Goal: Information Seeking & Learning: Learn about a topic

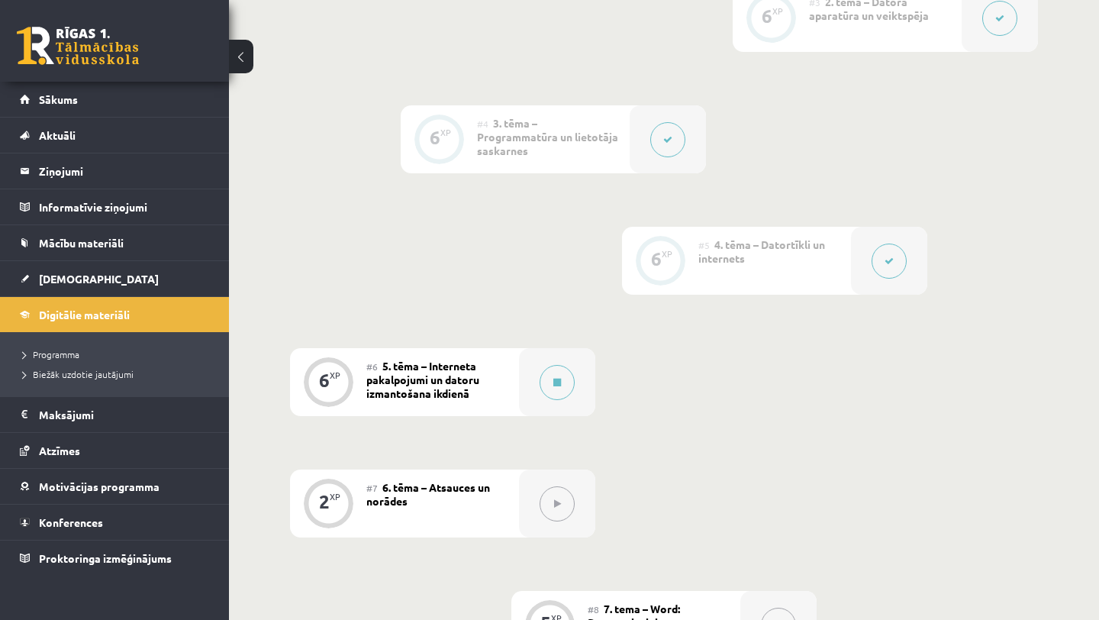
scroll to position [780, 0]
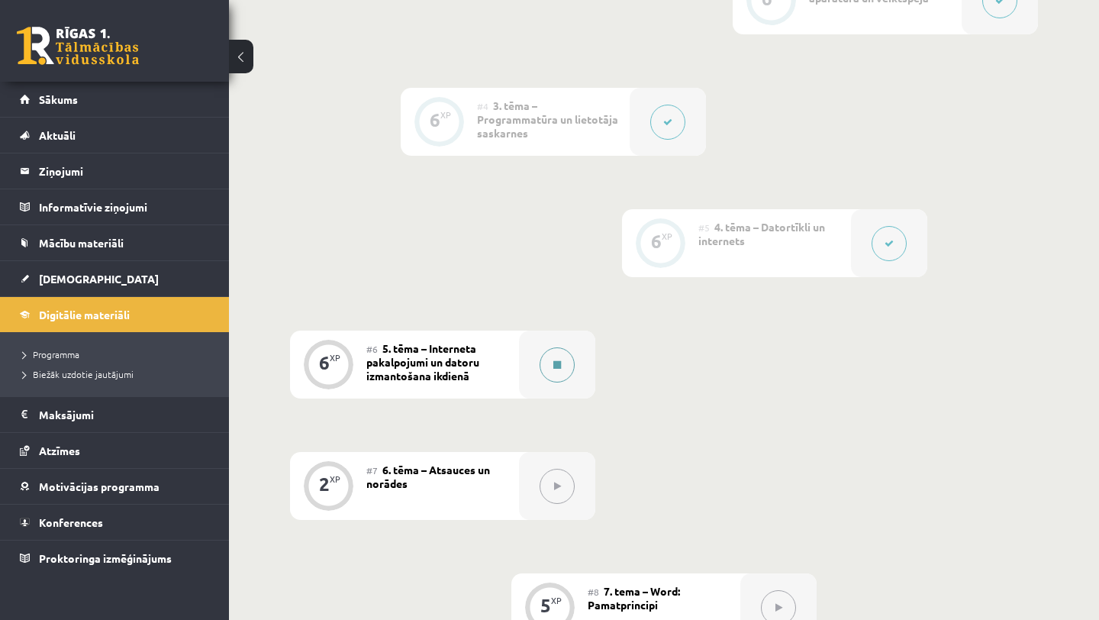
click at [560, 362] on icon at bounding box center [557, 364] width 8 height 9
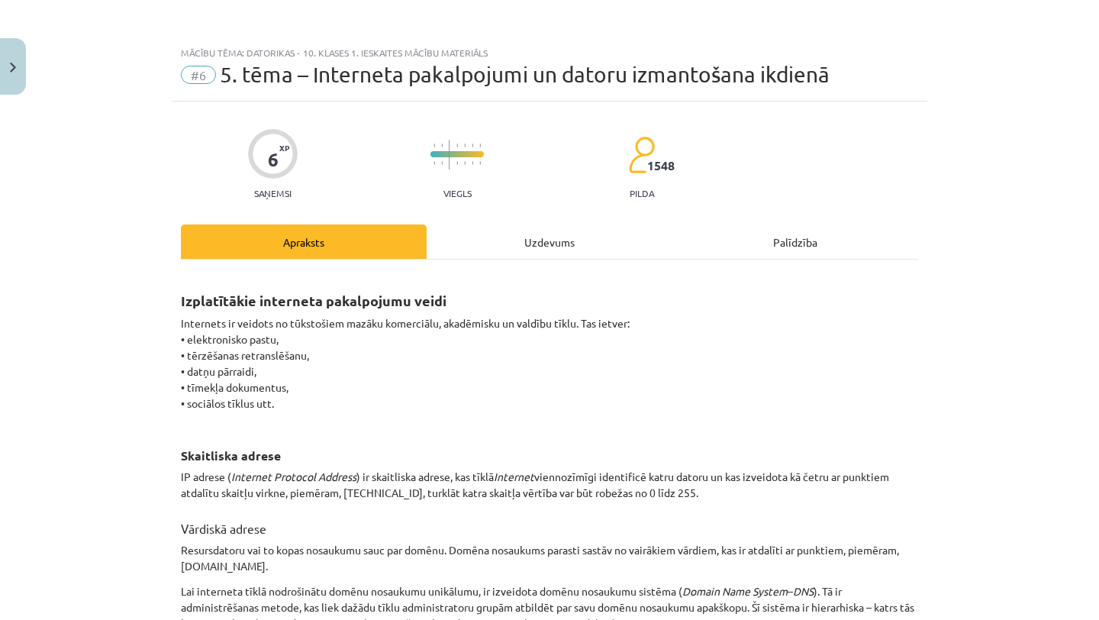
click at [559, 246] on div "Uzdevums" at bounding box center [550, 241] width 246 height 34
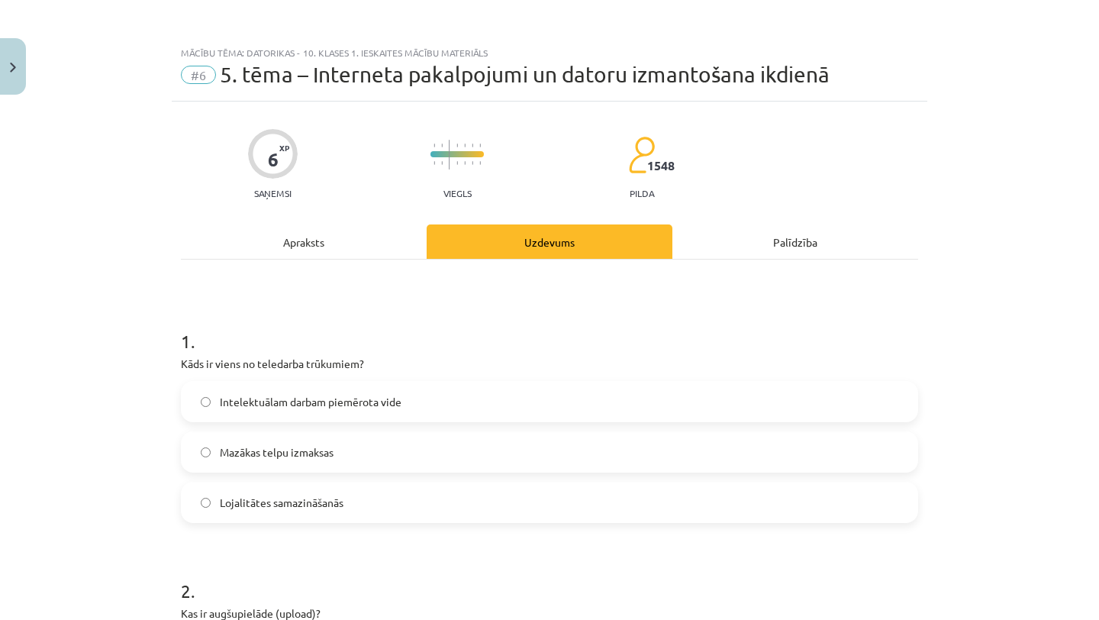
scroll to position [38, 0]
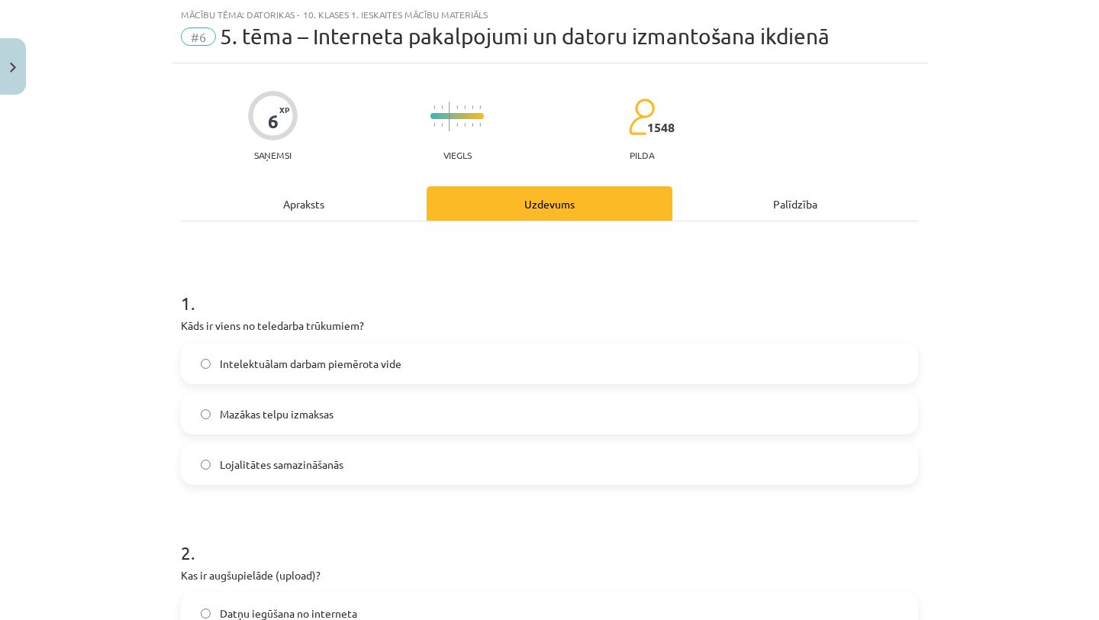
click at [305, 211] on div "Apraksts" at bounding box center [304, 203] width 246 height 34
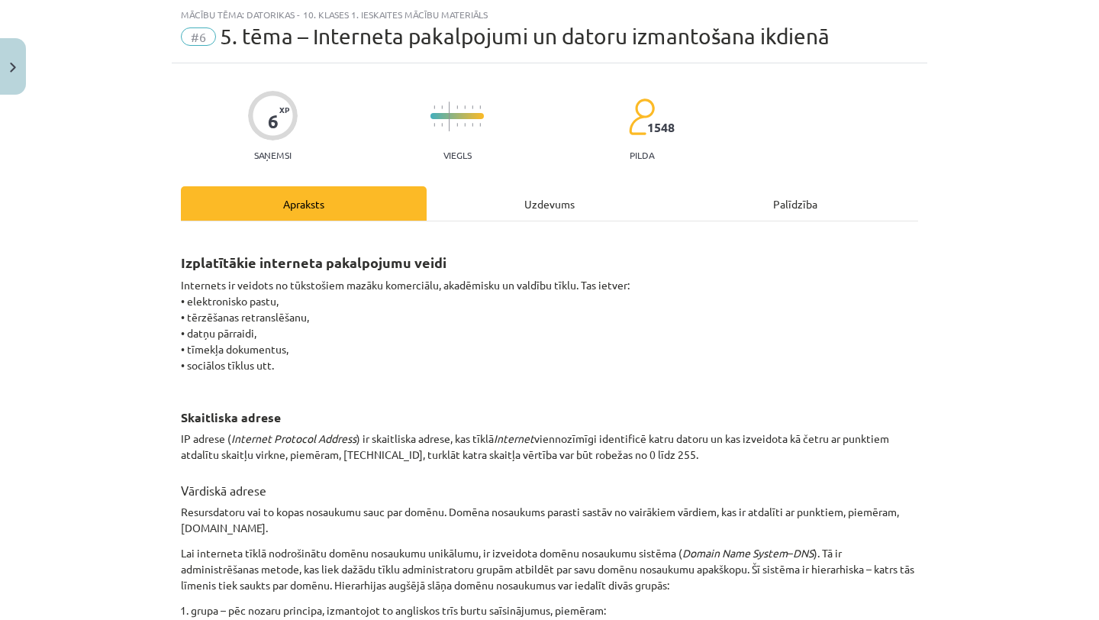
scroll to position [798, 0]
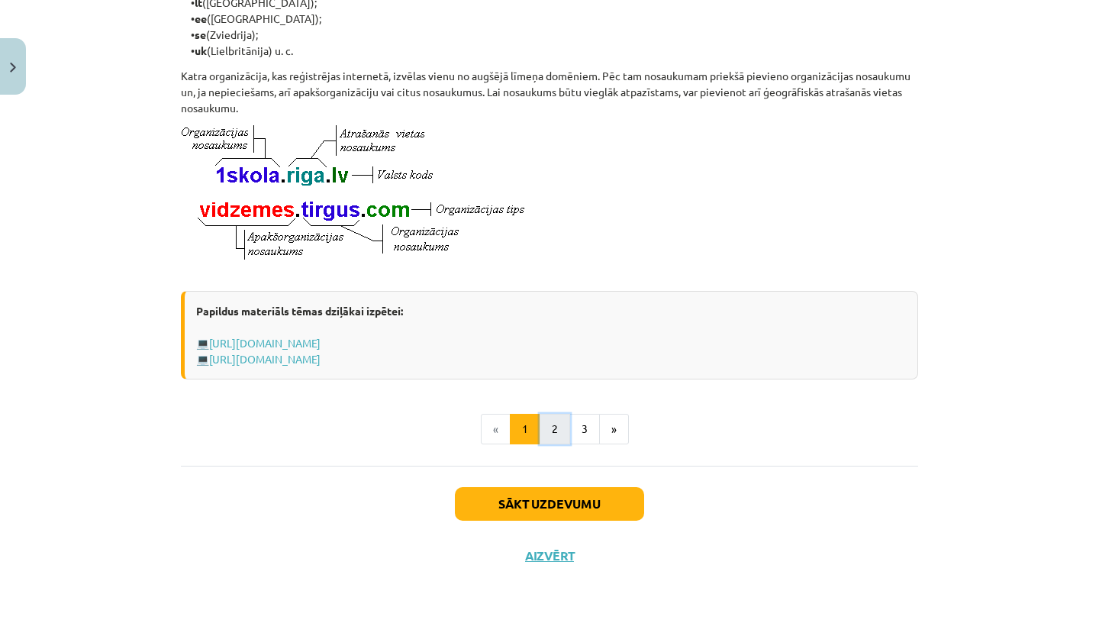
click at [562, 425] on button "2" at bounding box center [554, 429] width 31 height 31
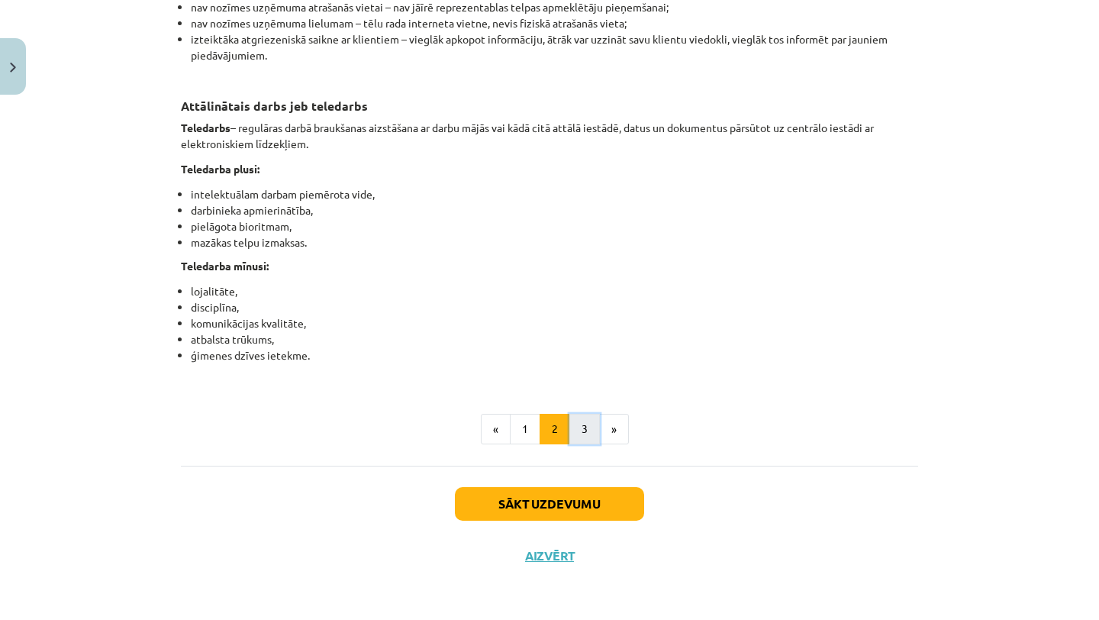
click at [585, 426] on button "3" at bounding box center [584, 429] width 31 height 31
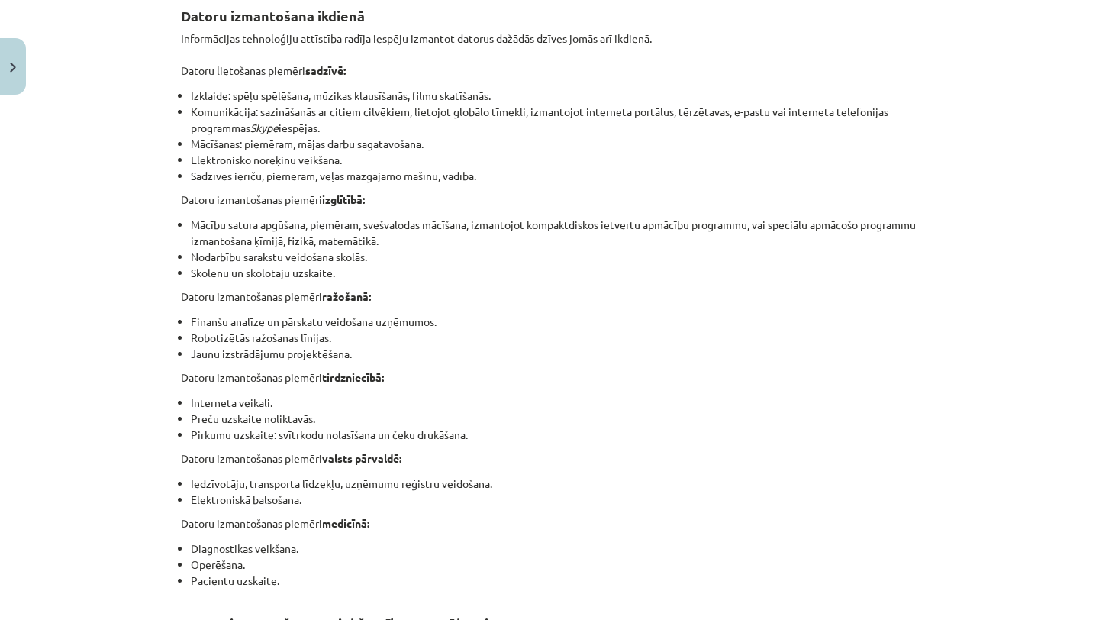
scroll to position [0, 0]
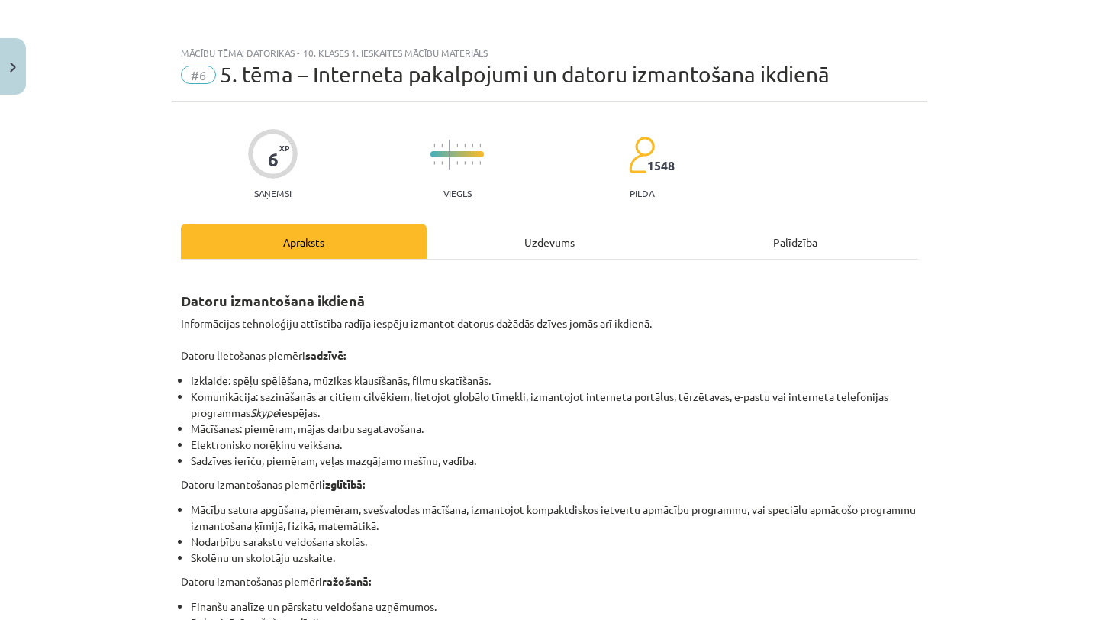
click at [535, 254] on div "Uzdevums" at bounding box center [550, 241] width 246 height 34
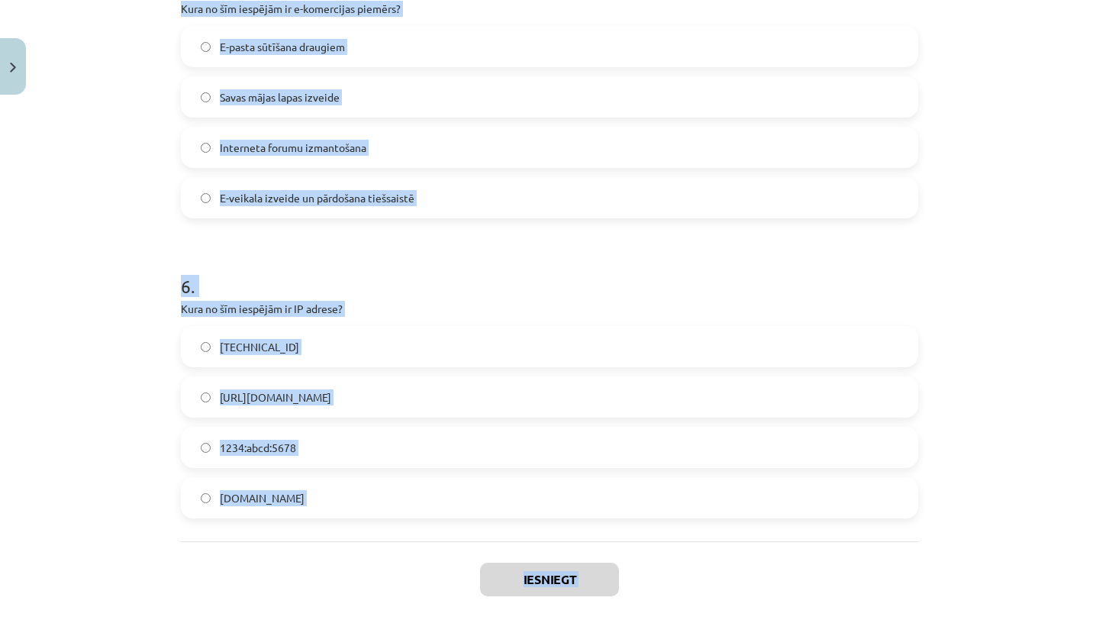
scroll to position [1529, 0]
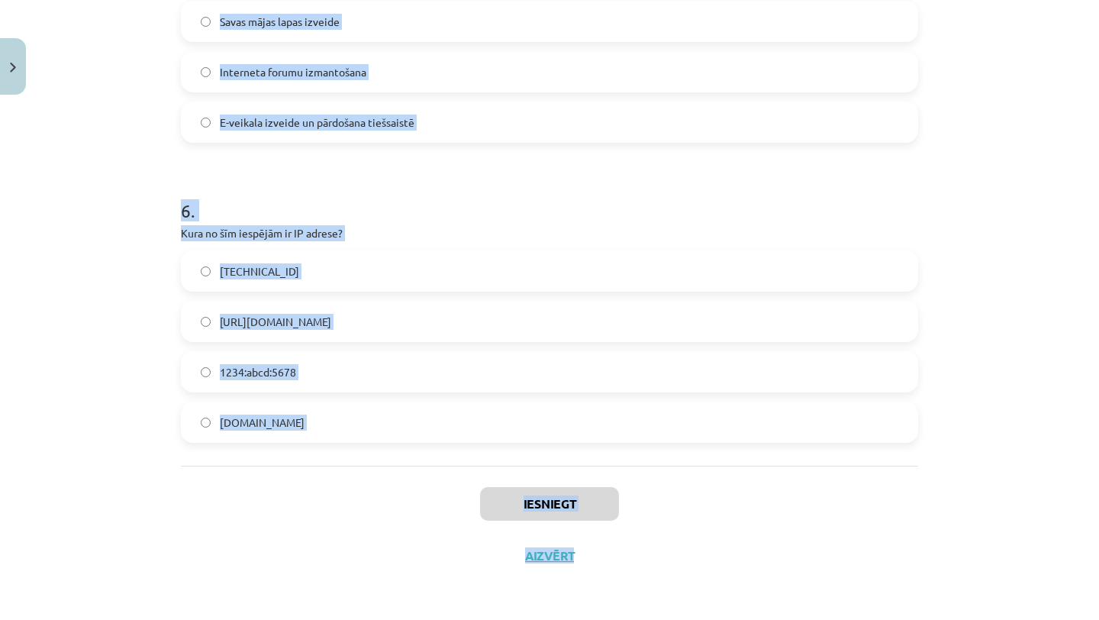
drag, startPoint x: 181, startPoint y: 301, endPoint x: 322, endPoint y: 424, distance: 187.1
copy form "1 . Kāds ir viens no teledarba trūkumiem? Intelektuālam darbam piemērota vide M…"
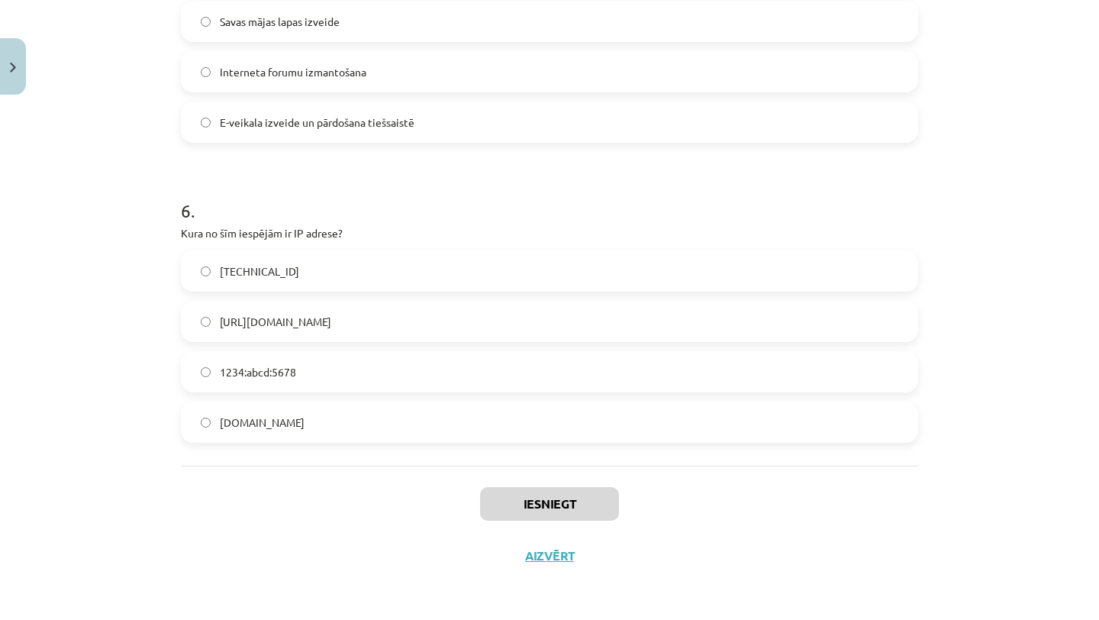
click at [288, 467] on div "Iesniegt Aizvērt" at bounding box center [549, 518] width 737 height 107
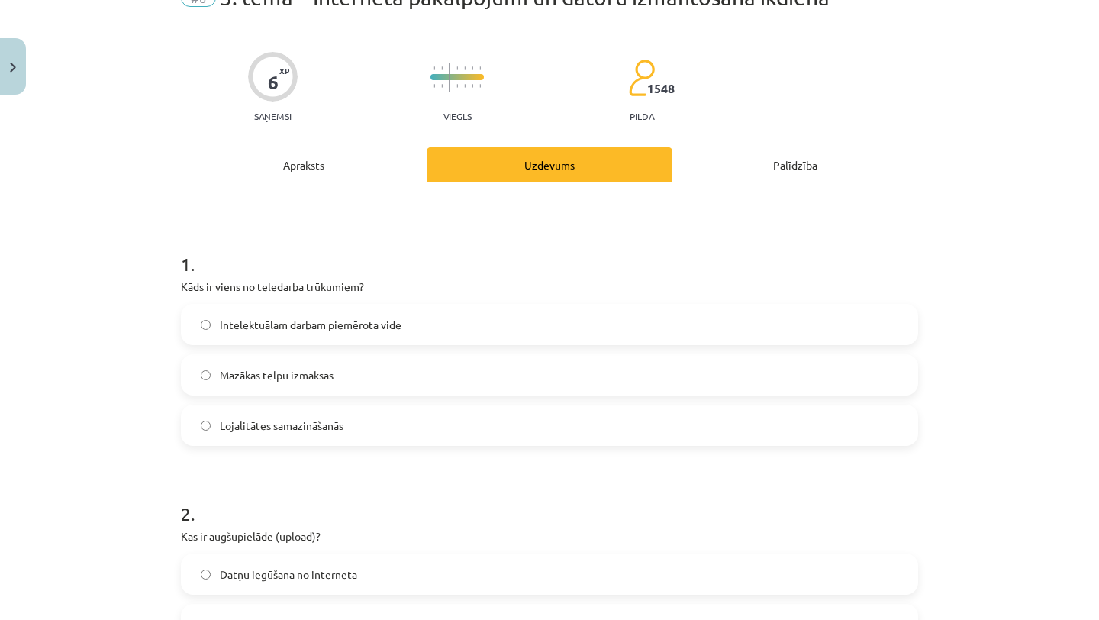
scroll to position [0, 0]
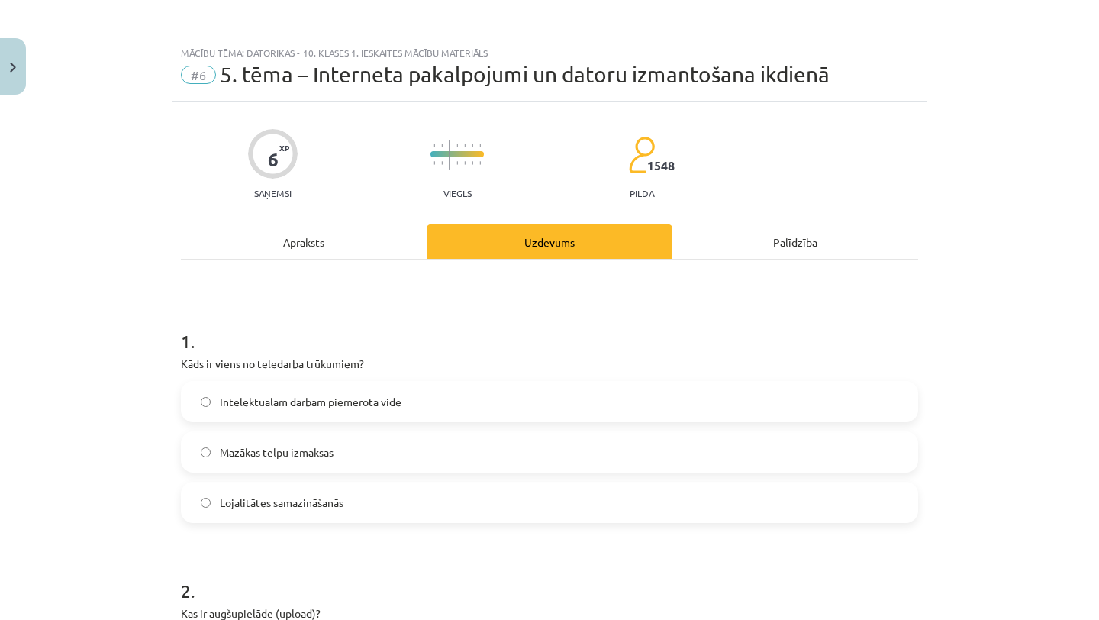
click at [441, 514] on label "Lojalitātes samazināšanās" at bounding box center [549, 502] width 734 height 38
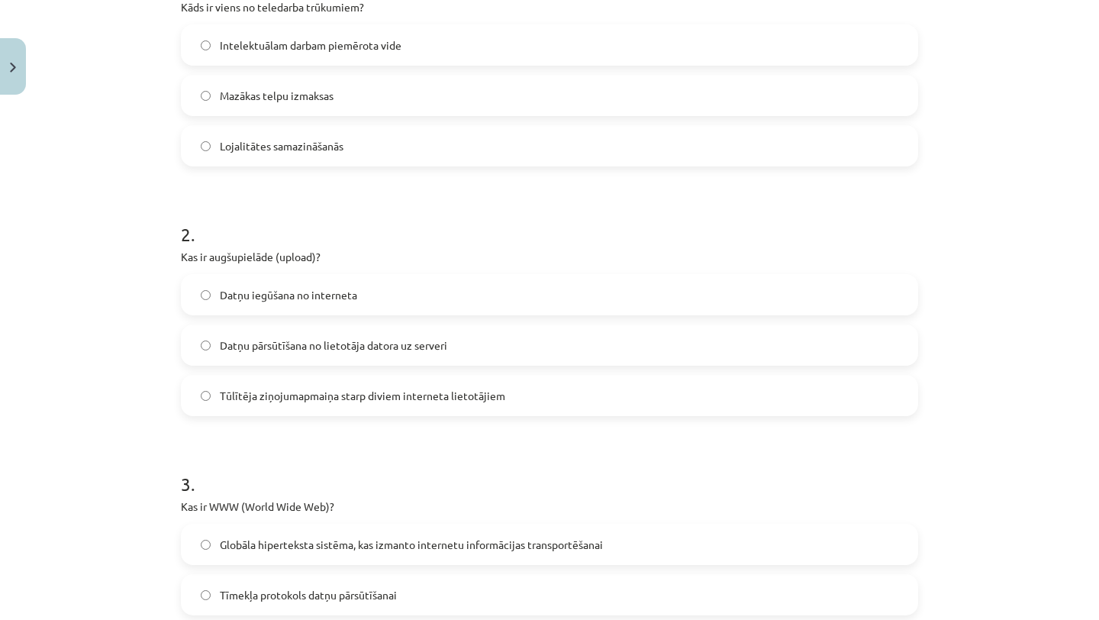
scroll to position [359, 0]
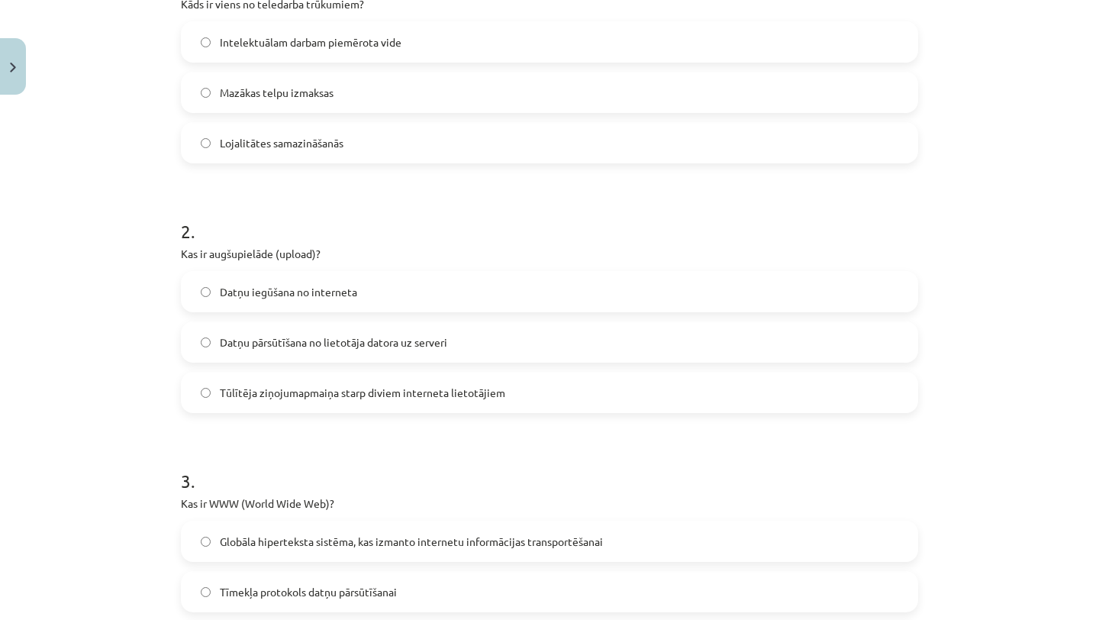
click at [435, 275] on label "Datņu iegūšana no interneta" at bounding box center [549, 291] width 734 height 38
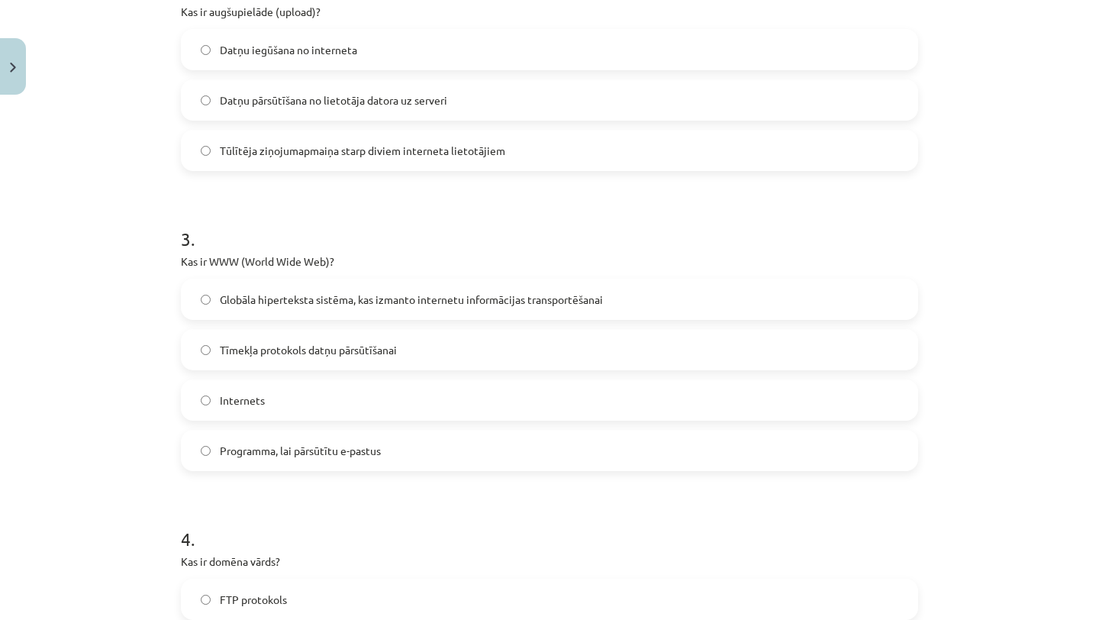
scroll to position [649, 0]
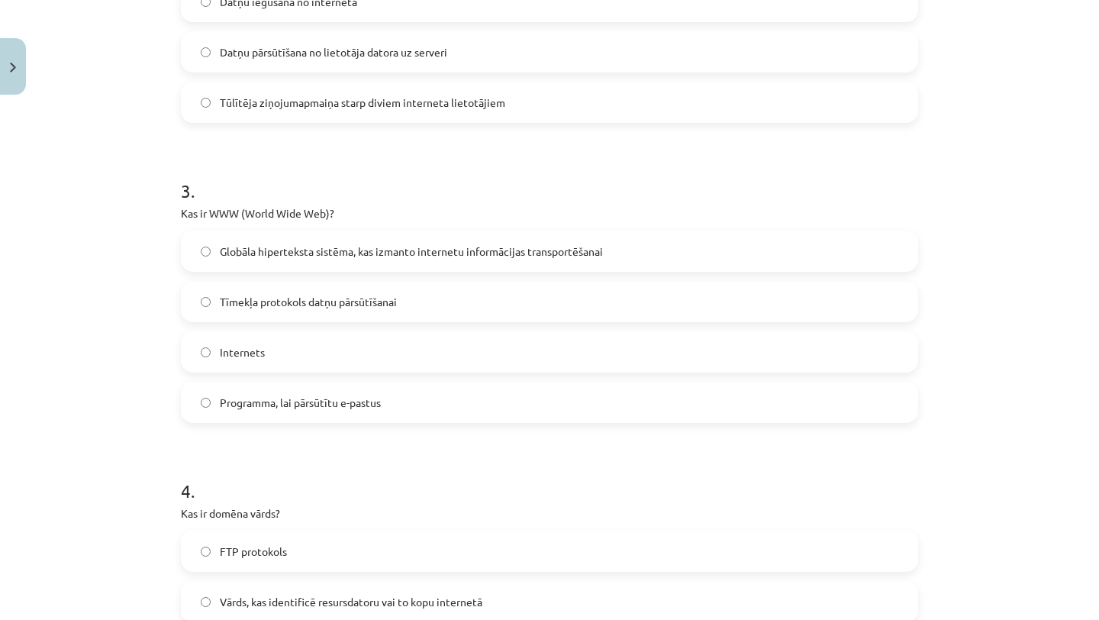
click at [382, 238] on label "Globāla hiperteksta sistēma, kas izmanto internetu informācijas transportēšanai" at bounding box center [549, 251] width 734 height 38
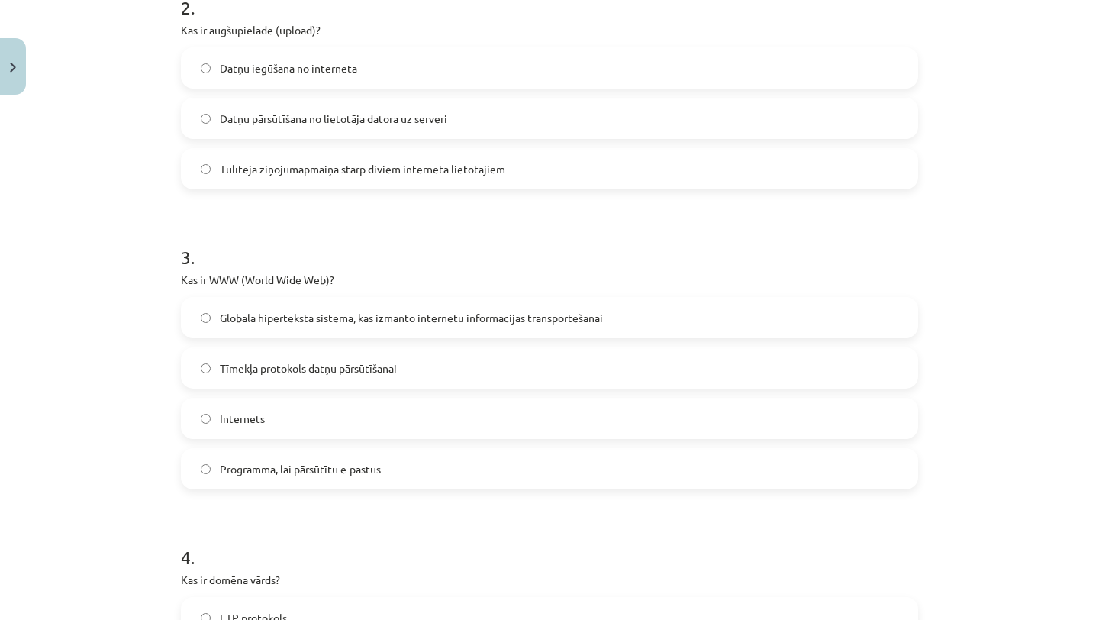
scroll to position [554, 0]
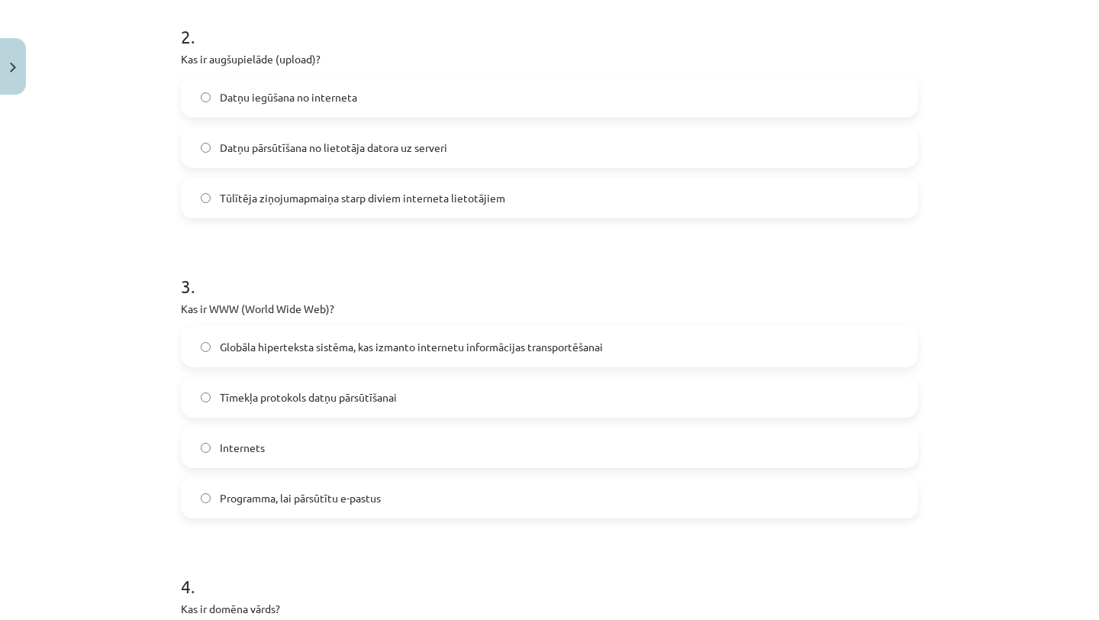
click at [326, 182] on label "Tūlītēja ziņojumapmaiņa starp diviem interneta lietotājiem" at bounding box center [549, 198] width 734 height 38
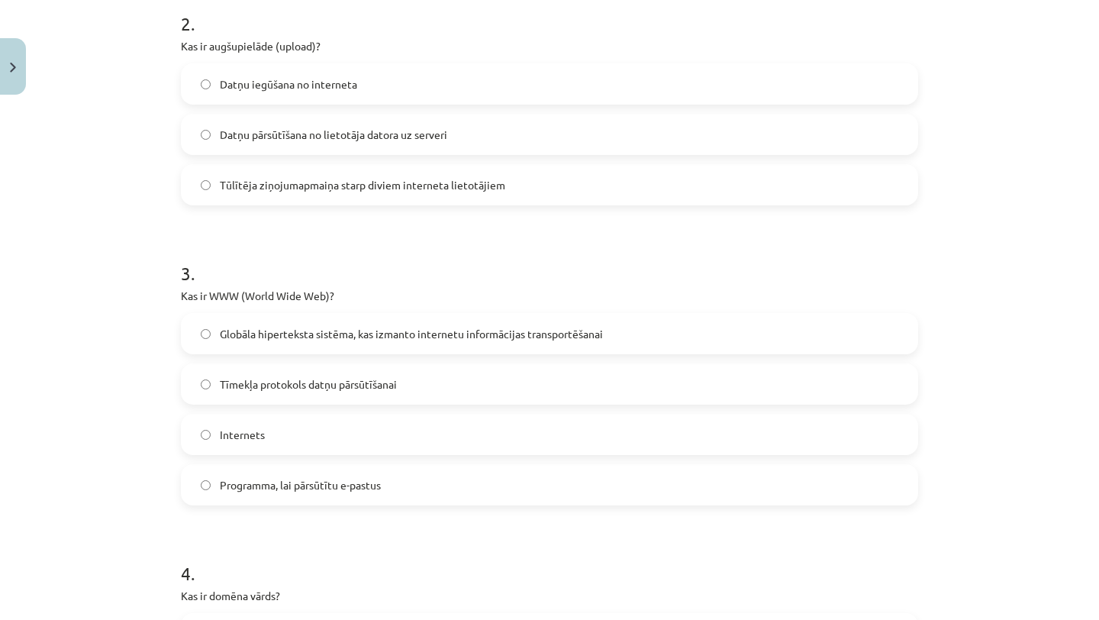
scroll to position [576, 0]
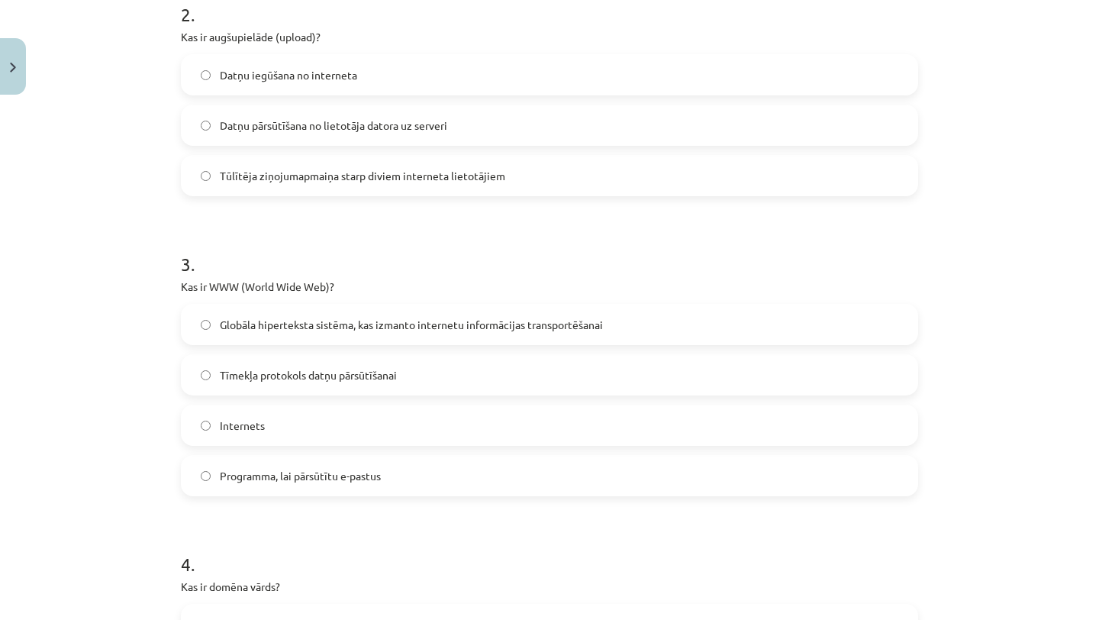
click at [464, 131] on label "Datņu pārsūtīšana no lietotāja datora uz serveri" at bounding box center [549, 125] width 734 height 38
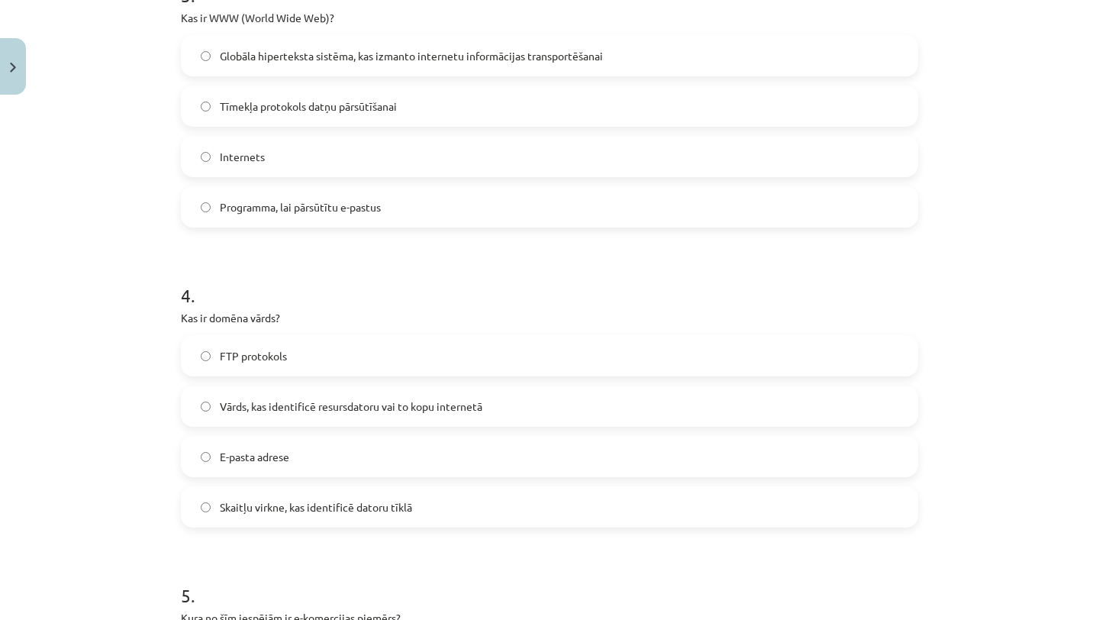
scroll to position [871, 0]
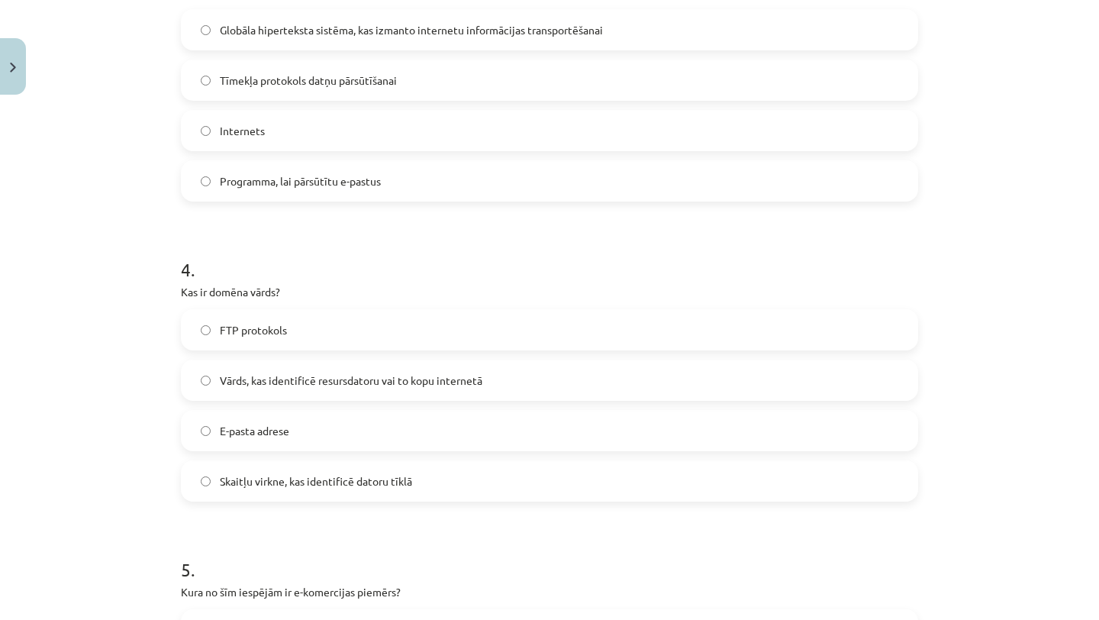
click at [303, 374] on span "Vārds, kas identificē resursdatoru vai to kopu internetā" at bounding box center [351, 380] width 262 height 16
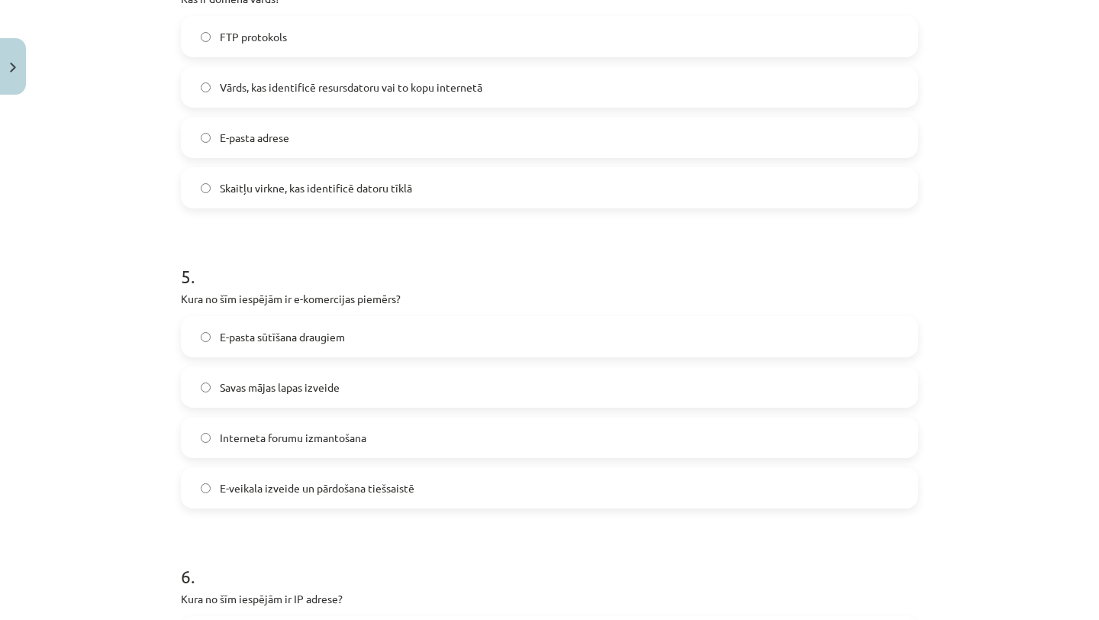
scroll to position [1164, 0]
click at [343, 500] on label "E-veikala izveide un pārdošana tiešsaistē" at bounding box center [549, 487] width 734 height 38
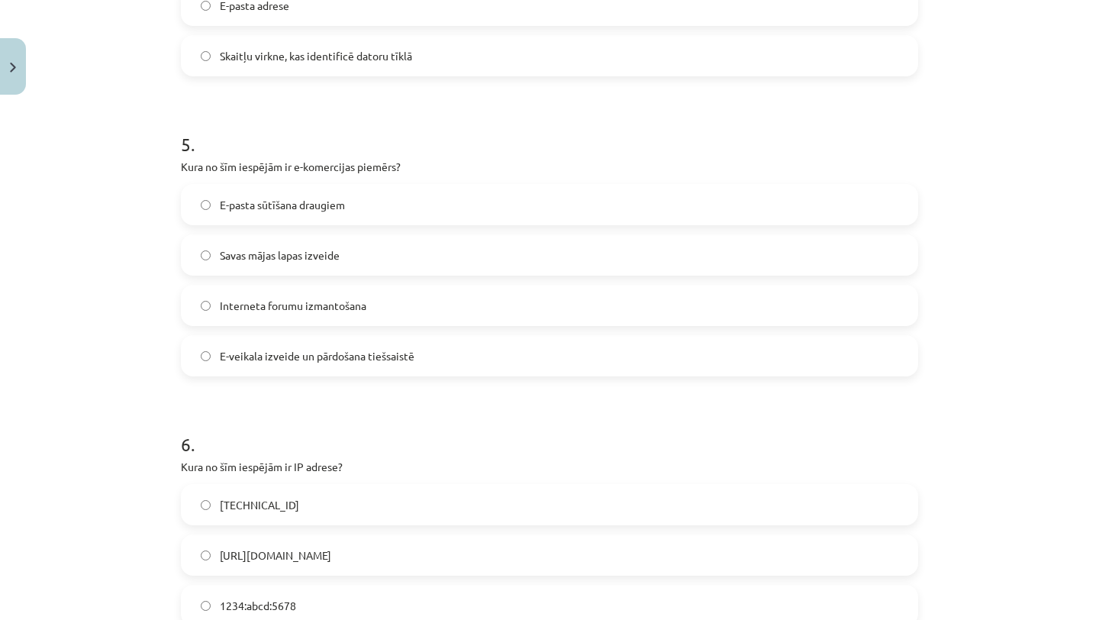
scroll to position [1308, 0]
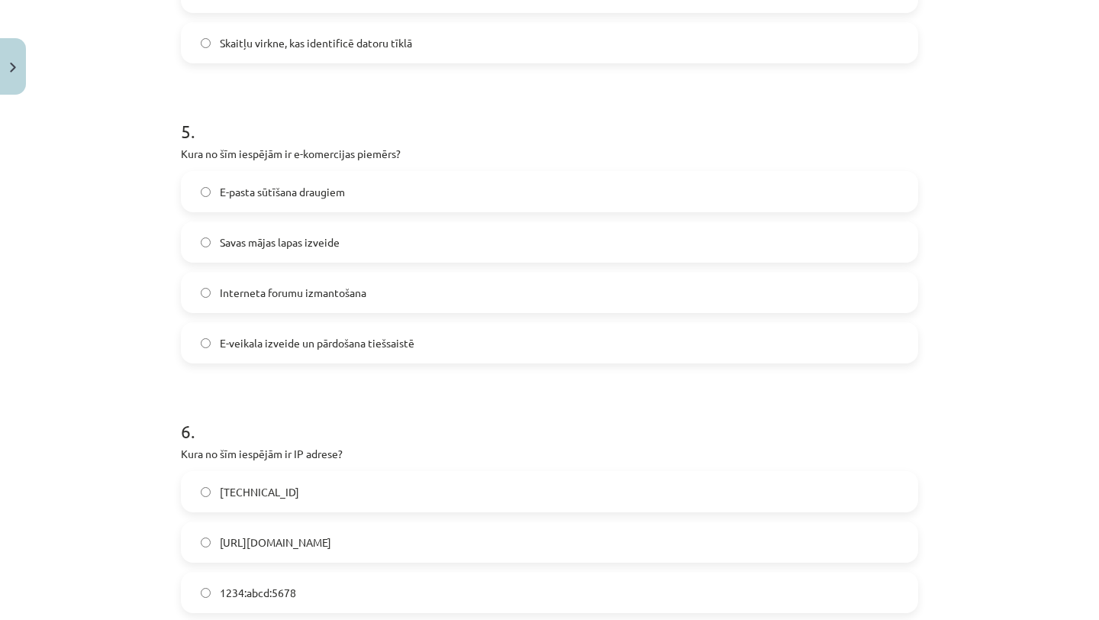
click at [340, 486] on label "192.100.81.101" at bounding box center [549, 491] width 734 height 38
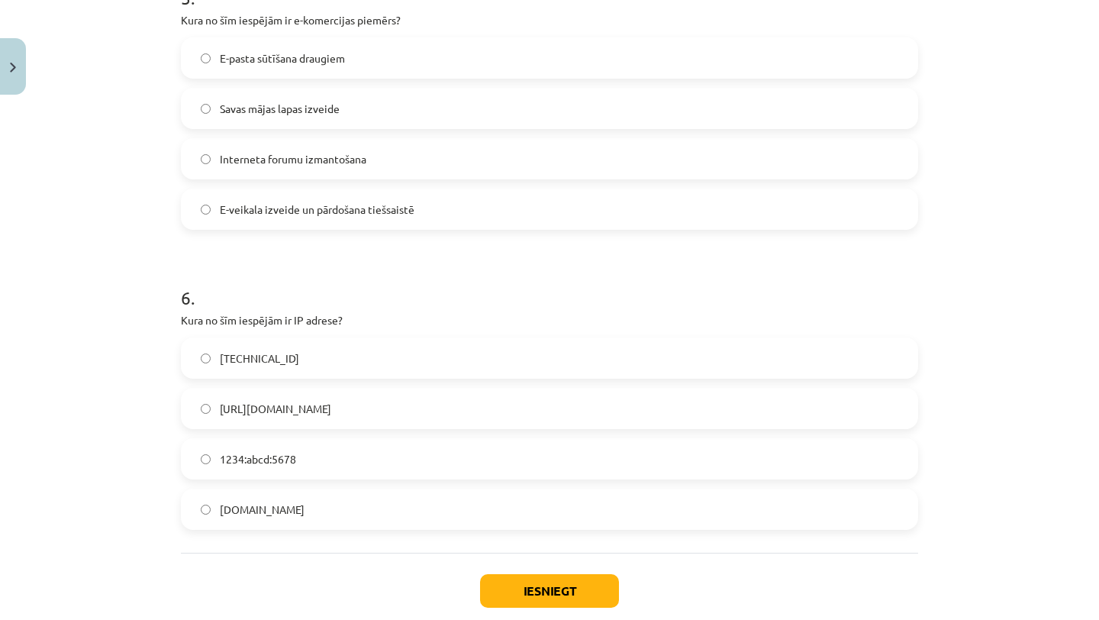
scroll to position [1460, 0]
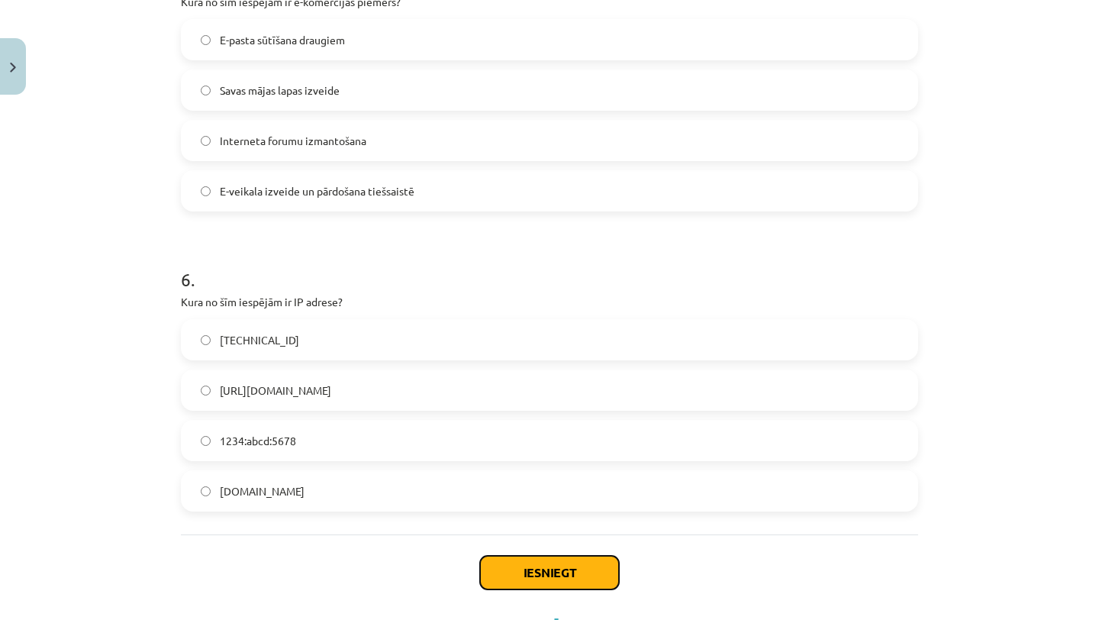
click at [565, 572] on button "Iesniegt" at bounding box center [549, 572] width 139 height 34
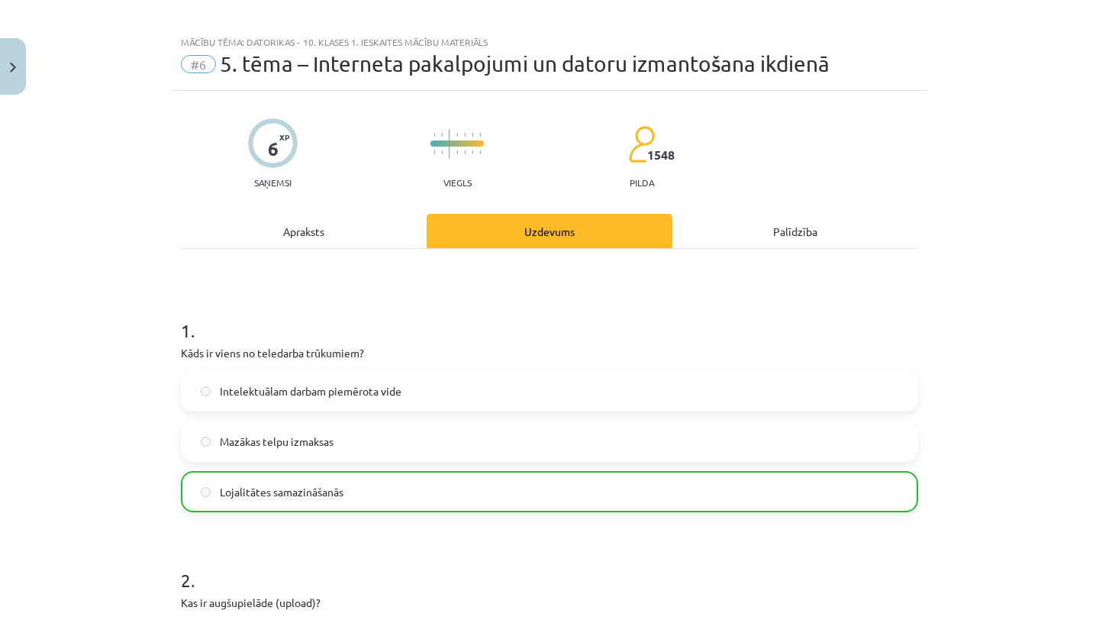
scroll to position [0, 0]
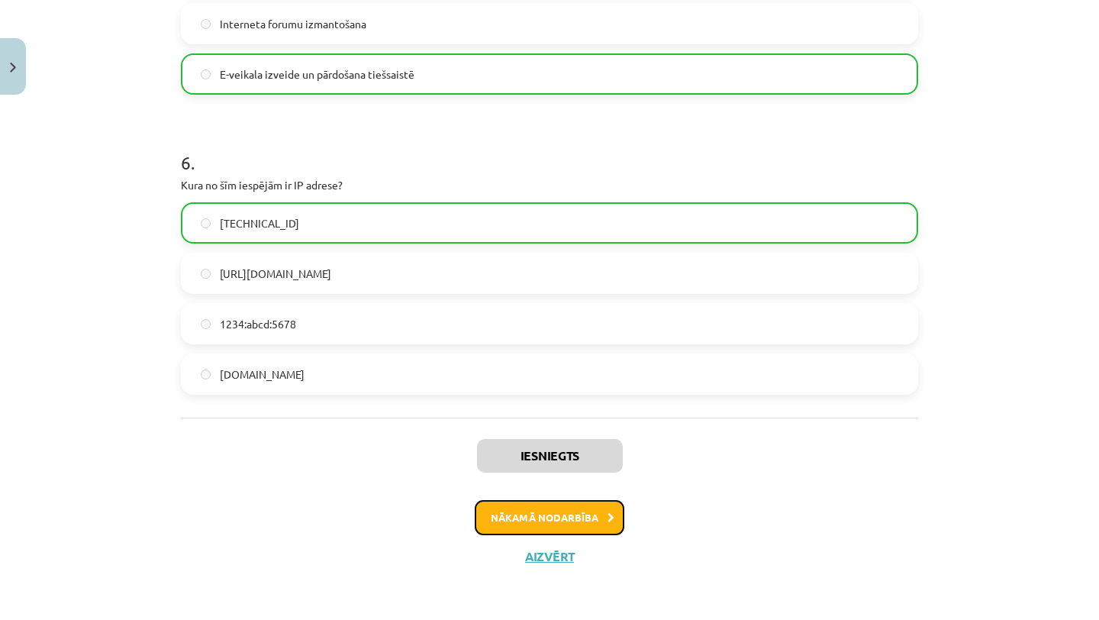
click at [561, 521] on button "Nākamā nodarbība" at bounding box center [550, 517] width 150 height 35
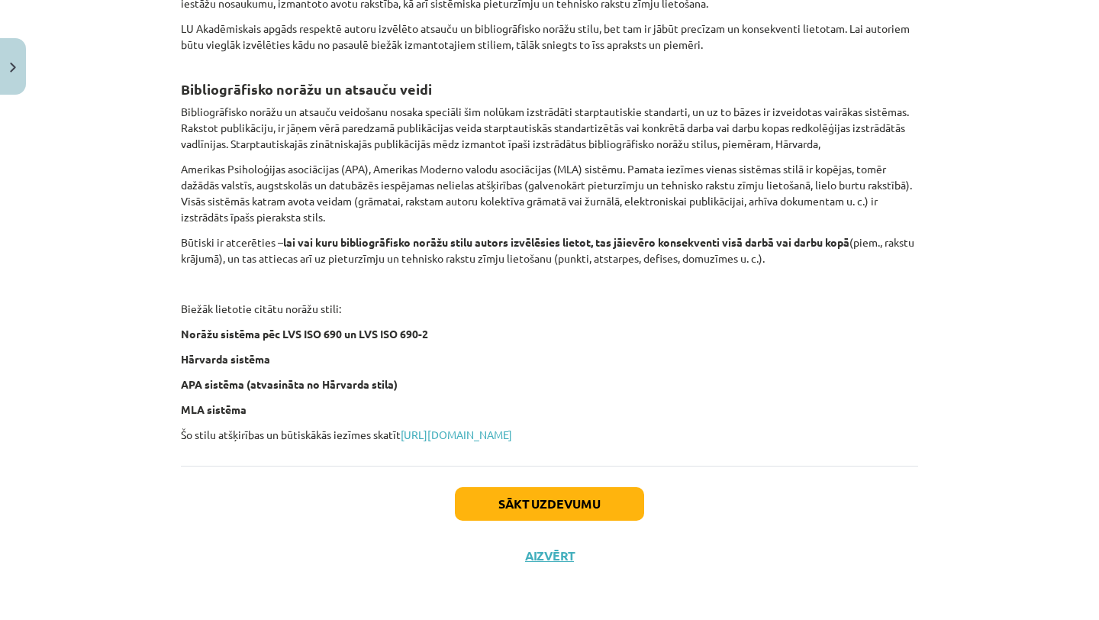
scroll to position [549, 0]
click at [542, 494] on button "Sākt uzdevumu" at bounding box center [549, 504] width 189 height 34
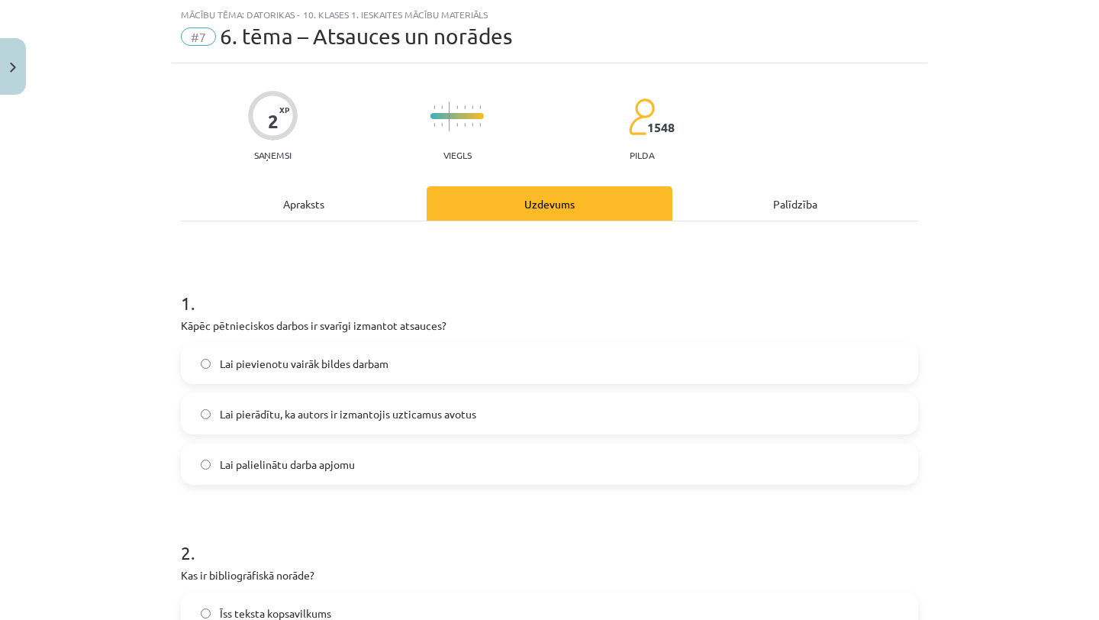
scroll to position [38, 0]
click at [520, 401] on label "Lai pierādītu, ka autors ir izmantojis uzticamus avotus" at bounding box center [549, 413] width 734 height 38
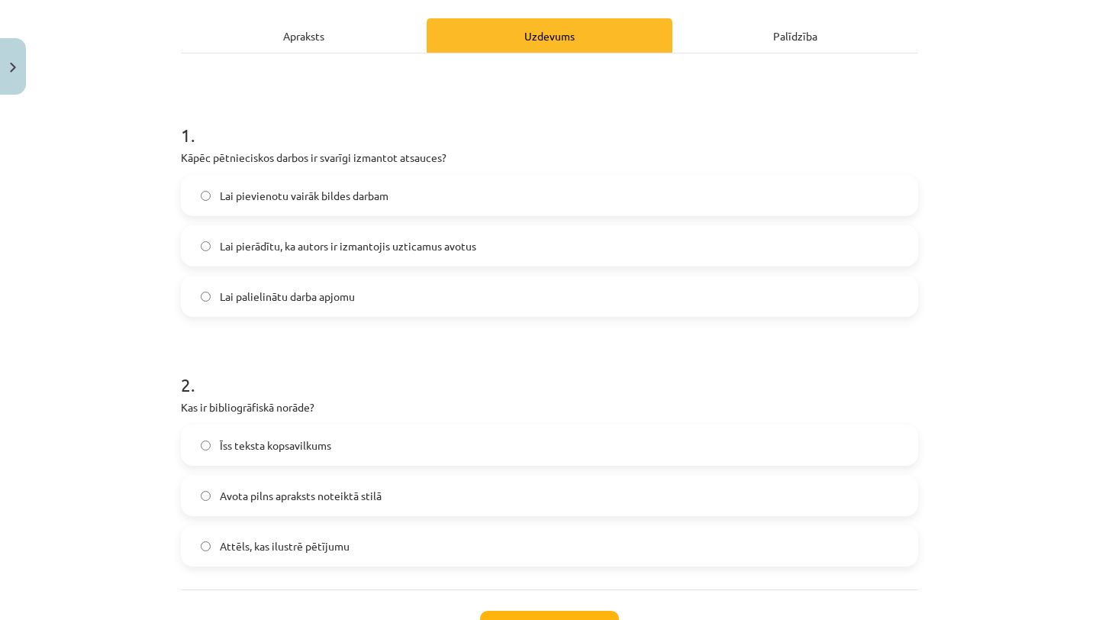
scroll to position [330, 0]
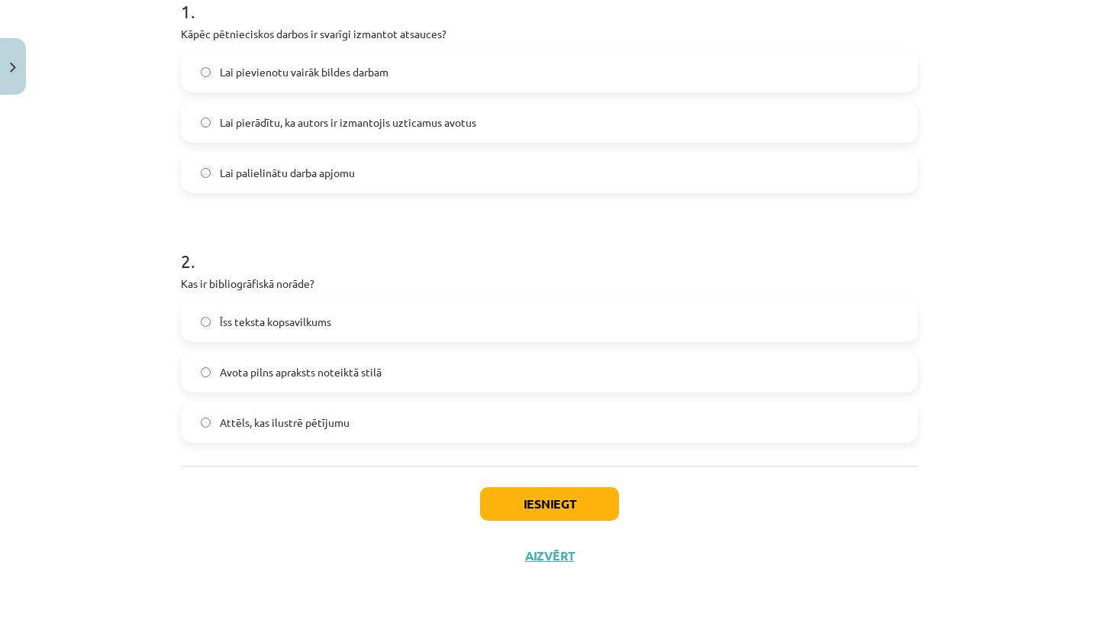
click at [410, 386] on label "Avota pilns apraksts noteiktā stilā" at bounding box center [549, 371] width 734 height 38
click at [483, 505] on button "Iesniegt" at bounding box center [549, 504] width 139 height 34
click at [1030, 150] on div "Mācību tēma: Datorikas - 10. klases 1. ieskaites mācību materiāls #7 6. tēma – …" at bounding box center [549, 310] width 1099 height 620
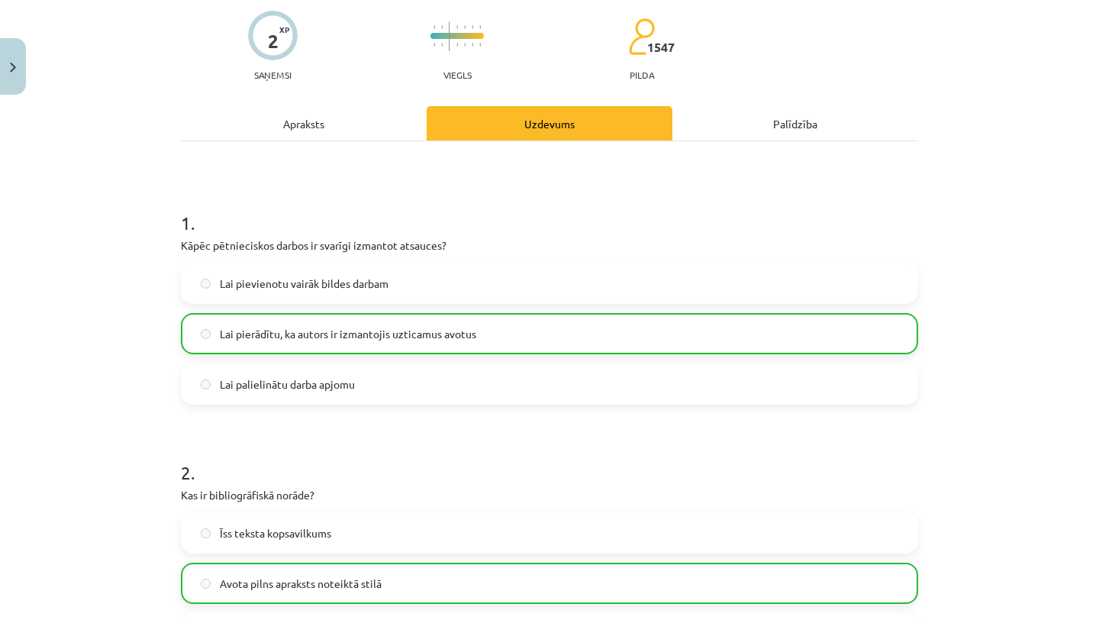
scroll to position [115, 0]
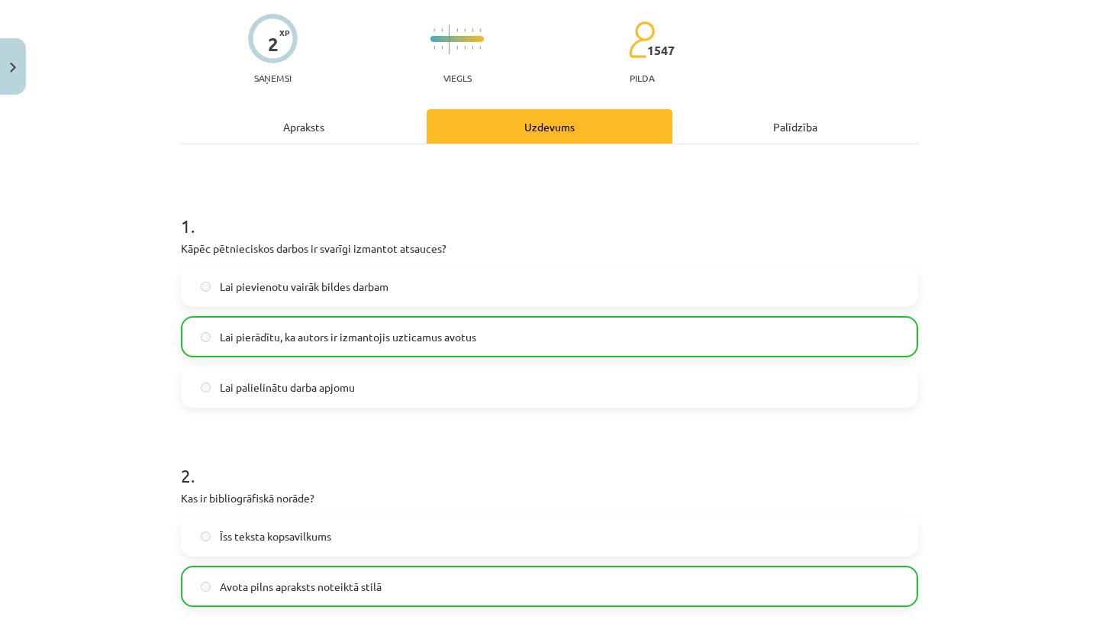
click at [385, 139] on div "Apraksts" at bounding box center [304, 126] width 246 height 34
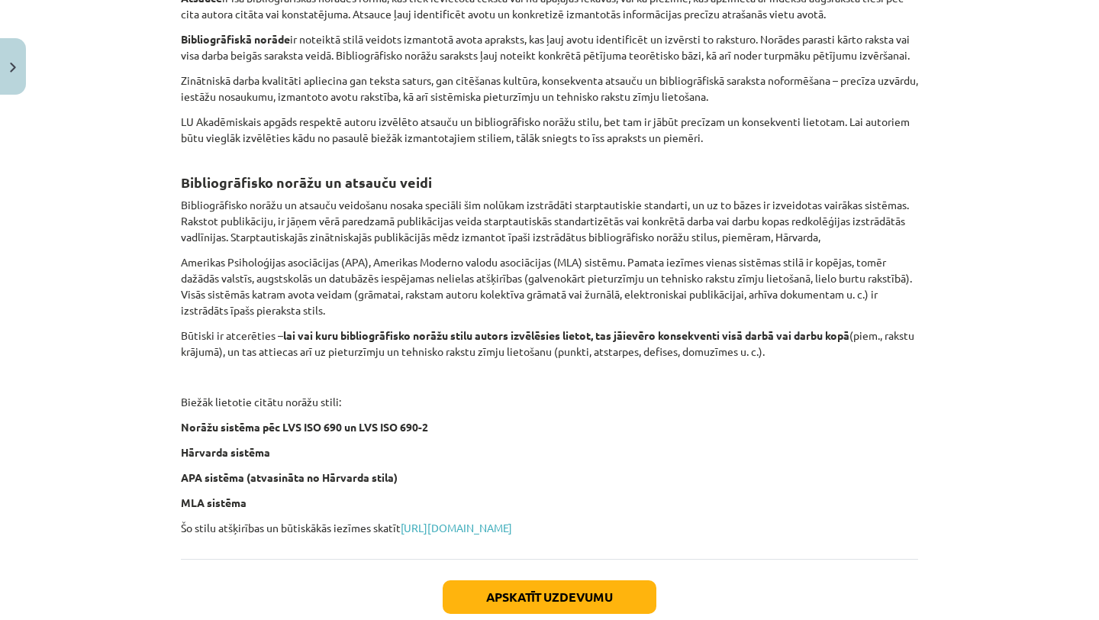
scroll to position [0, 0]
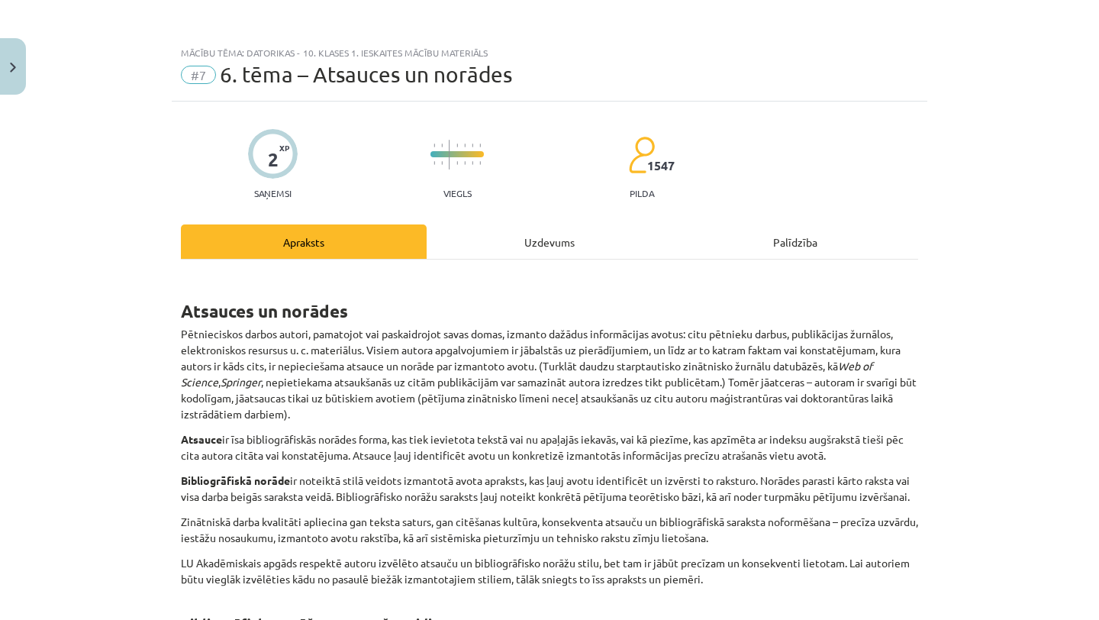
click at [533, 234] on div "Uzdevums" at bounding box center [550, 241] width 246 height 34
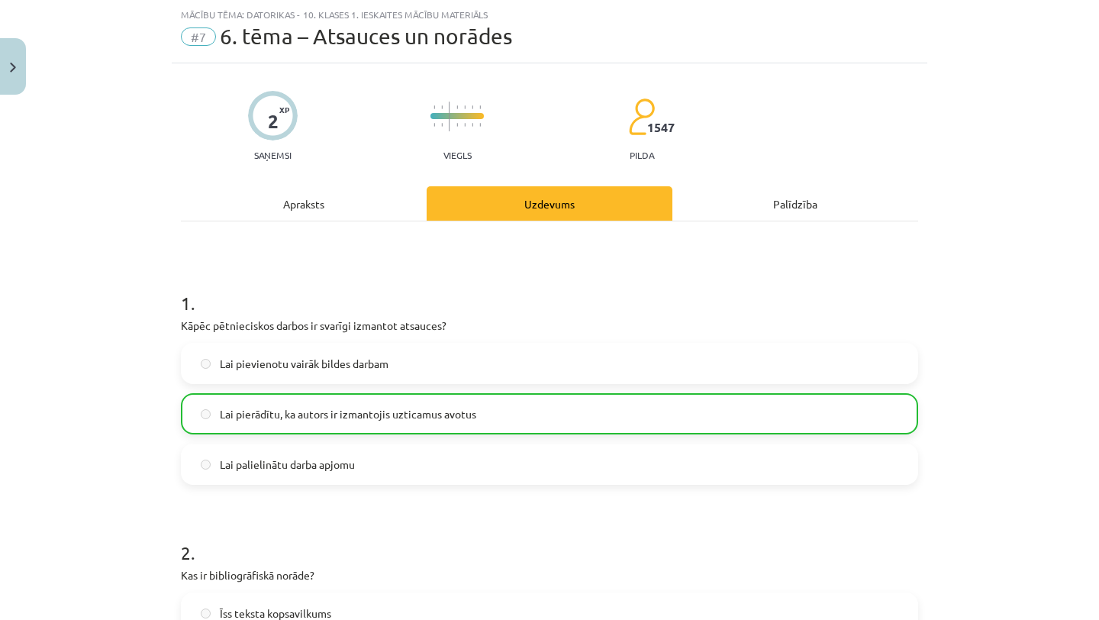
scroll to position [378, 0]
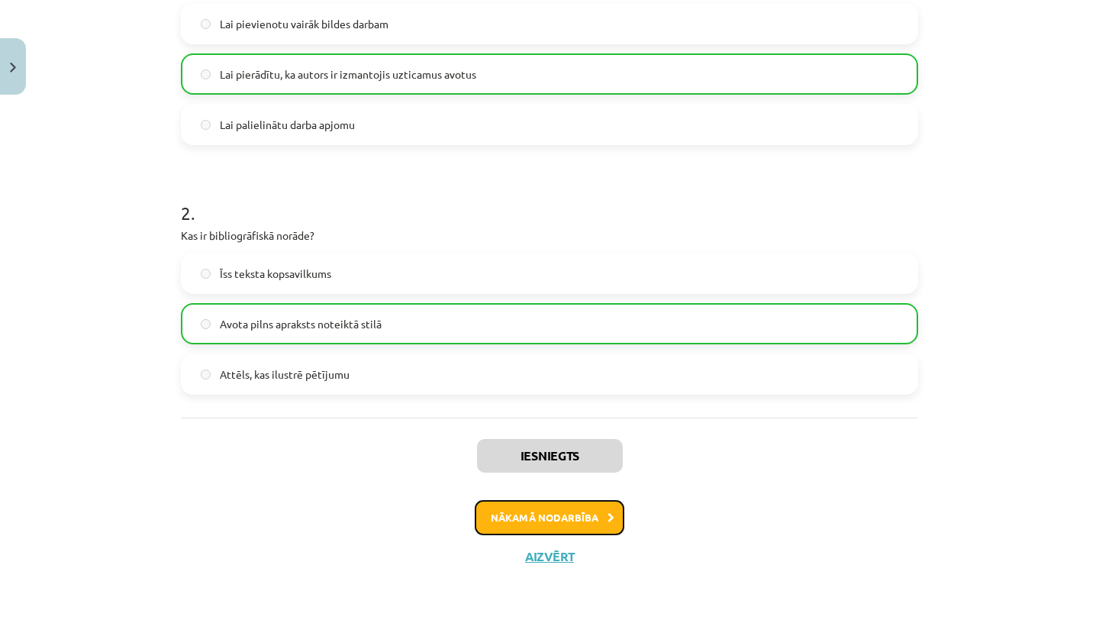
click at [582, 510] on button "Nākamā nodarbība" at bounding box center [550, 517] width 150 height 35
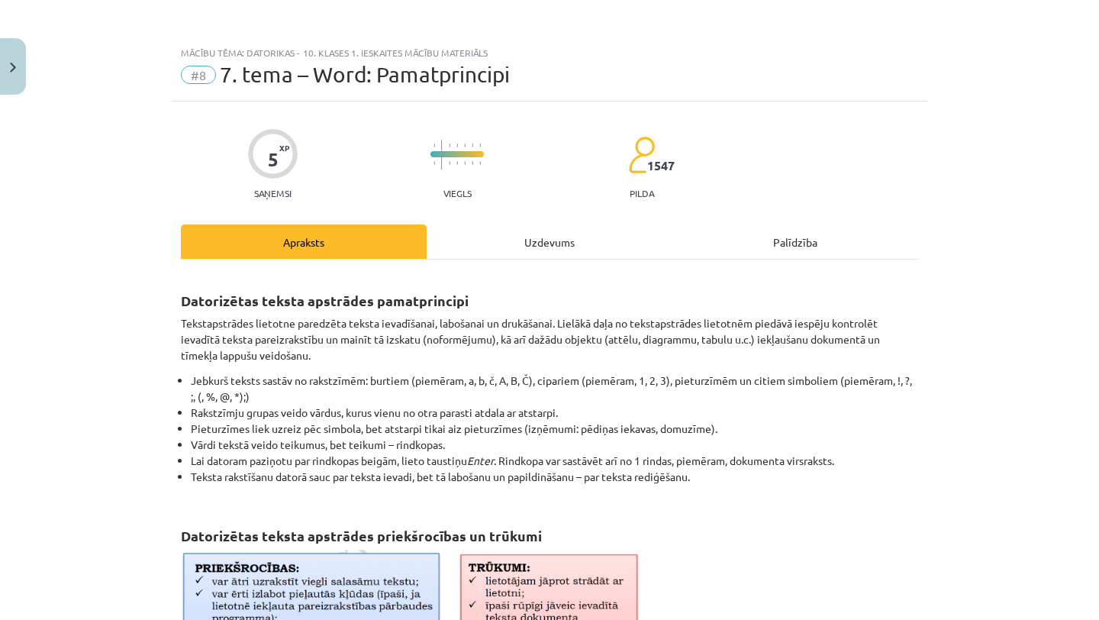
scroll to position [649, 0]
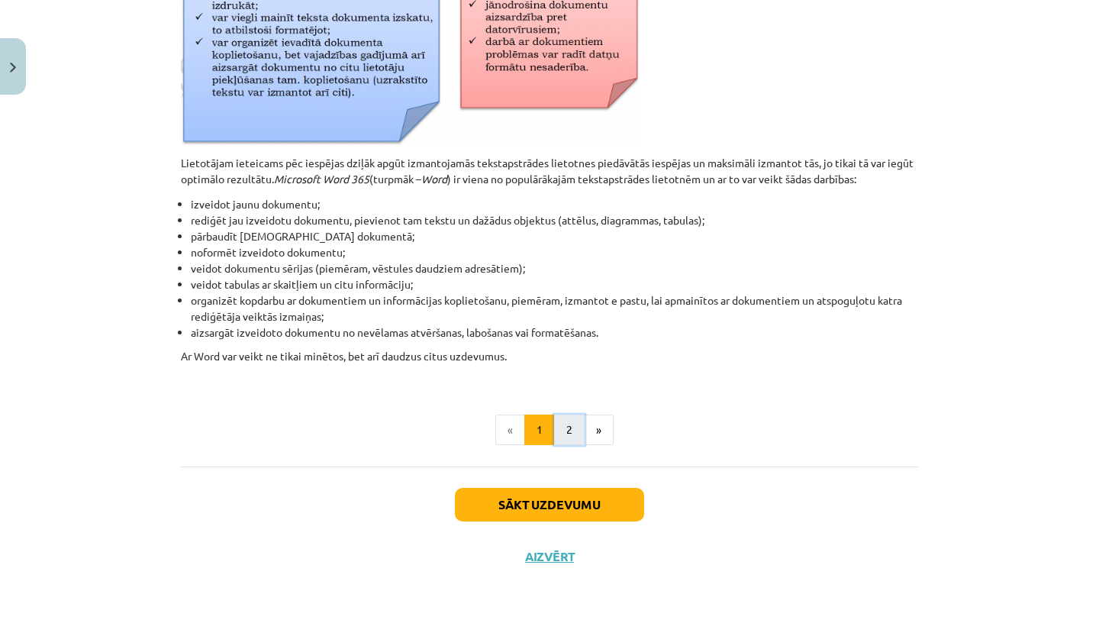
click at [560, 419] on button "2" at bounding box center [569, 429] width 31 height 31
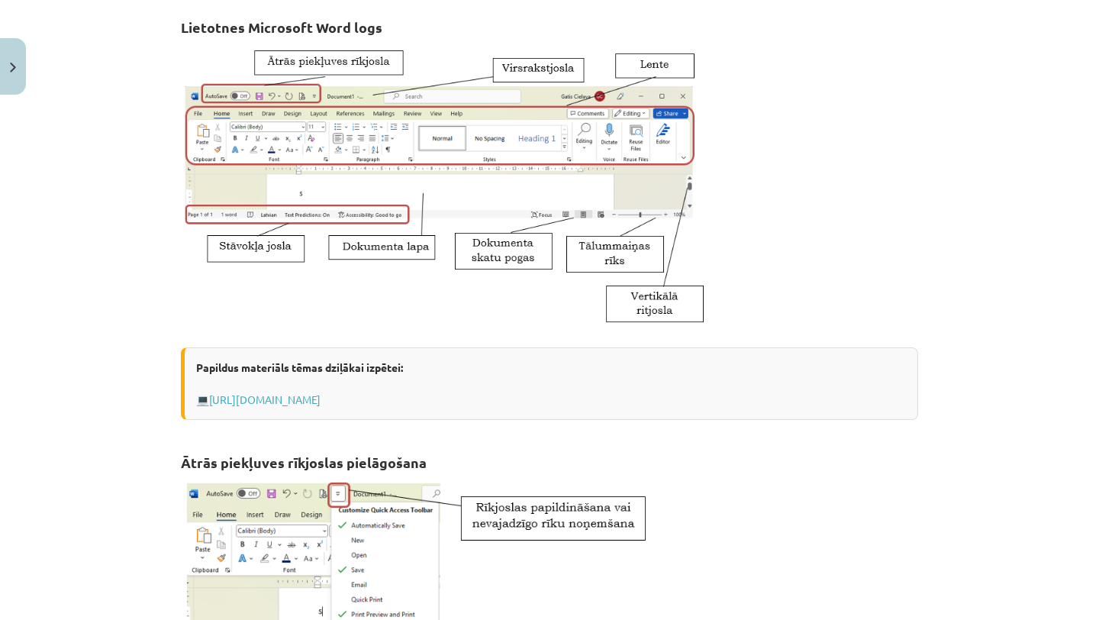
scroll to position [0, 0]
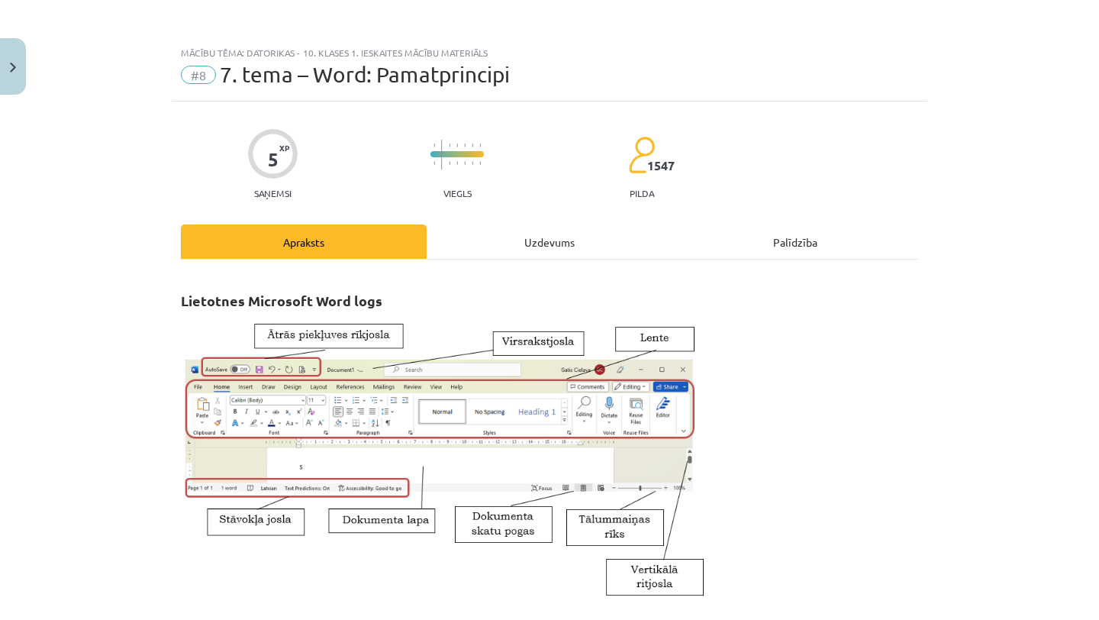
click at [534, 246] on div "Uzdevums" at bounding box center [550, 241] width 246 height 34
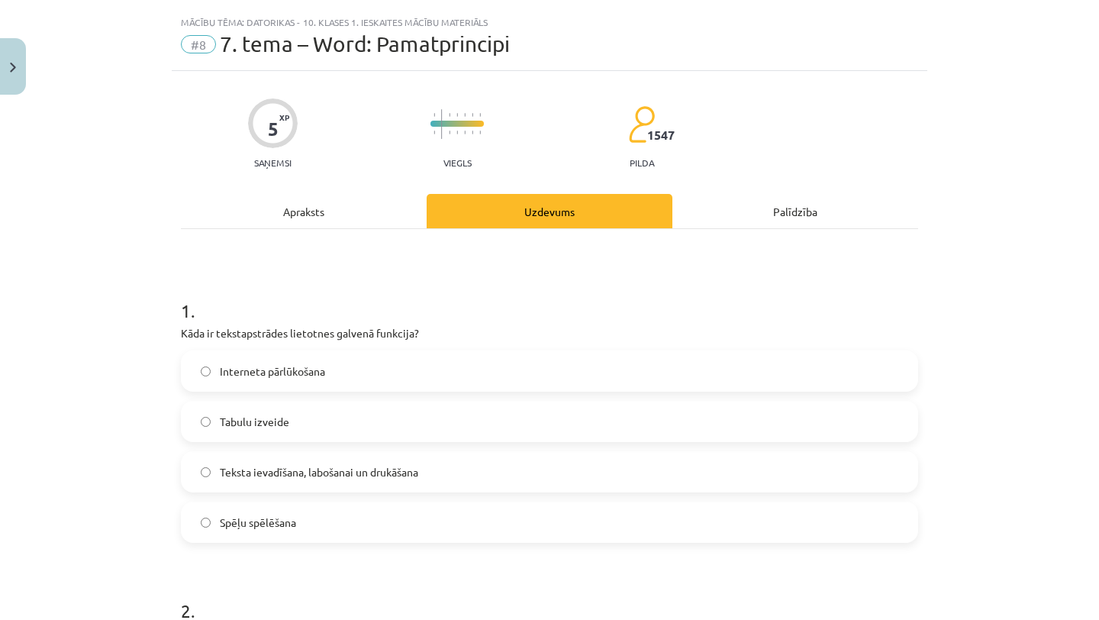
scroll to position [38, 0]
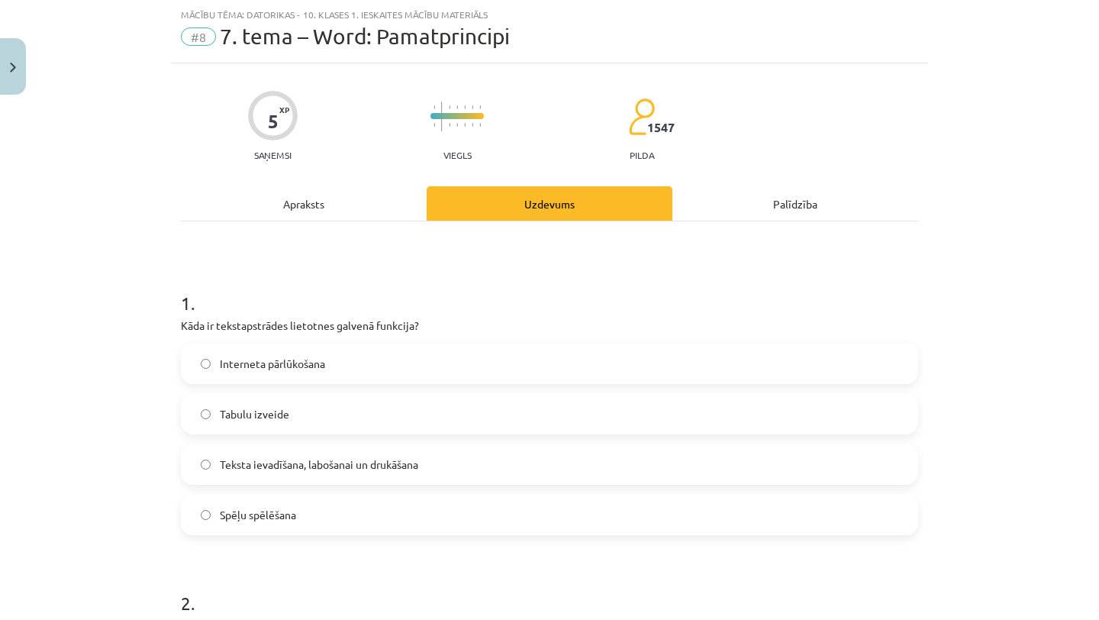
click at [463, 463] on label "Teksta ievadīšana, labošanai un drukāšana" at bounding box center [549, 464] width 734 height 38
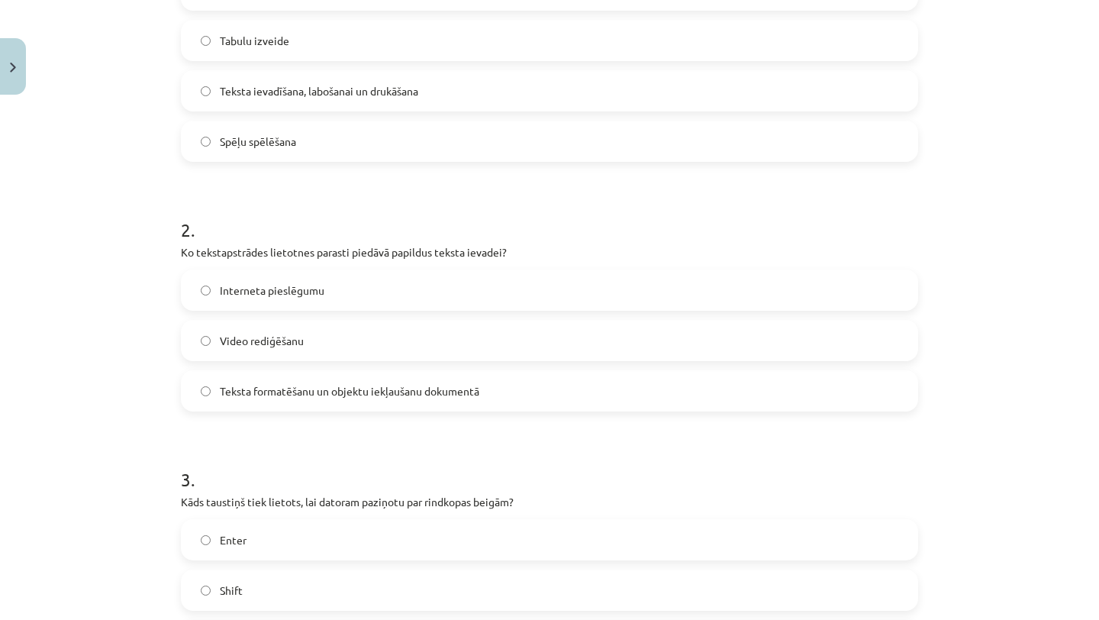
scroll to position [413, 0]
click at [468, 401] on label "Teksta formatēšanu un objektu iekļaušanu dokumentā" at bounding box center [549, 389] width 734 height 38
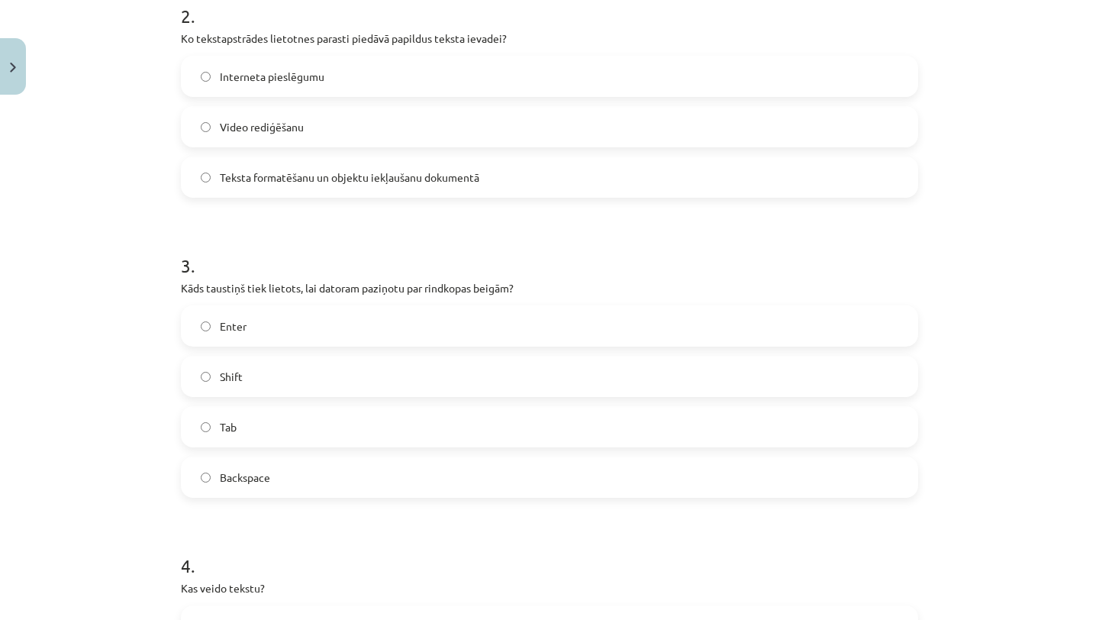
scroll to position [638, 0]
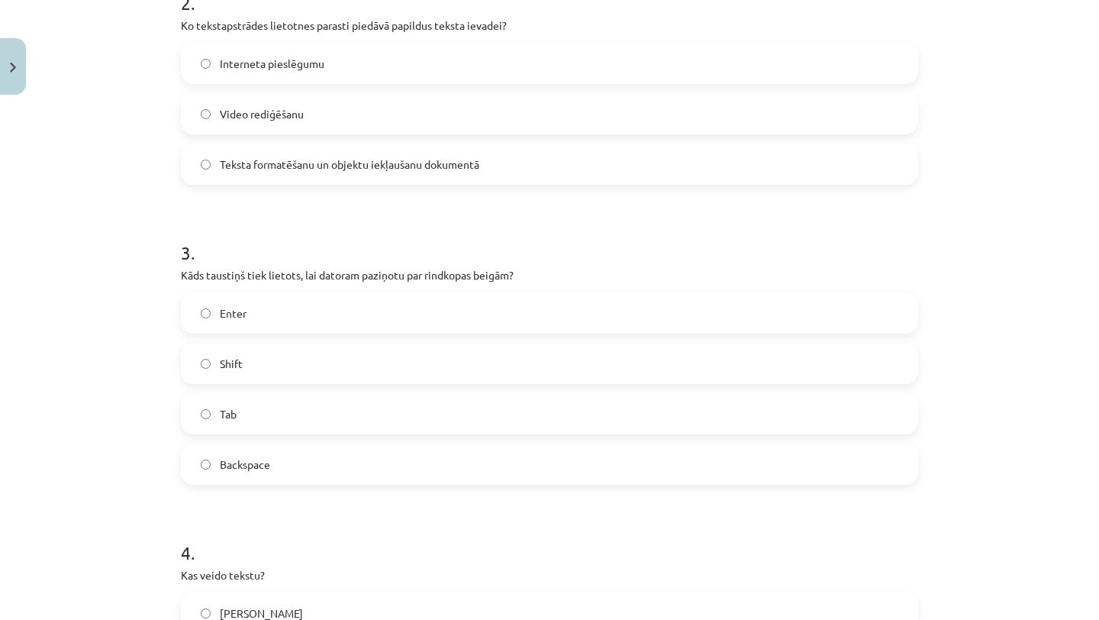
click at [468, 307] on label "Enter" at bounding box center [549, 313] width 734 height 38
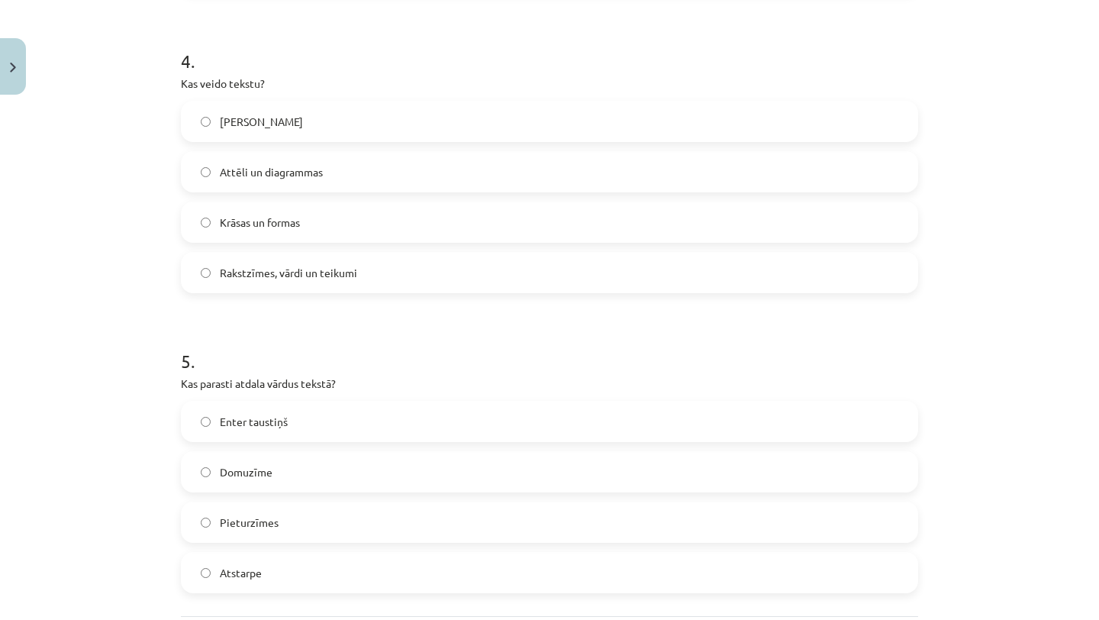
scroll to position [1126, 0]
click at [463, 283] on label "Rakstzīmes, vārdi un teikumi" at bounding box center [549, 275] width 734 height 38
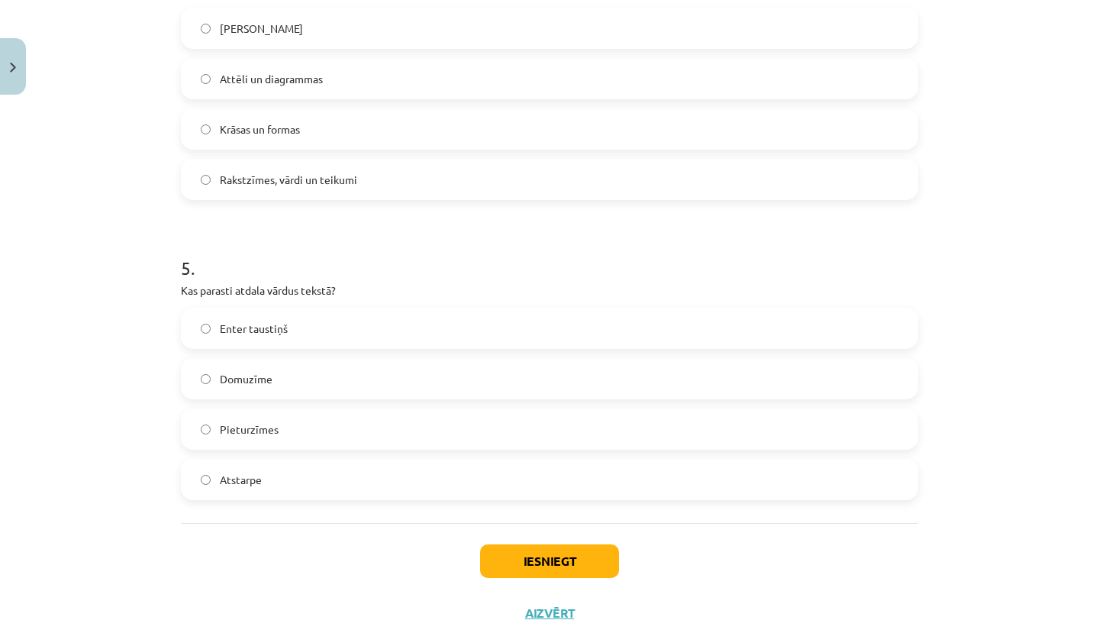
scroll to position [1222, 0]
click at [455, 484] on label "Atstarpe" at bounding box center [549, 480] width 734 height 38
click at [566, 552] on button "Iesniegt" at bounding box center [549, 562] width 139 height 34
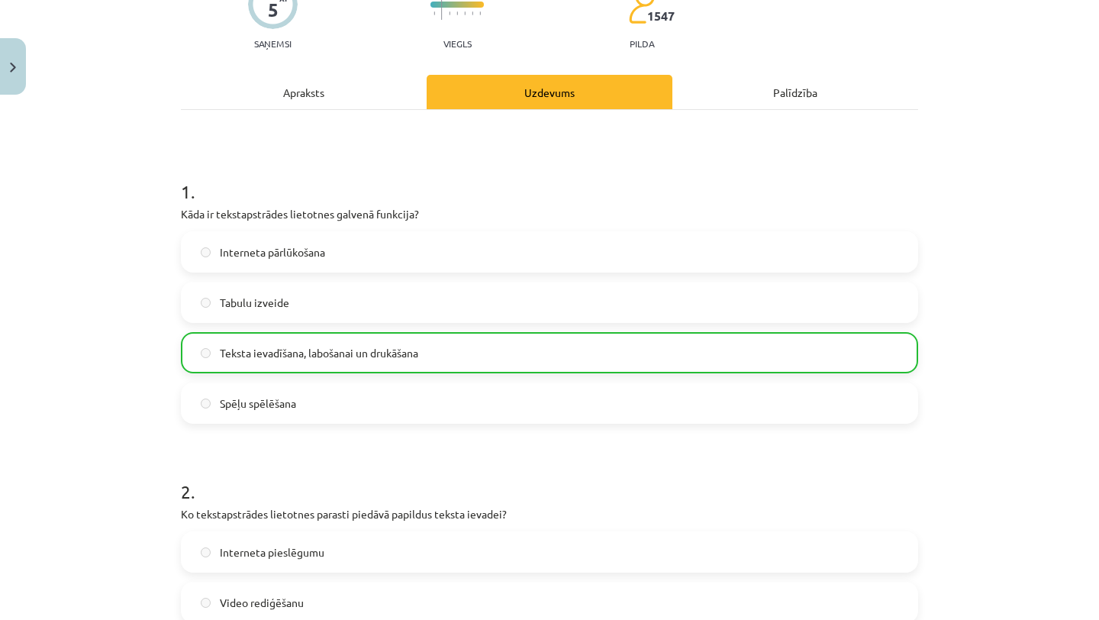
scroll to position [1328, 0]
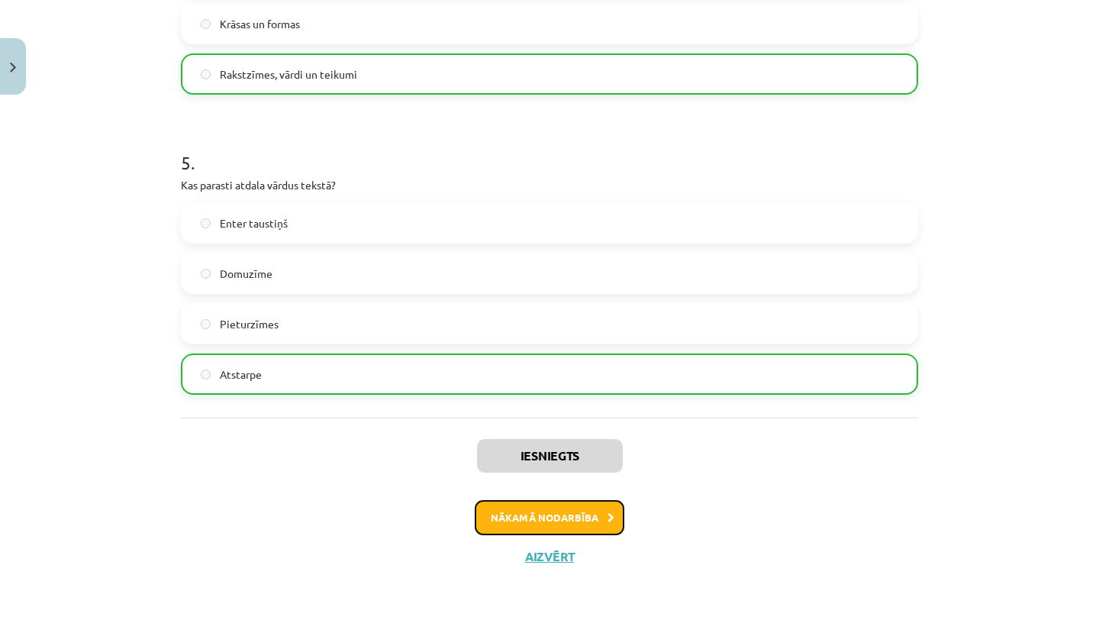
click at [543, 513] on button "Nākamā nodarbība" at bounding box center [550, 517] width 150 height 35
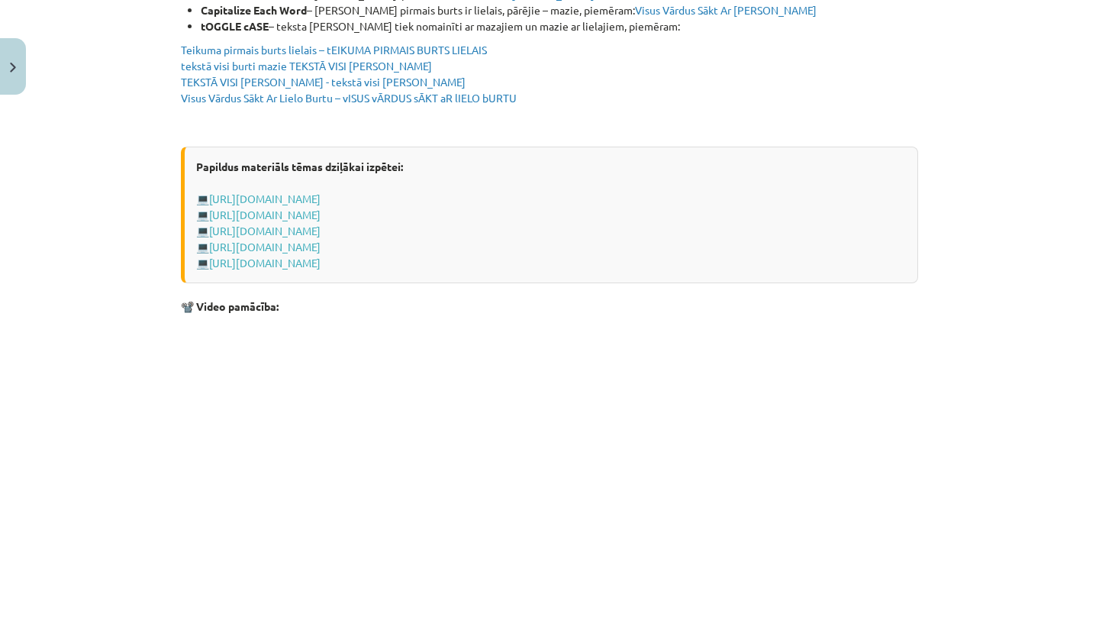
scroll to position [2994, 0]
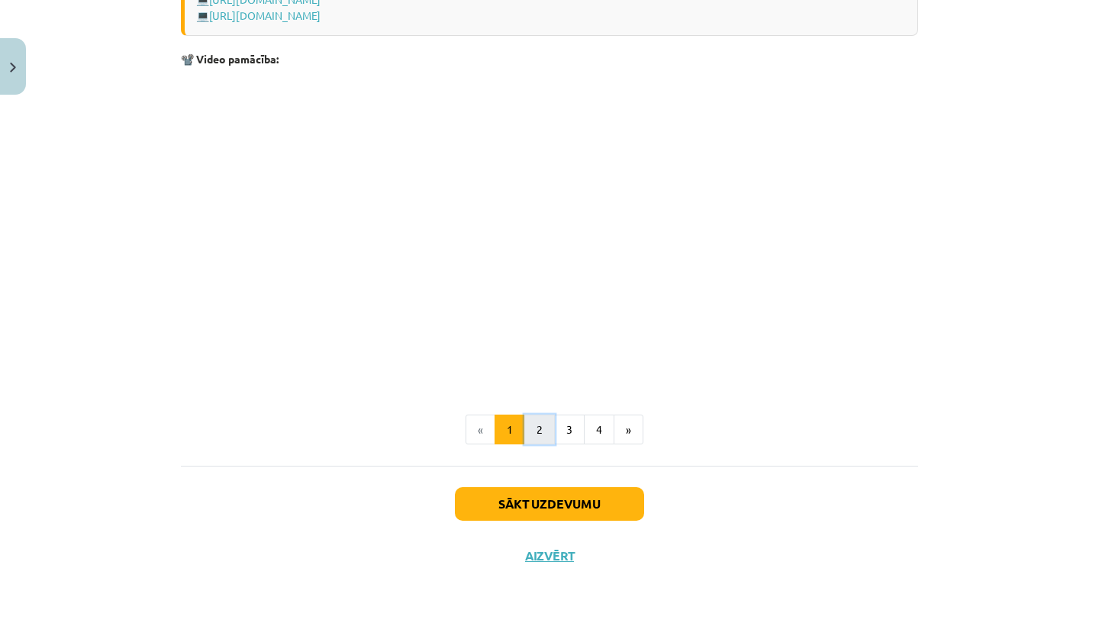
click at [535, 423] on button "2" at bounding box center [539, 429] width 31 height 31
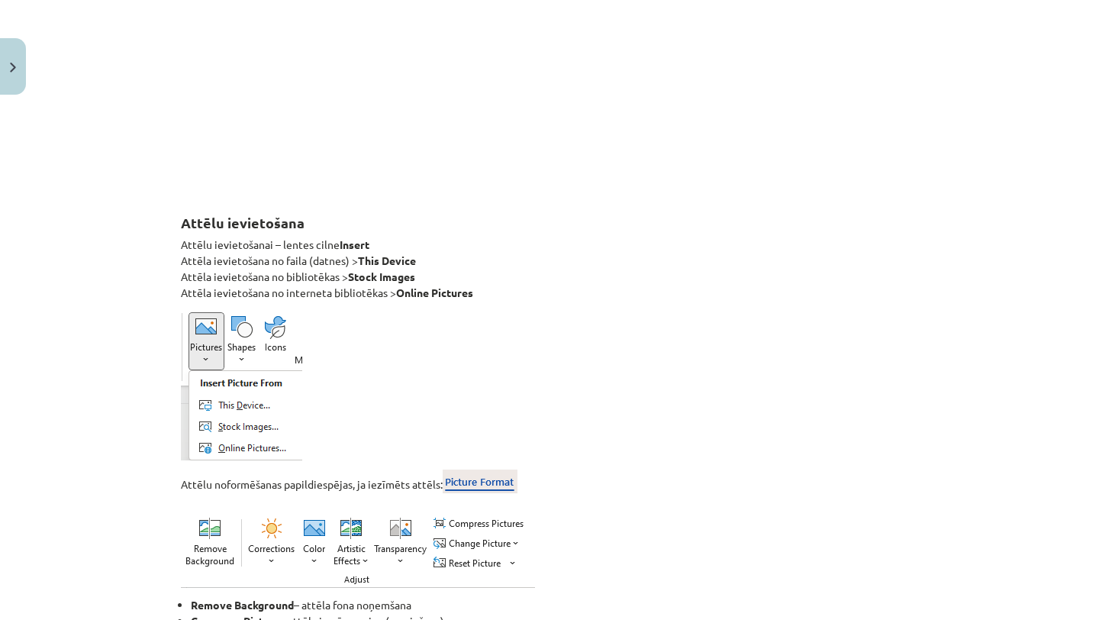
scroll to position [2297, 0]
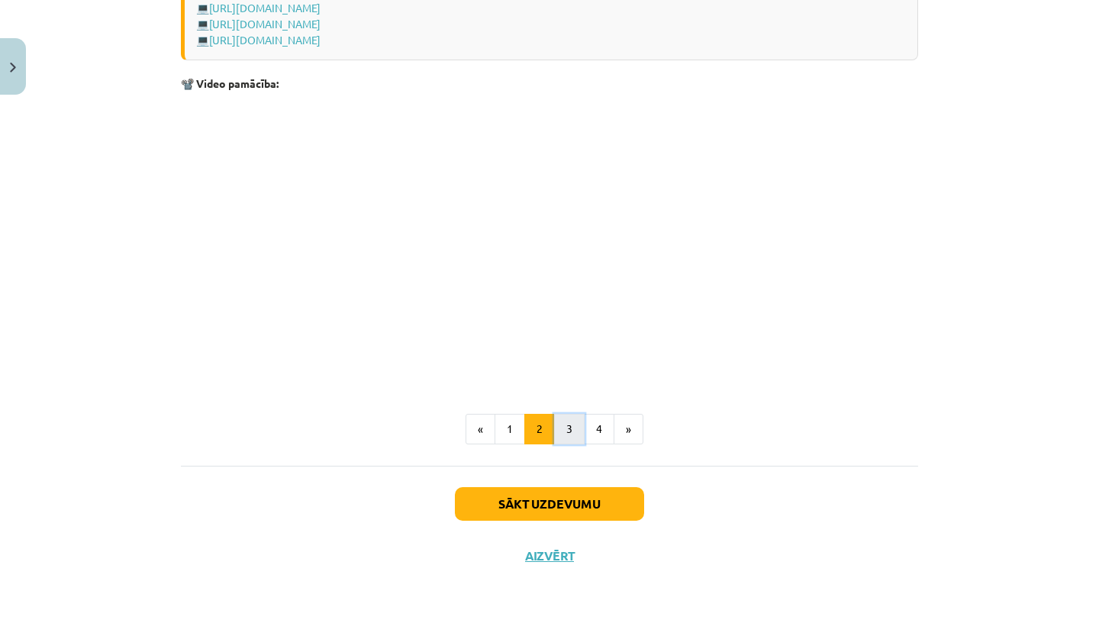
click at [562, 435] on button "3" at bounding box center [569, 429] width 31 height 31
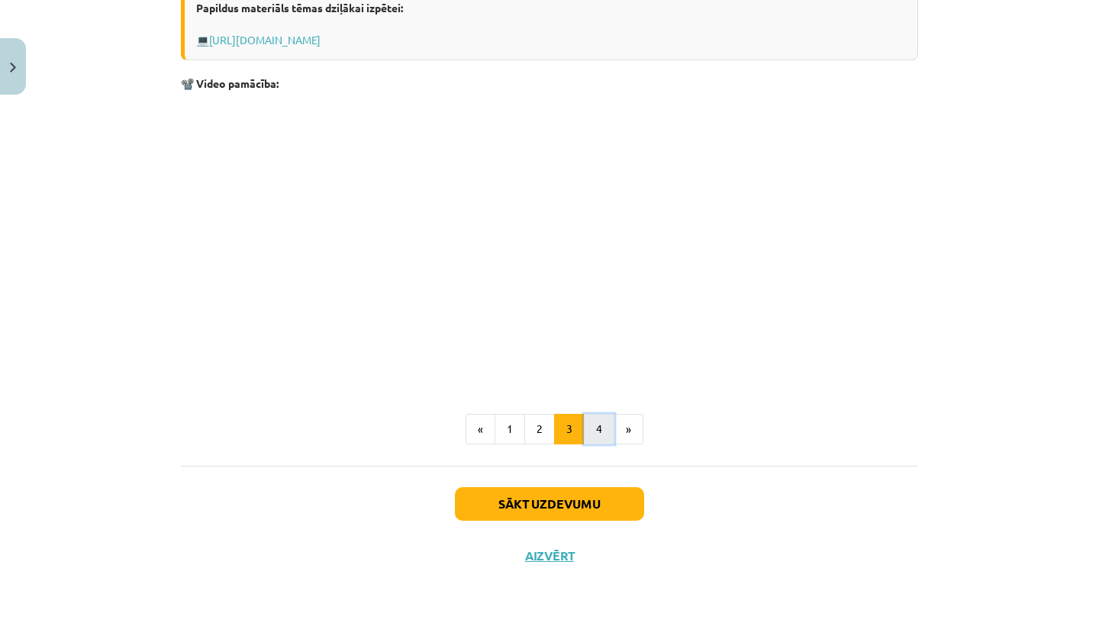
click at [608, 427] on button "4" at bounding box center [599, 429] width 31 height 31
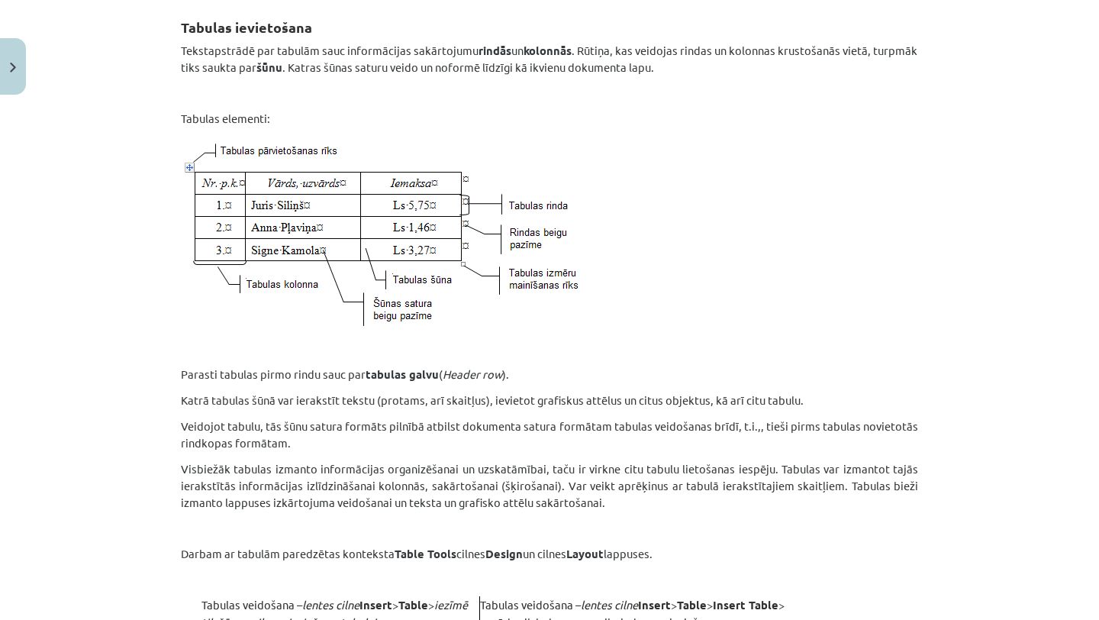
scroll to position [0, 0]
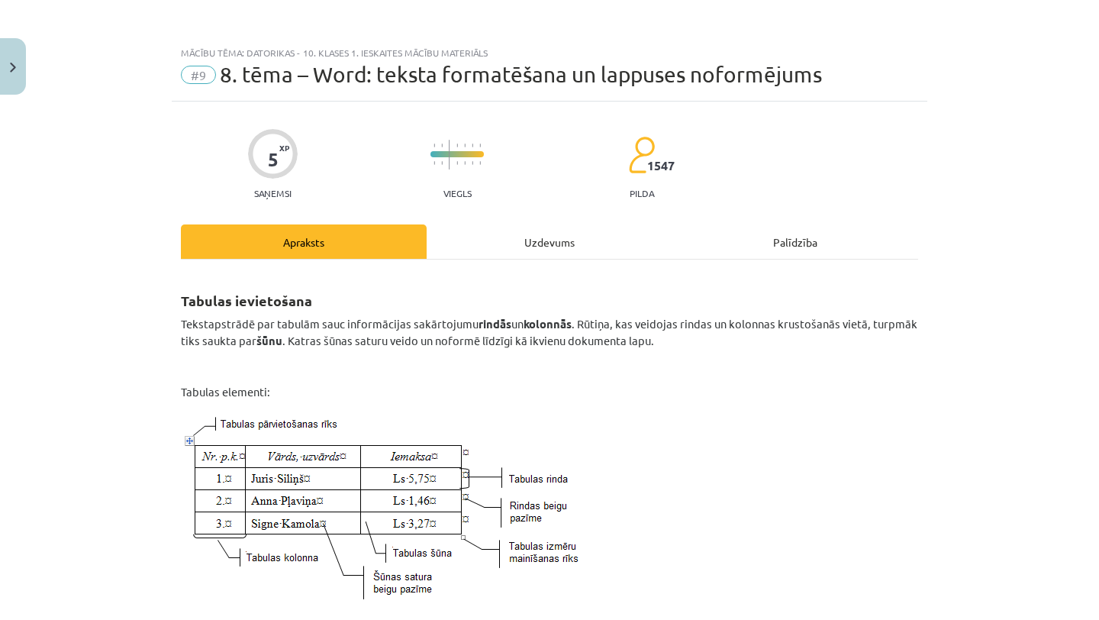
click at [516, 233] on div "Uzdevums" at bounding box center [550, 241] width 246 height 34
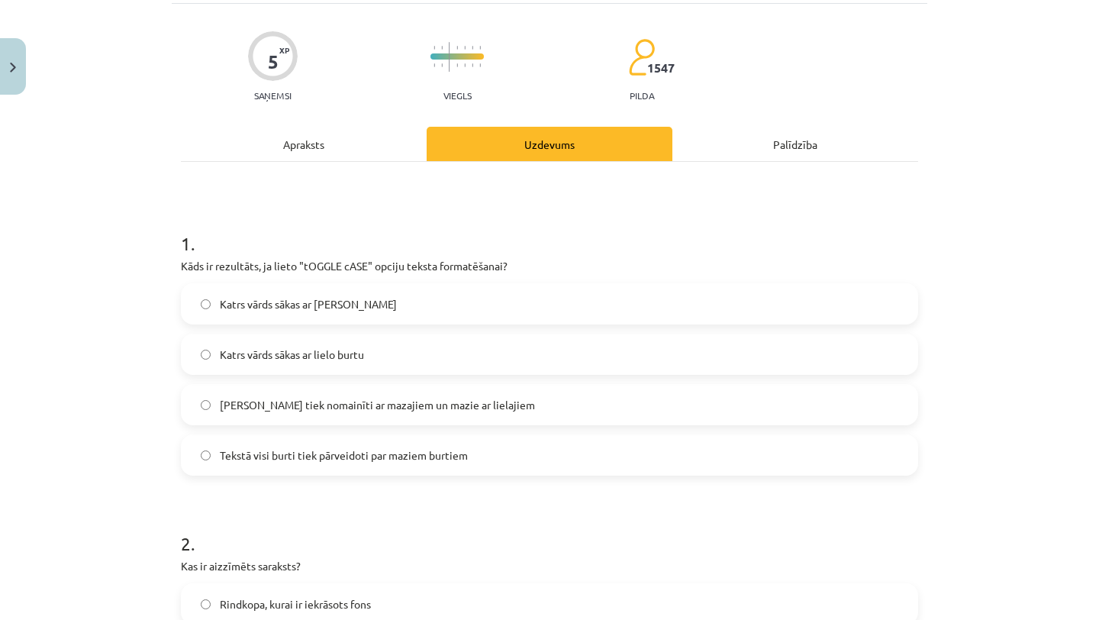
scroll to position [95, 0]
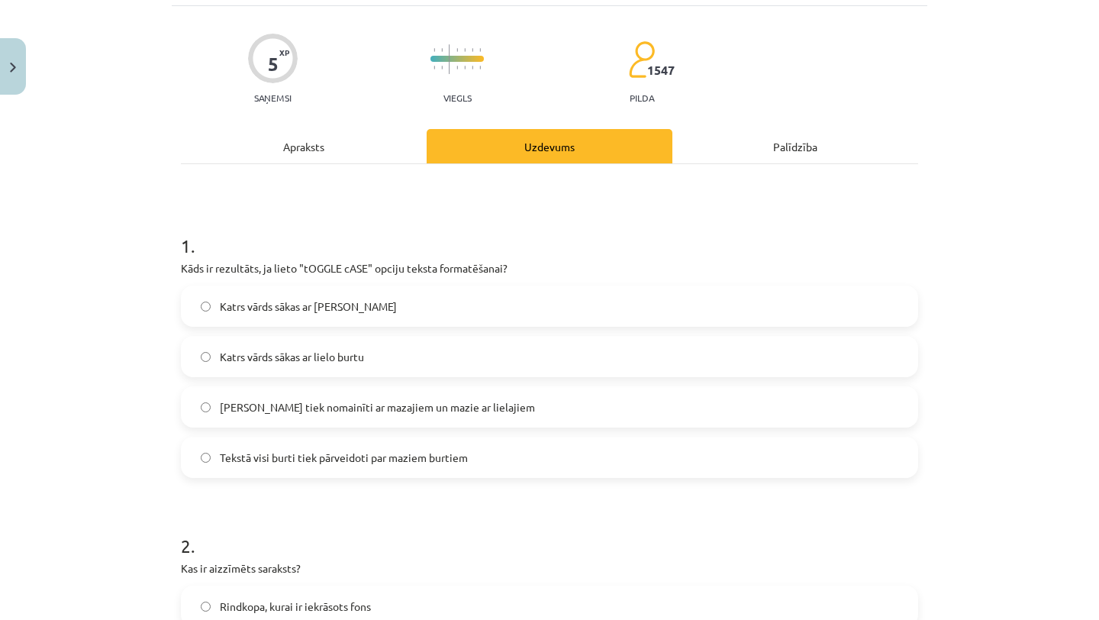
click at [462, 414] on span "Lielie burti tiek nomainīti ar mazajiem un mazie ar lielajiem" at bounding box center [377, 407] width 315 height 16
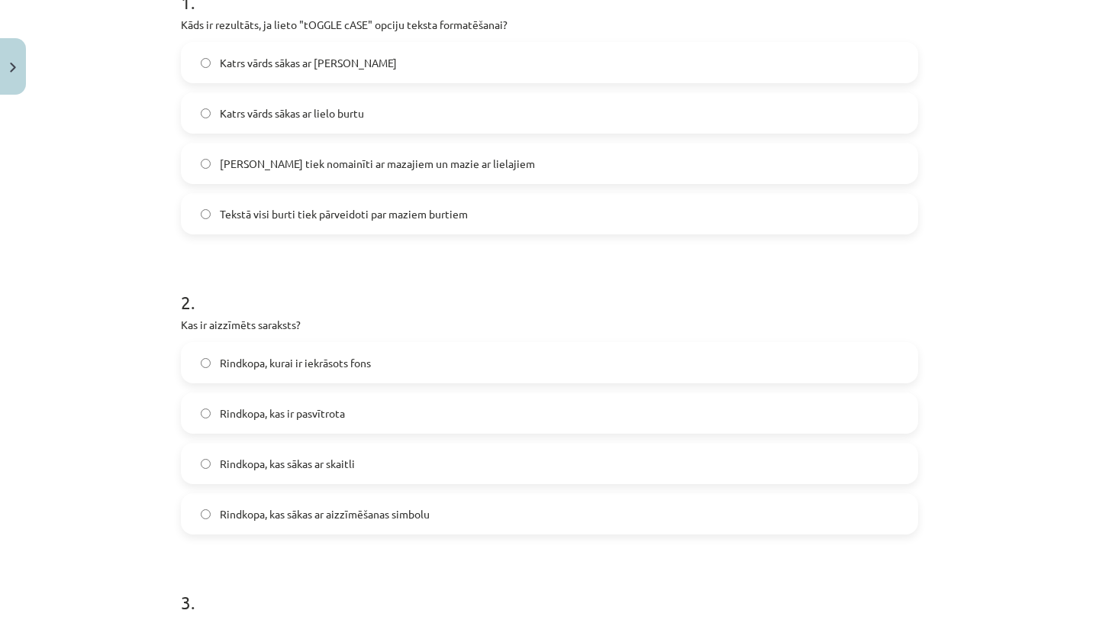
scroll to position [339, 0]
click at [438, 523] on label "Rindkopa, kas sākas ar aizzīmēšanas simbolu" at bounding box center [549, 513] width 734 height 38
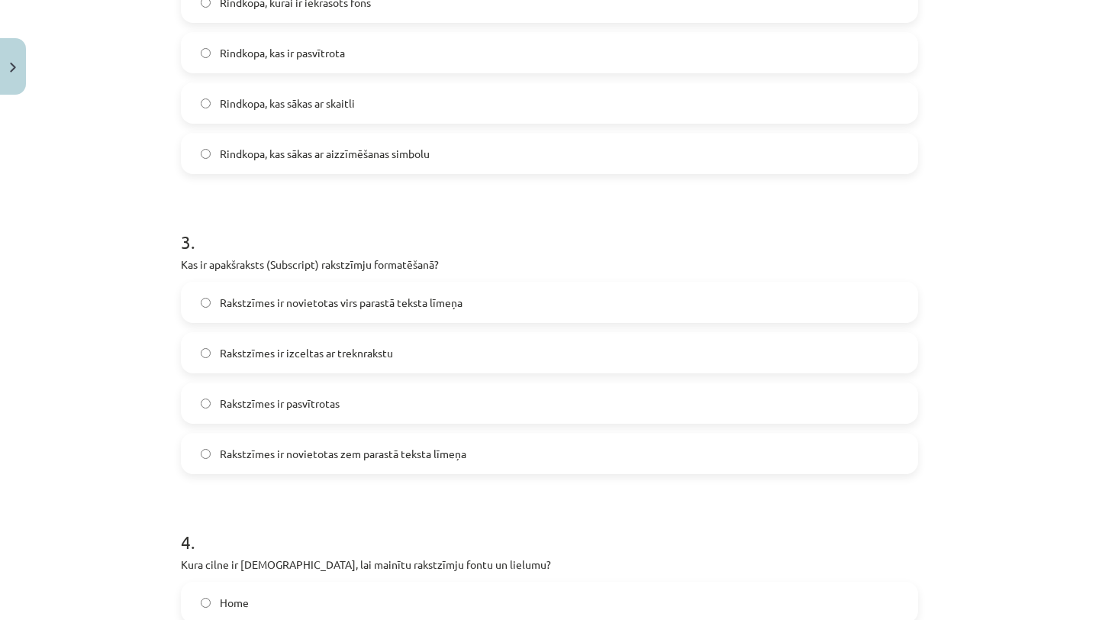
scroll to position [702, 0]
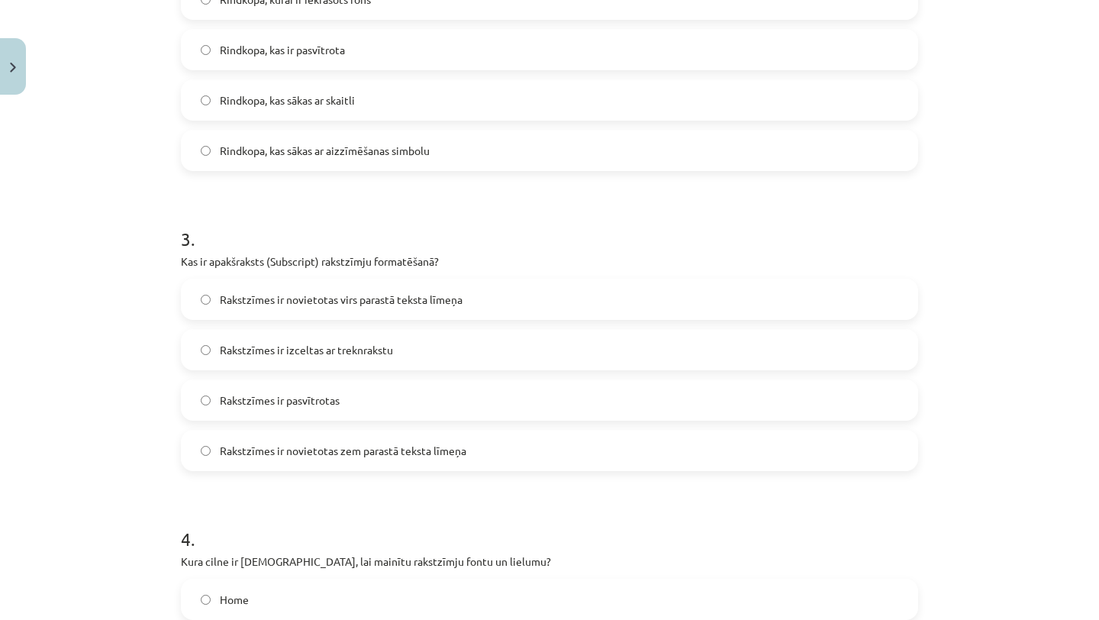
click at [451, 443] on span "Rakstzīmes ir novietotas zem parastā teksta līmeņa" at bounding box center [343, 451] width 246 height 16
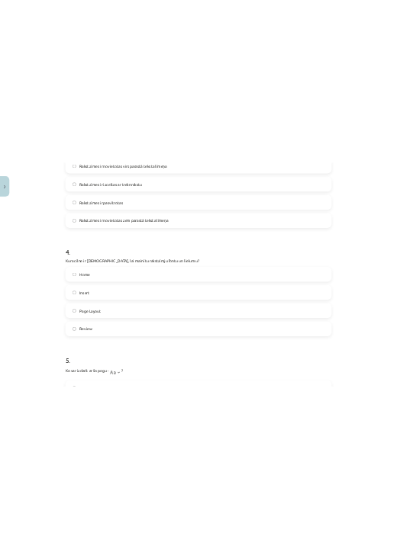
scroll to position [990, 0]
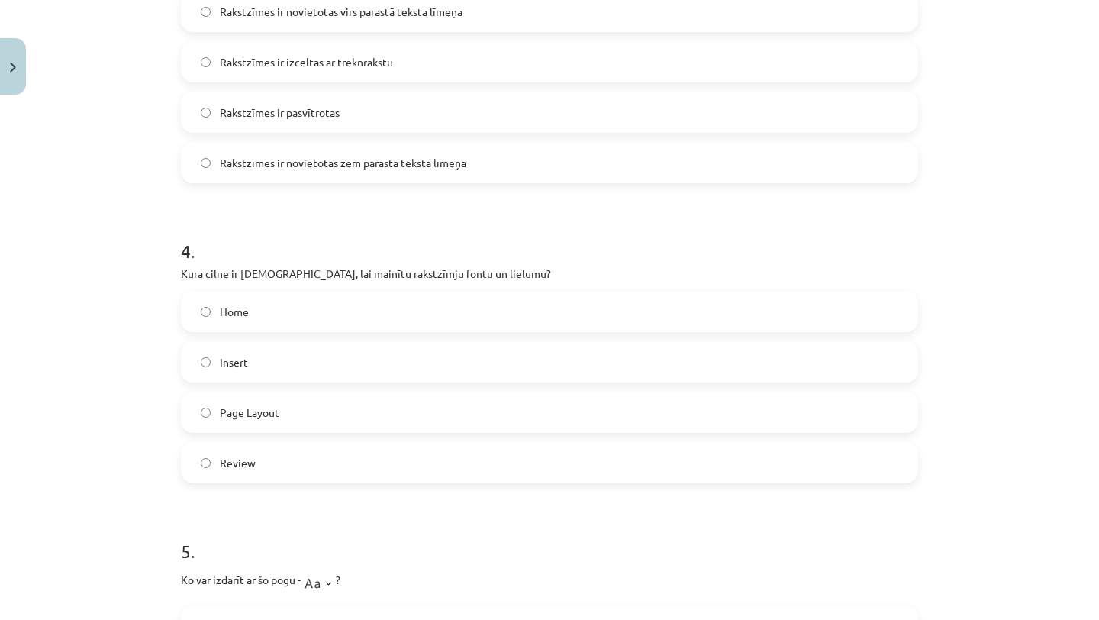
click at [401, 317] on label "Home" at bounding box center [549, 311] width 734 height 38
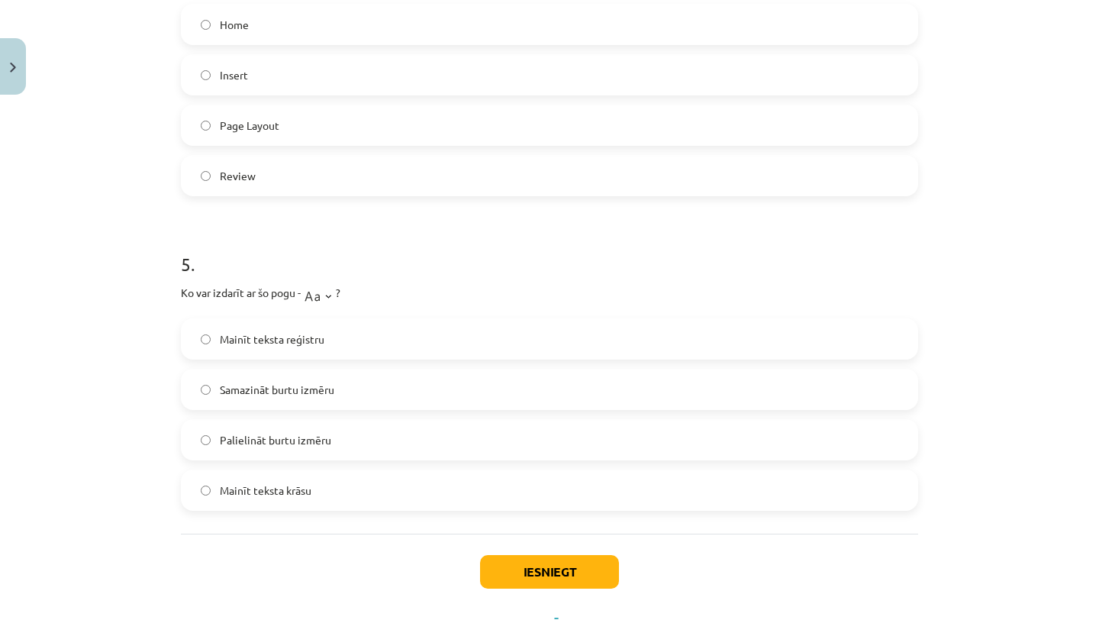
scroll to position [1296, 0]
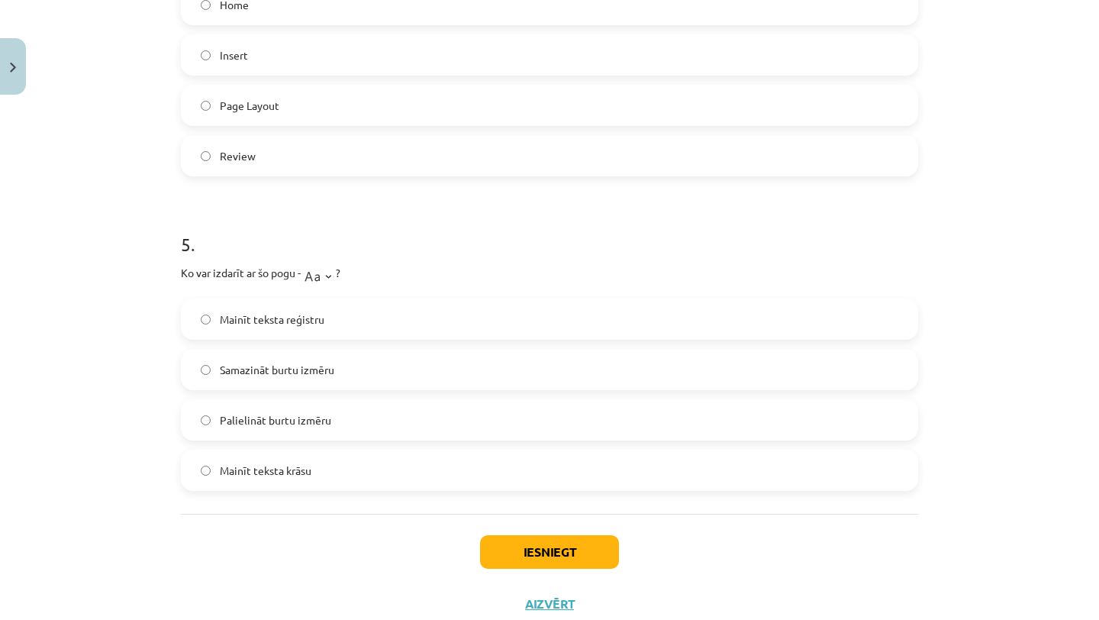
click at [332, 320] on label "Mainīt teksta reģistru" at bounding box center [549, 319] width 734 height 38
click at [582, 554] on button "Iesniegt" at bounding box center [549, 552] width 139 height 34
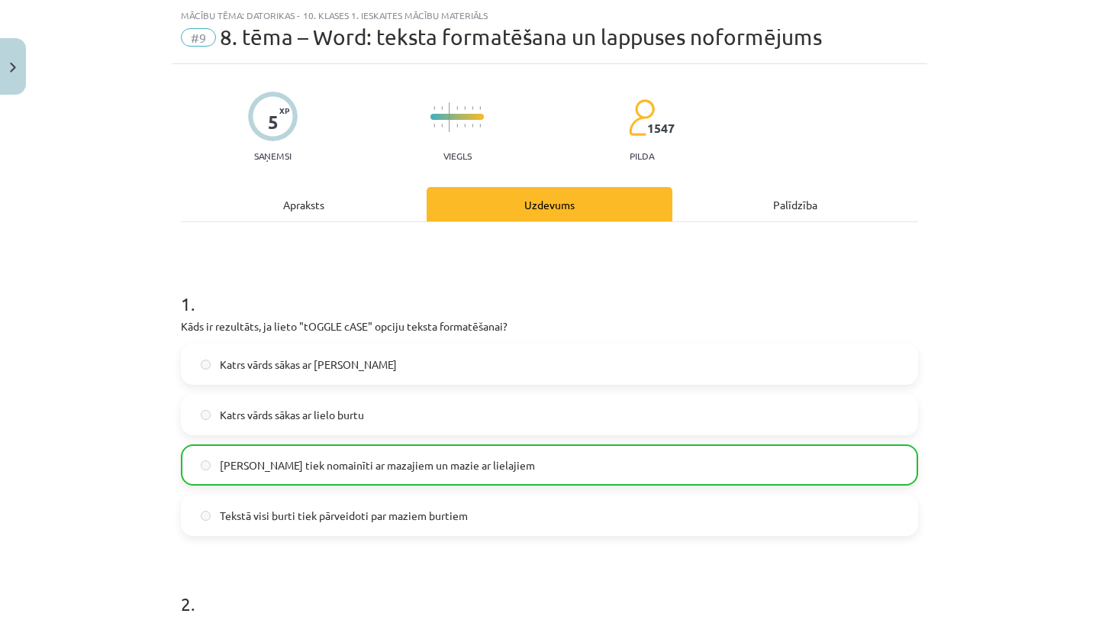
scroll to position [0, 0]
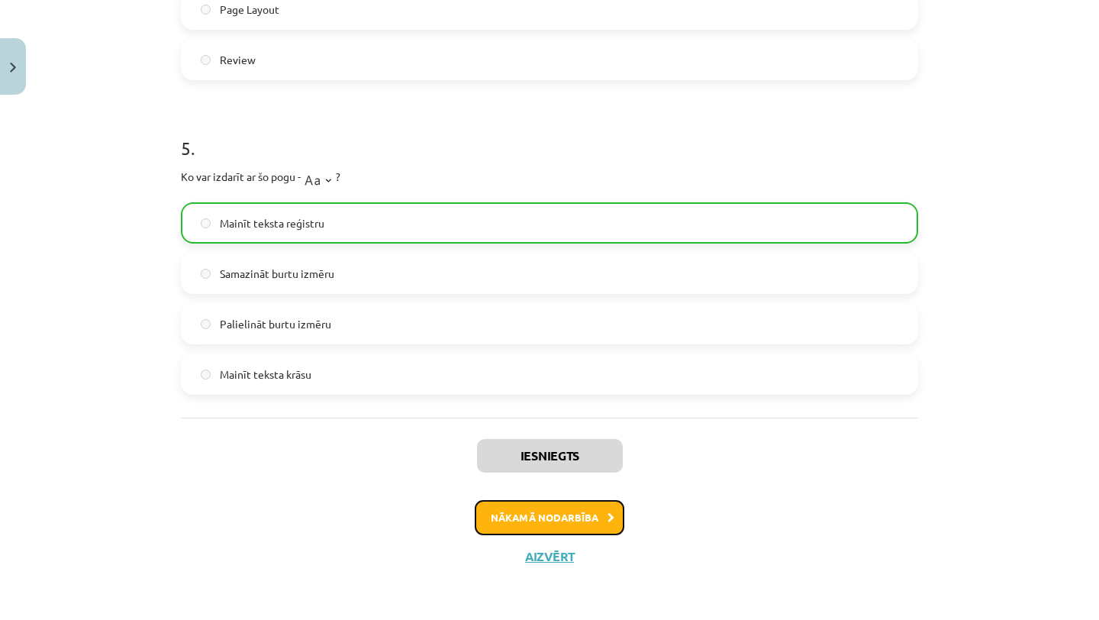
click at [592, 520] on button "Nākamā nodarbība" at bounding box center [550, 517] width 150 height 35
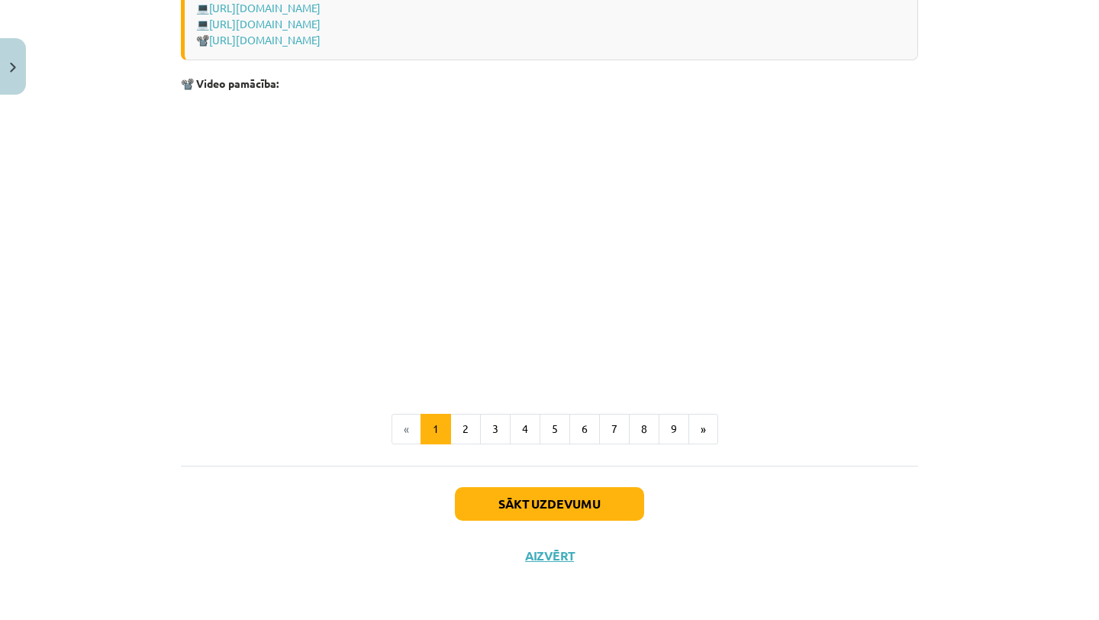
scroll to position [3150, 0]
click at [700, 436] on button "»" at bounding box center [703, 429] width 30 height 31
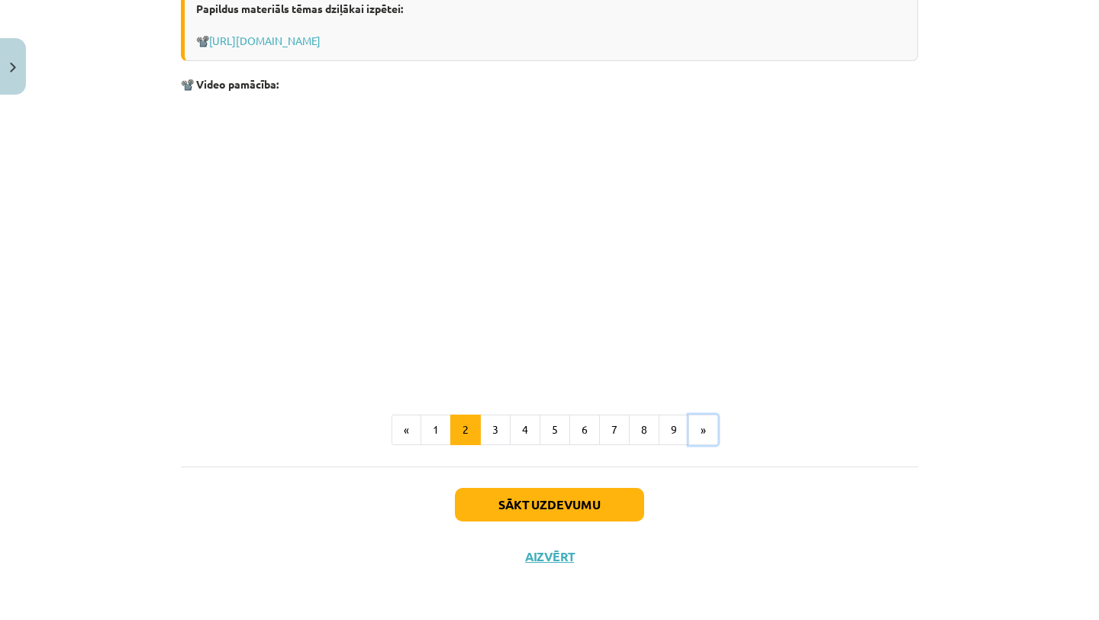
click at [699, 436] on button "»" at bounding box center [703, 429] width 30 height 31
click at [699, 436] on button "»" at bounding box center [703, 431] width 30 height 31
click at [699, 436] on button "»" at bounding box center [703, 429] width 30 height 31
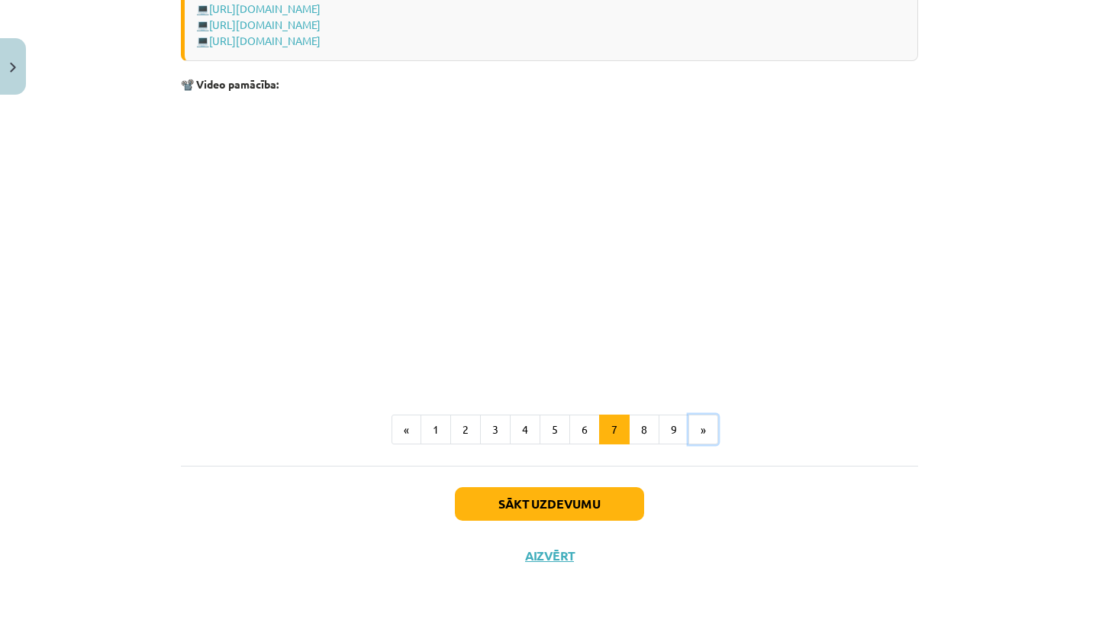
click at [699, 436] on button "»" at bounding box center [703, 429] width 30 height 31
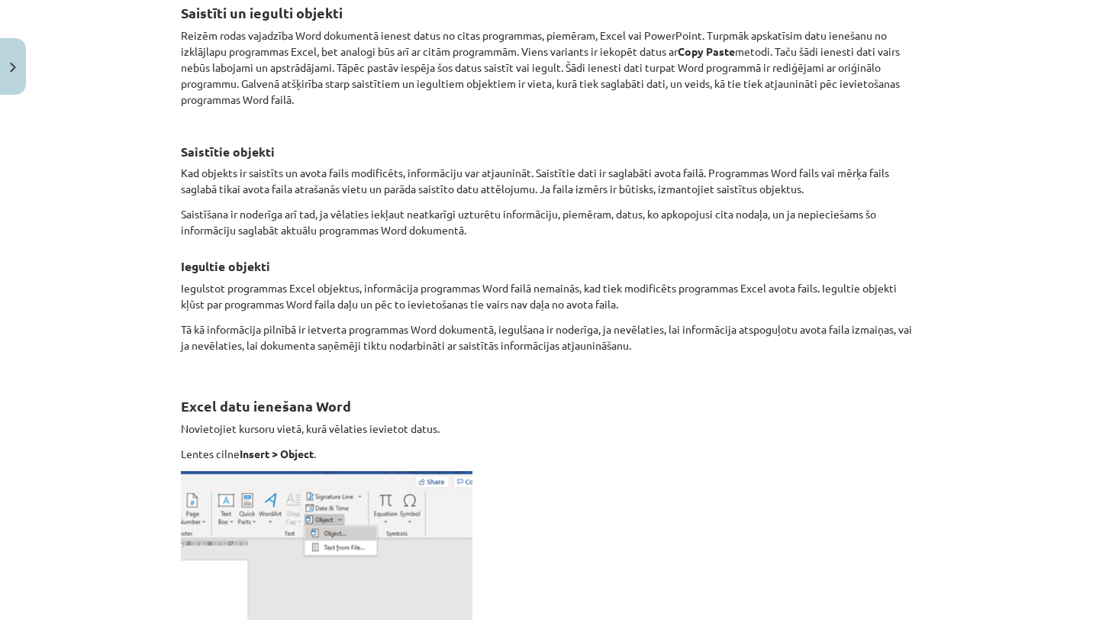
scroll to position [0, 0]
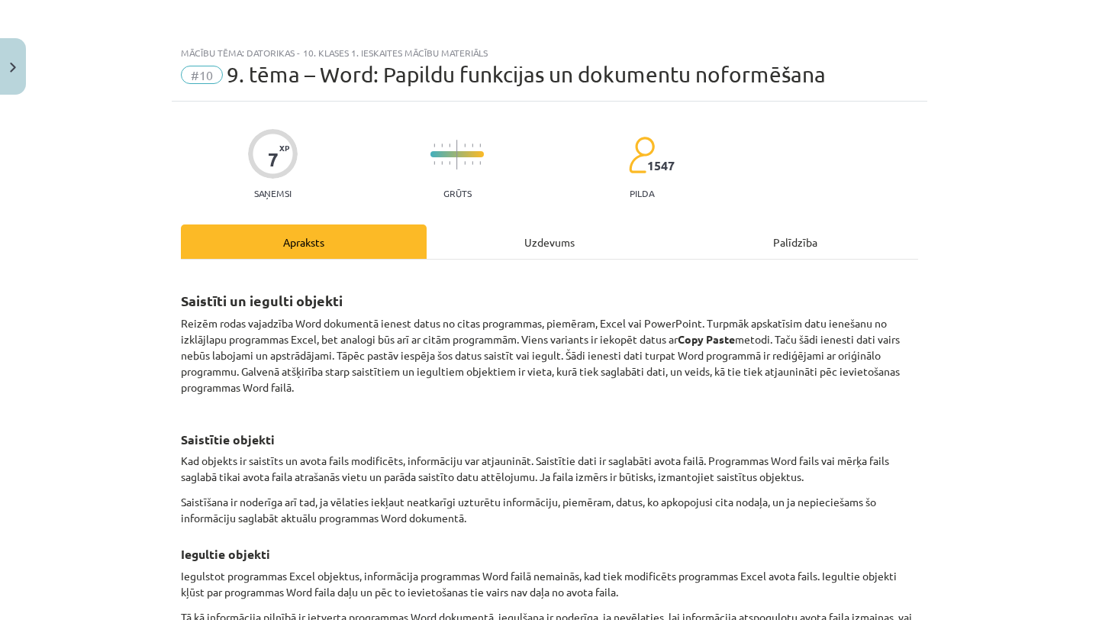
click at [552, 246] on div "Uzdevums" at bounding box center [550, 241] width 246 height 34
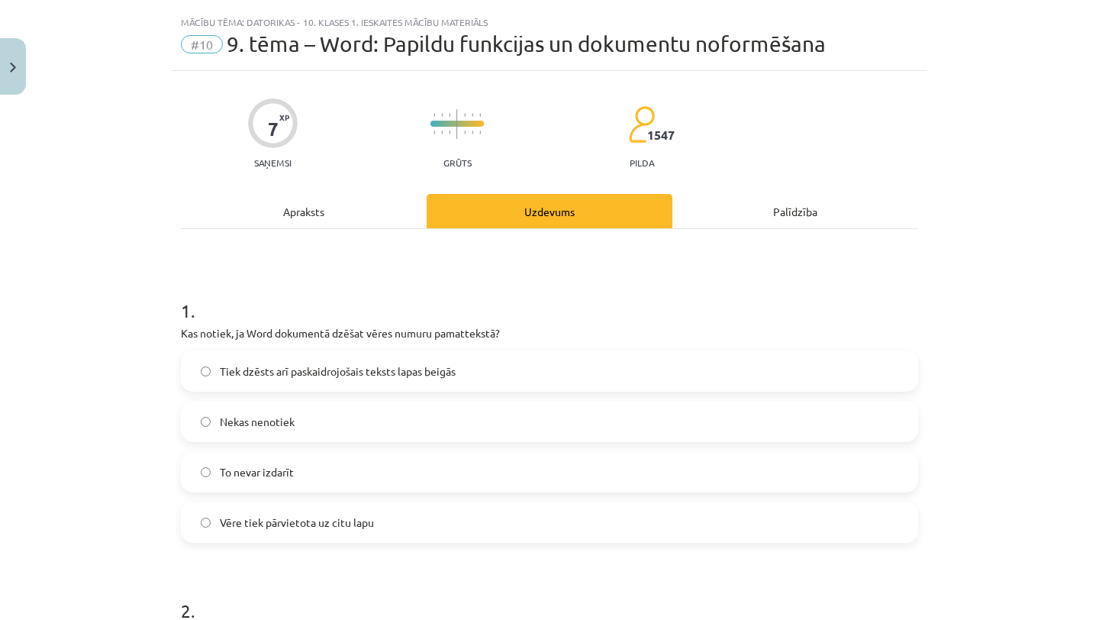
scroll to position [38, 0]
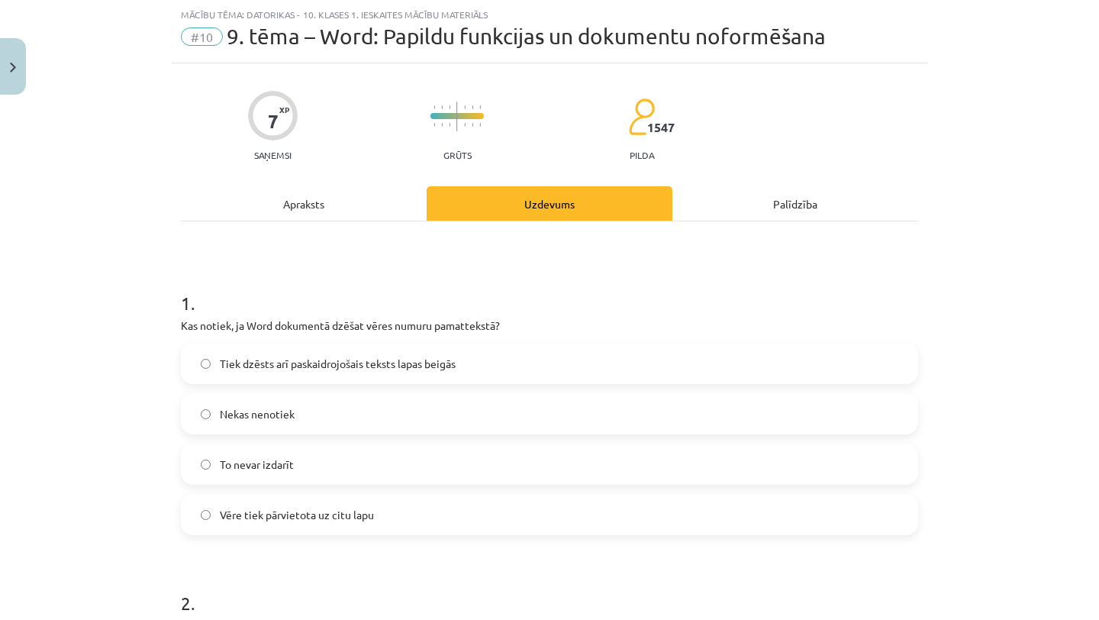
click at [414, 356] on span "Tiek dzēsts arī paskaidrojošais teksts lapas beigās" at bounding box center [338, 364] width 236 height 16
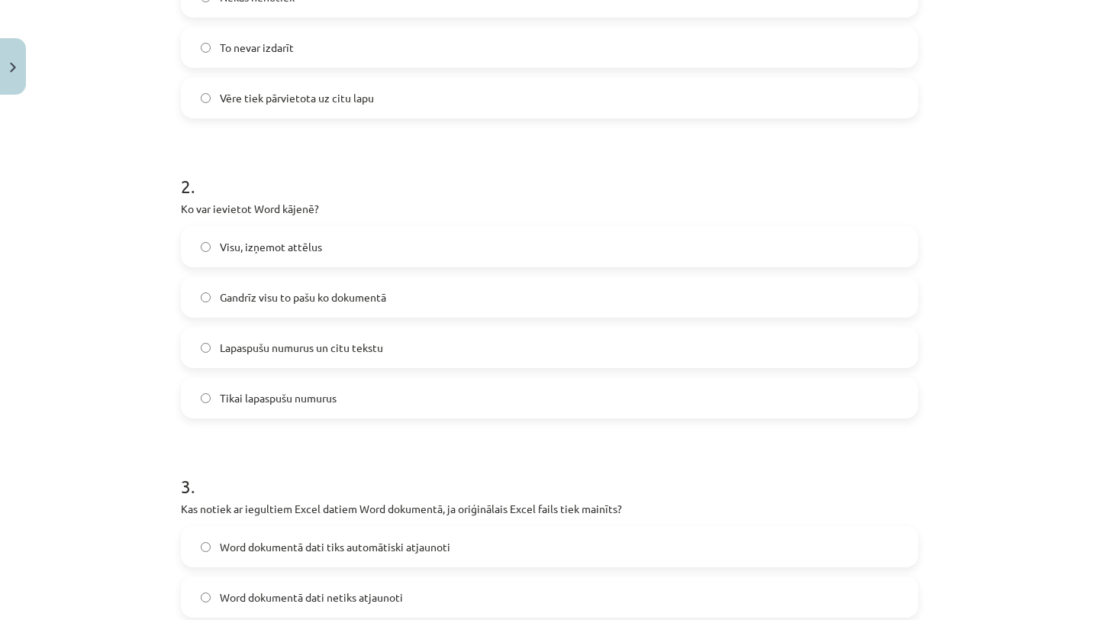
scroll to position [458, 0]
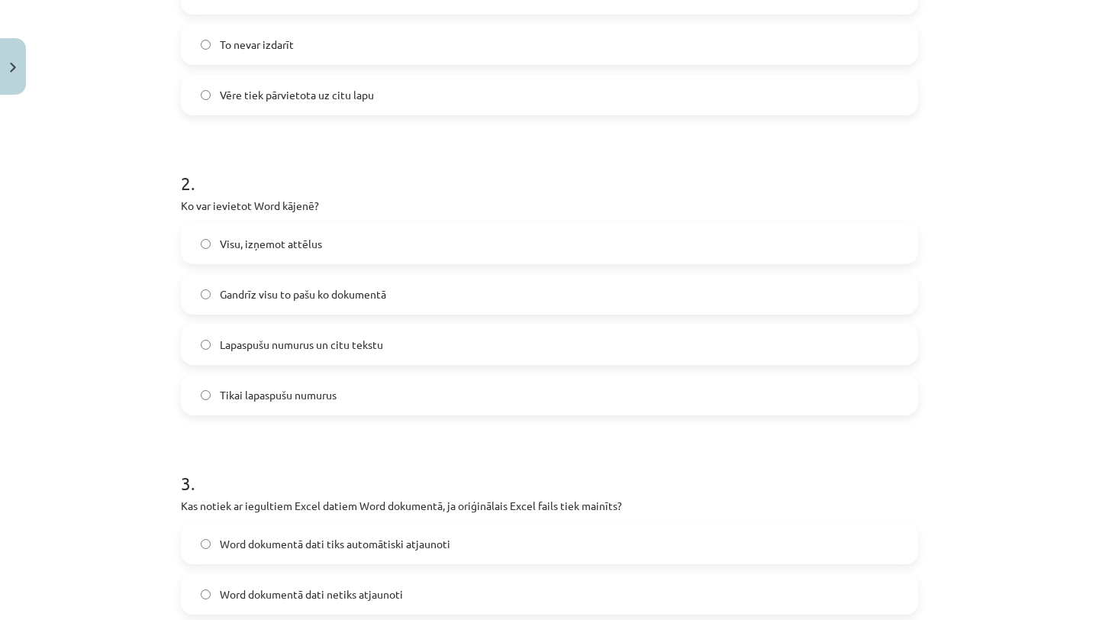
click at [414, 356] on label "Lapaspušu numurus un citu tekstu" at bounding box center [549, 344] width 734 height 38
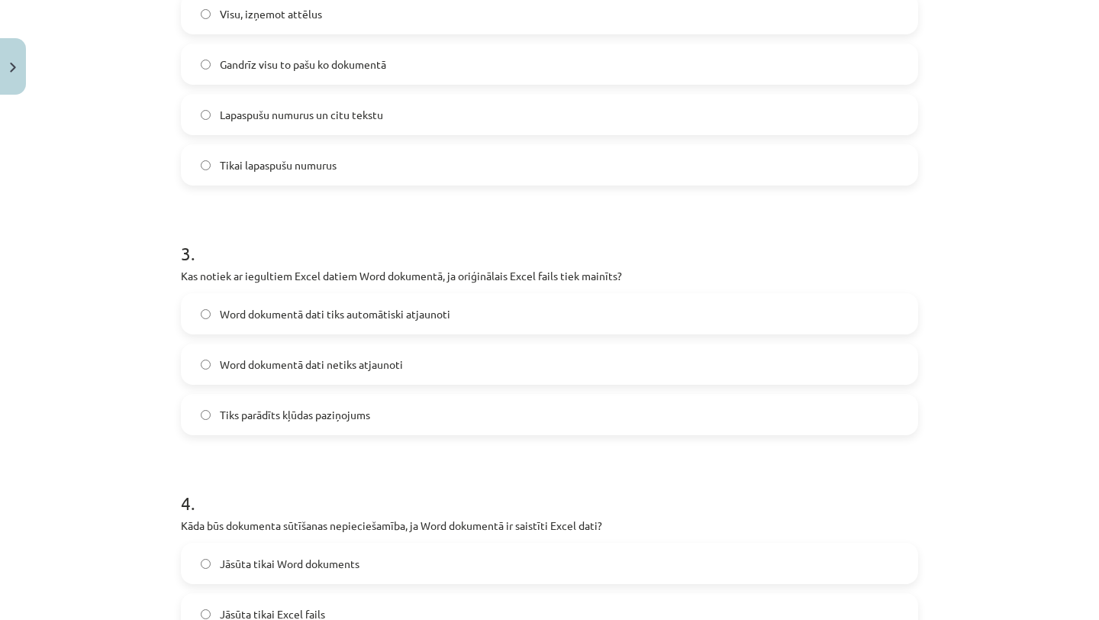
scroll to position [697, 0]
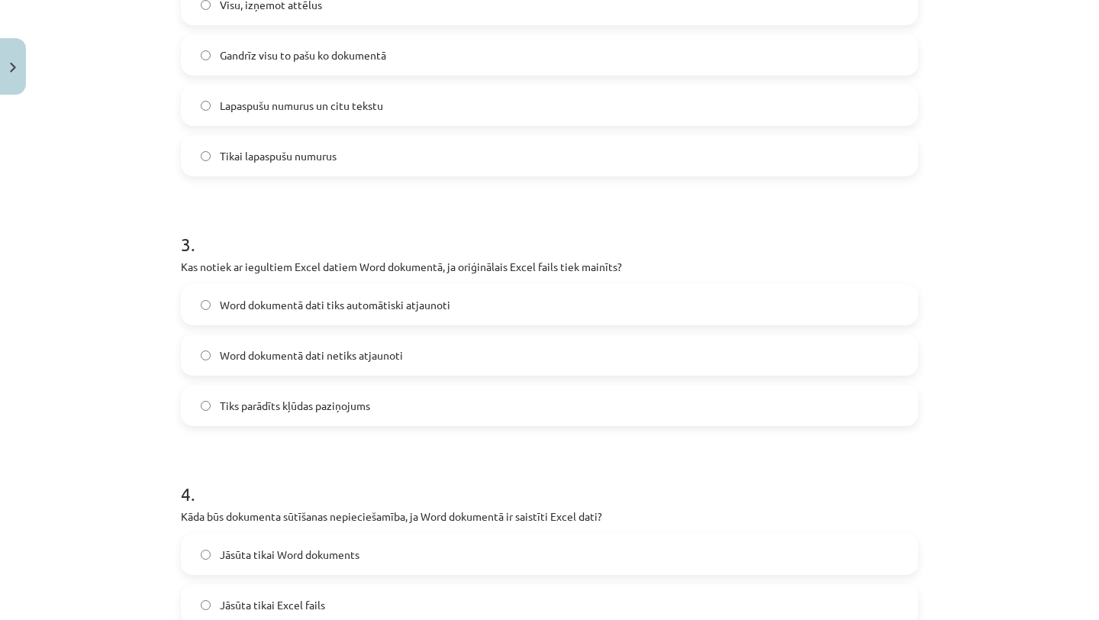
click at [413, 322] on label "Word dokumentā dati tiks automātiski atjaunoti" at bounding box center [549, 304] width 734 height 38
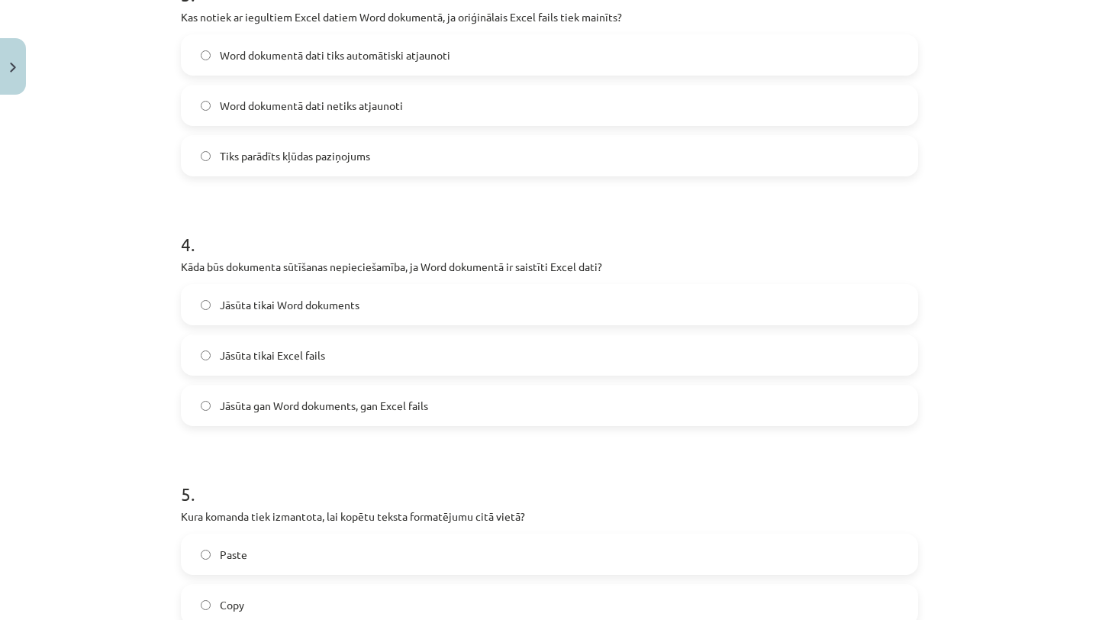
scroll to position [950, 0]
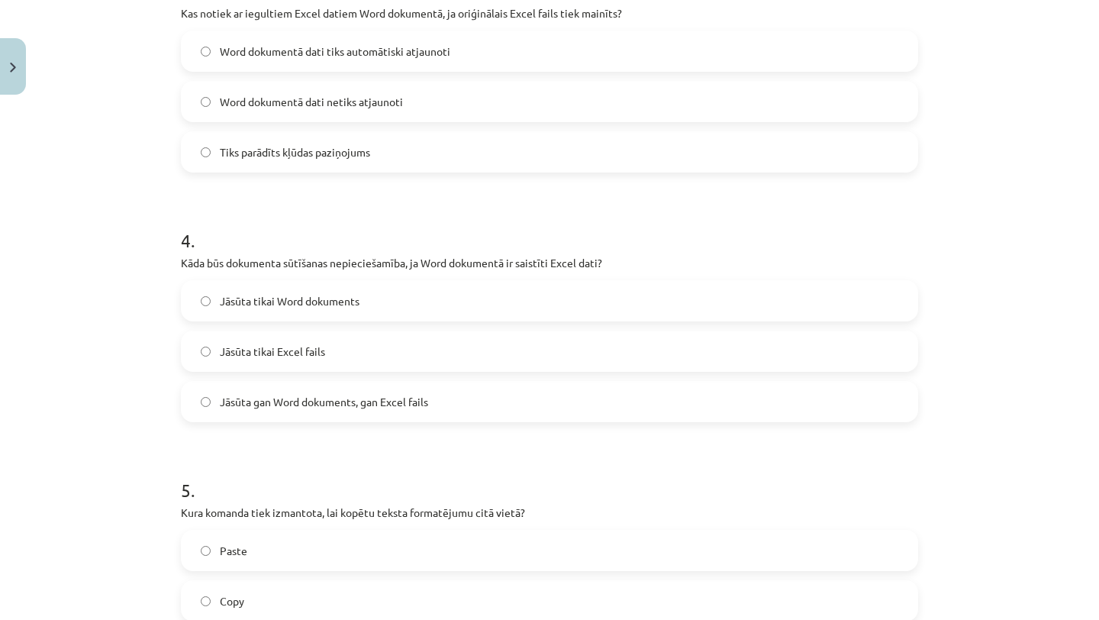
click at [409, 297] on label "Jāsūta tikai Word dokuments" at bounding box center [549, 301] width 734 height 38
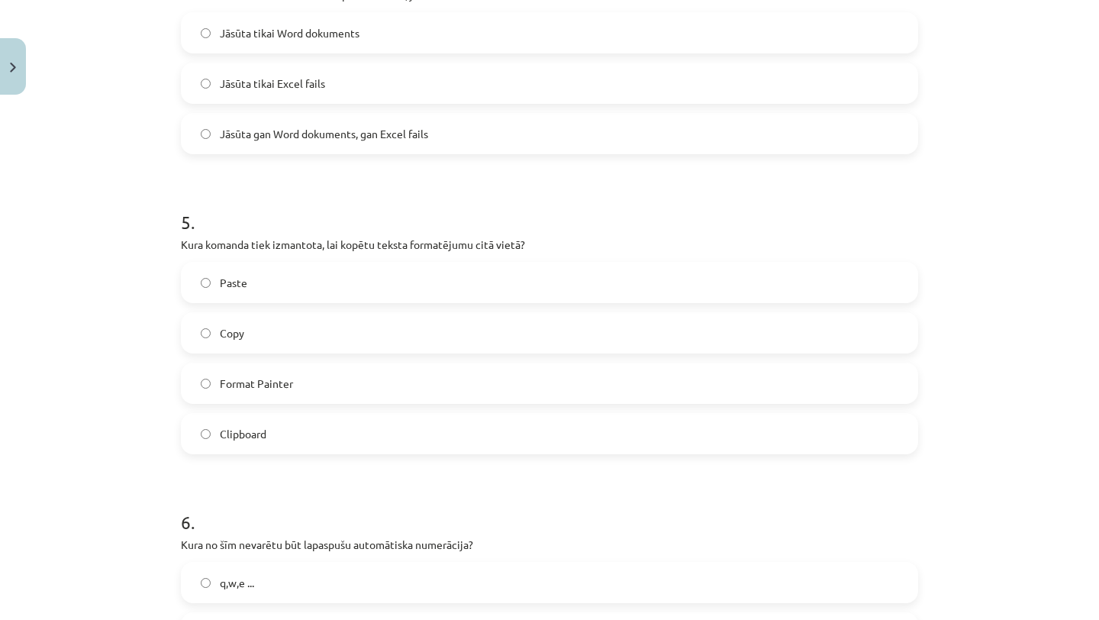
scroll to position [1220, 0]
click at [396, 325] on label "Copy" at bounding box center [549, 330] width 734 height 38
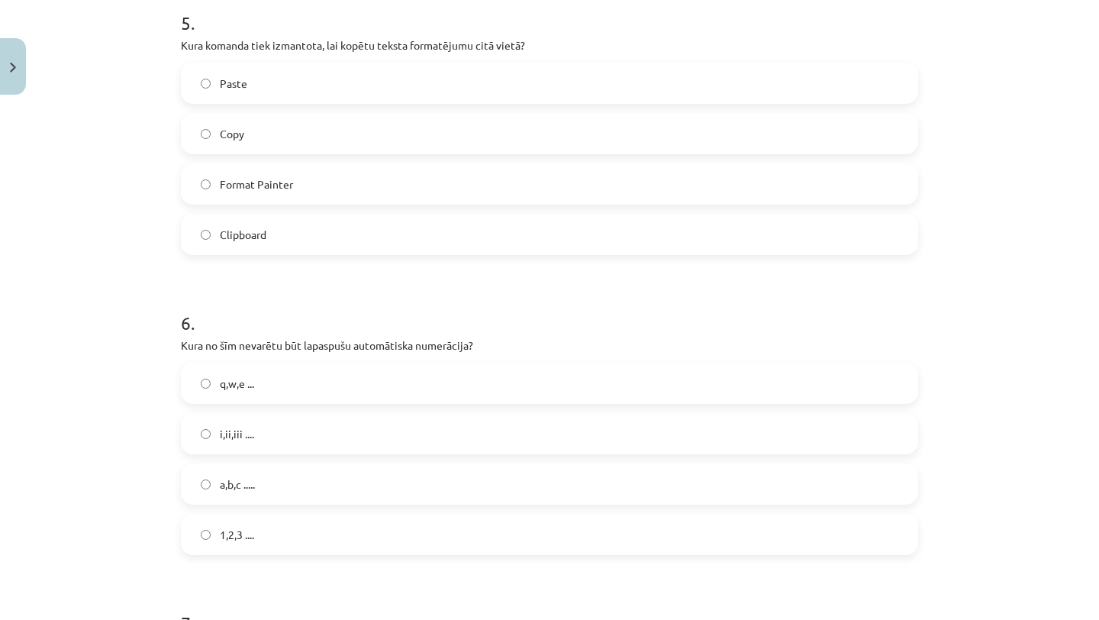
scroll to position [1420, 0]
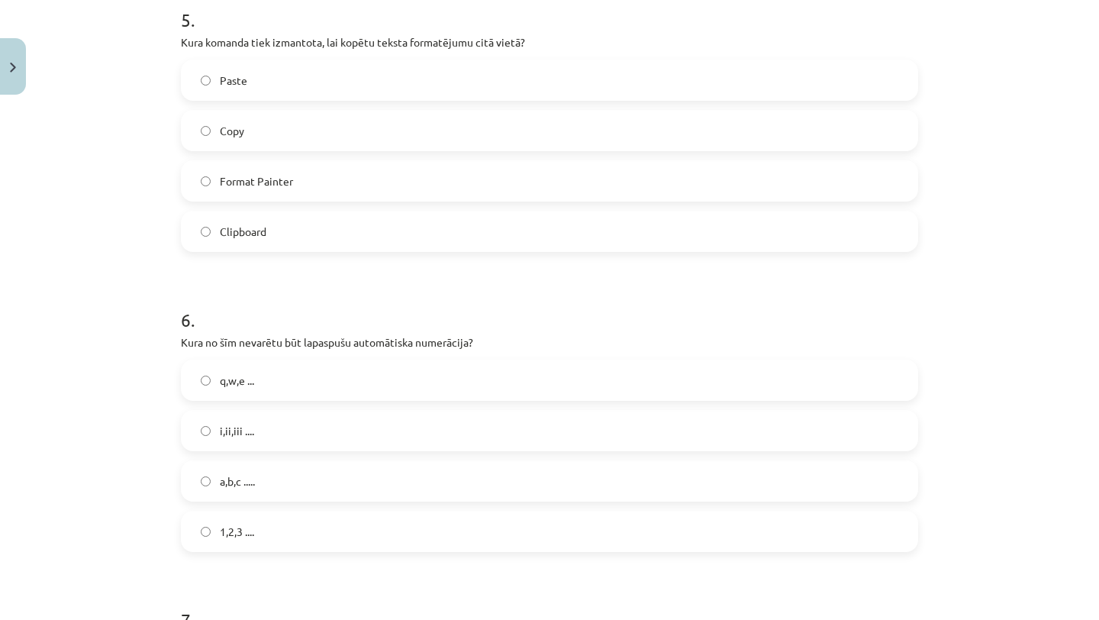
click at [331, 537] on label "1,2,3 ...." at bounding box center [549, 531] width 734 height 38
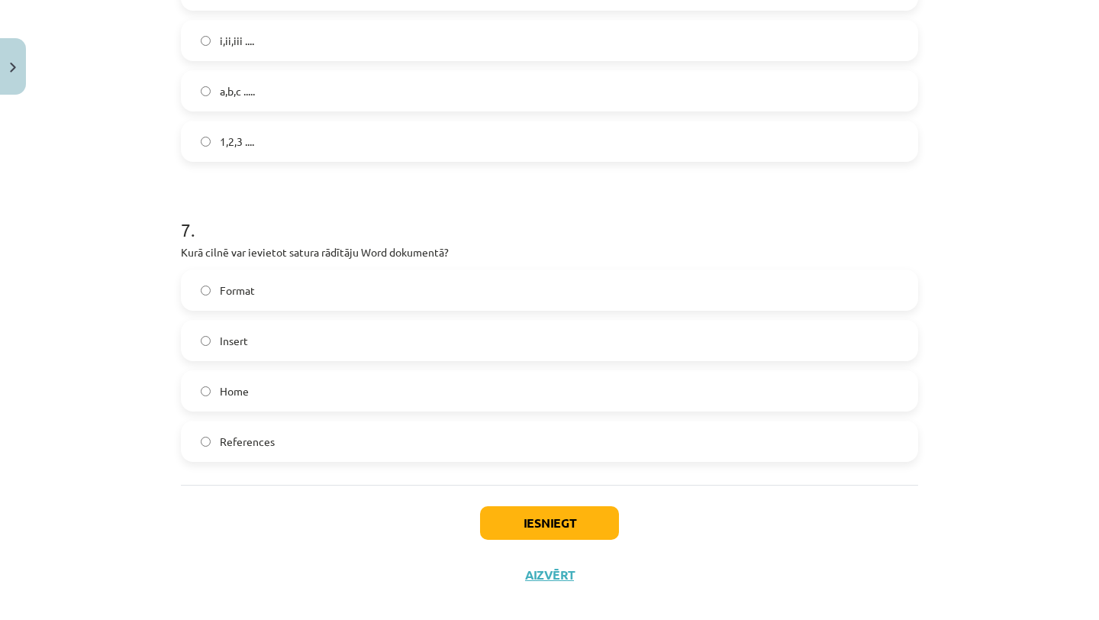
scroll to position [1829, 0]
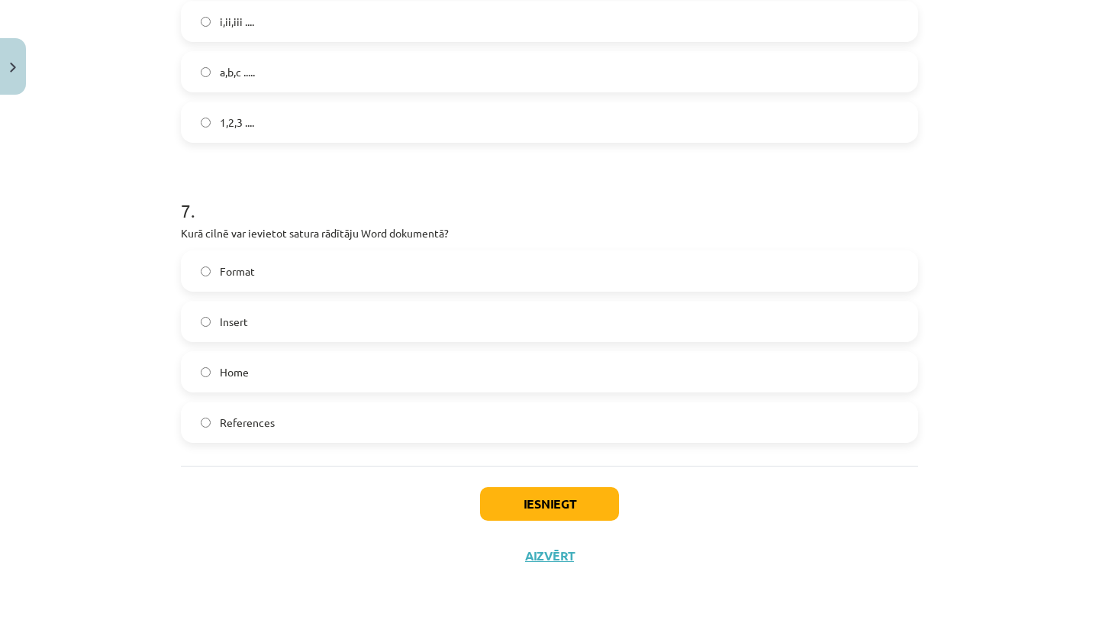
click at [349, 323] on label "Insert" at bounding box center [549, 321] width 734 height 38
click at [524, 417] on label "References" at bounding box center [549, 422] width 734 height 38
click at [491, 314] on label "Insert" at bounding box center [549, 321] width 734 height 38
click at [519, 491] on button "Iesniegt" at bounding box center [549, 504] width 139 height 34
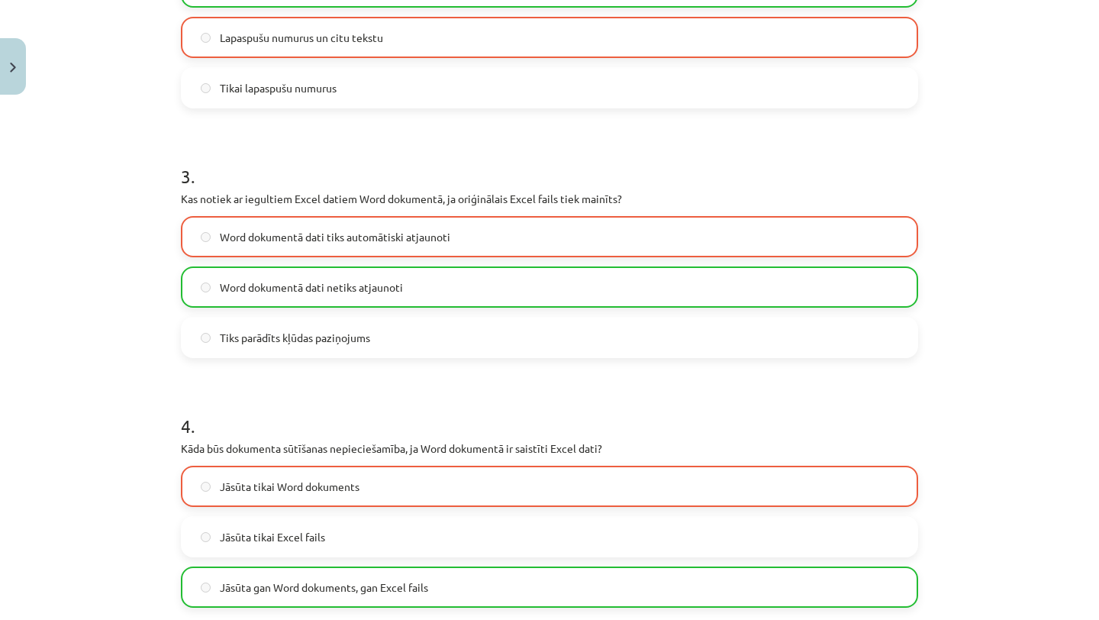
scroll to position [766, 0]
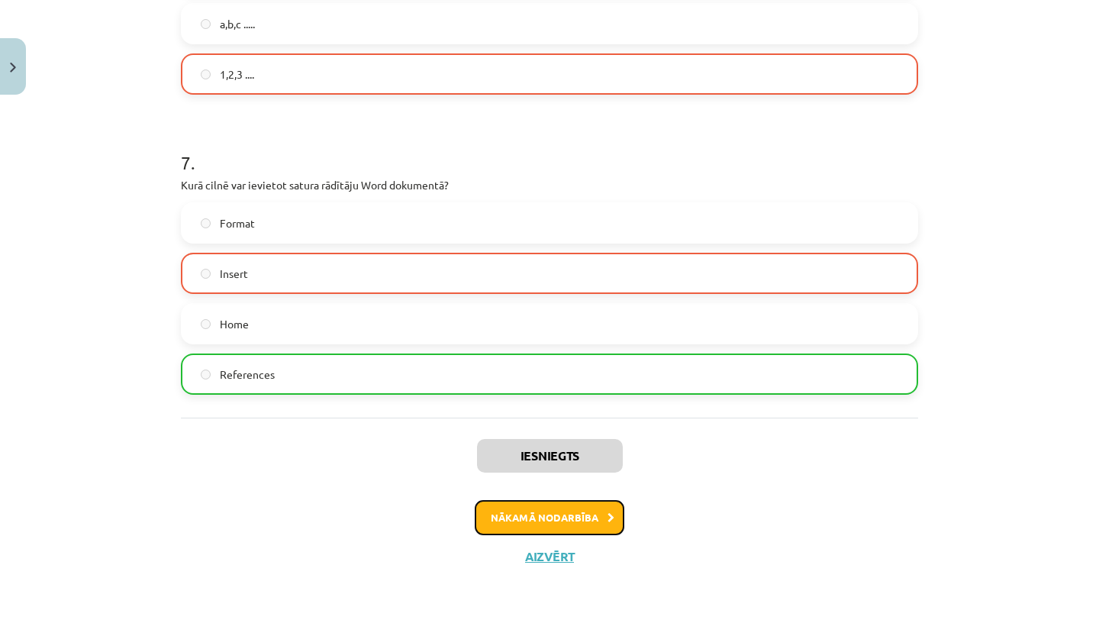
click at [540, 516] on button "Nākamā nodarbība" at bounding box center [550, 517] width 150 height 35
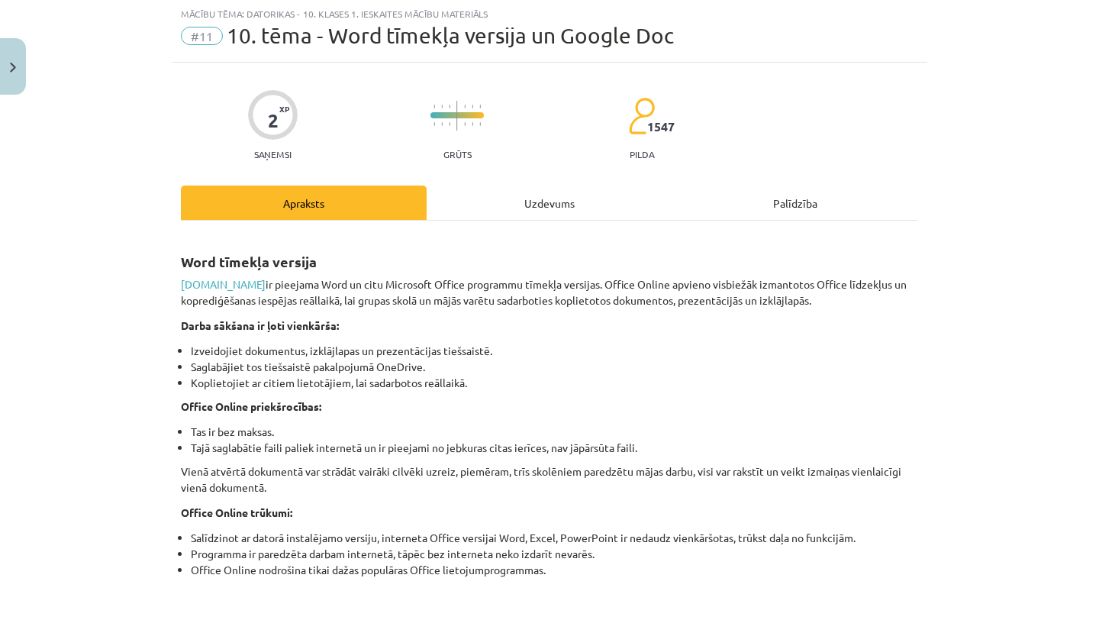
scroll to position [38, 0]
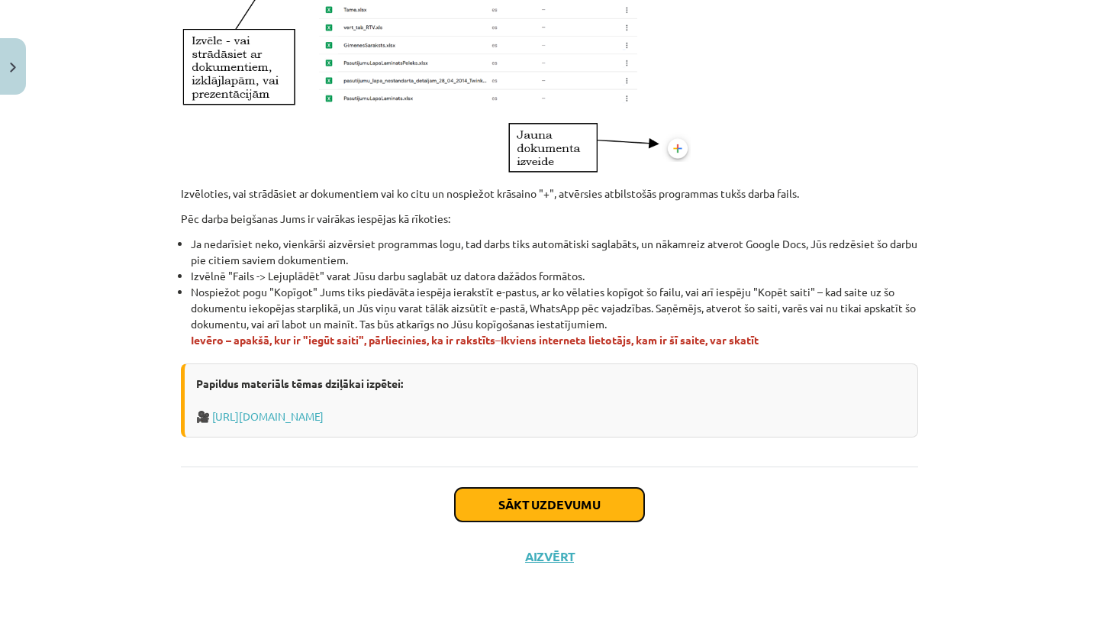
click at [542, 503] on button "Sākt uzdevumu" at bounding box center [549, 505] width 189 height 34
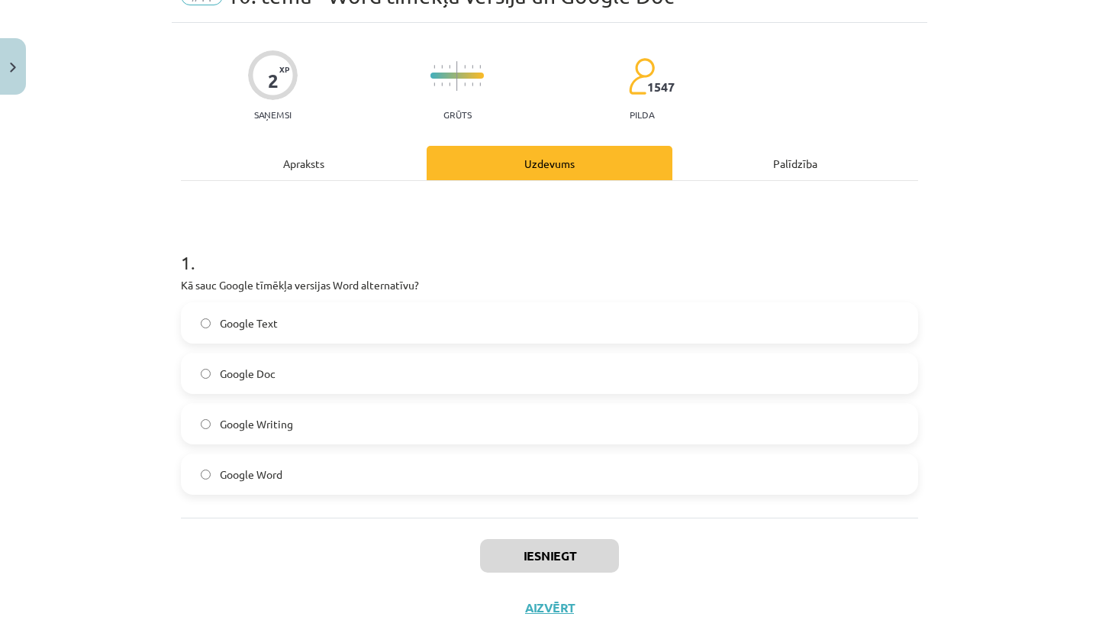
scroll to position [85, 0]
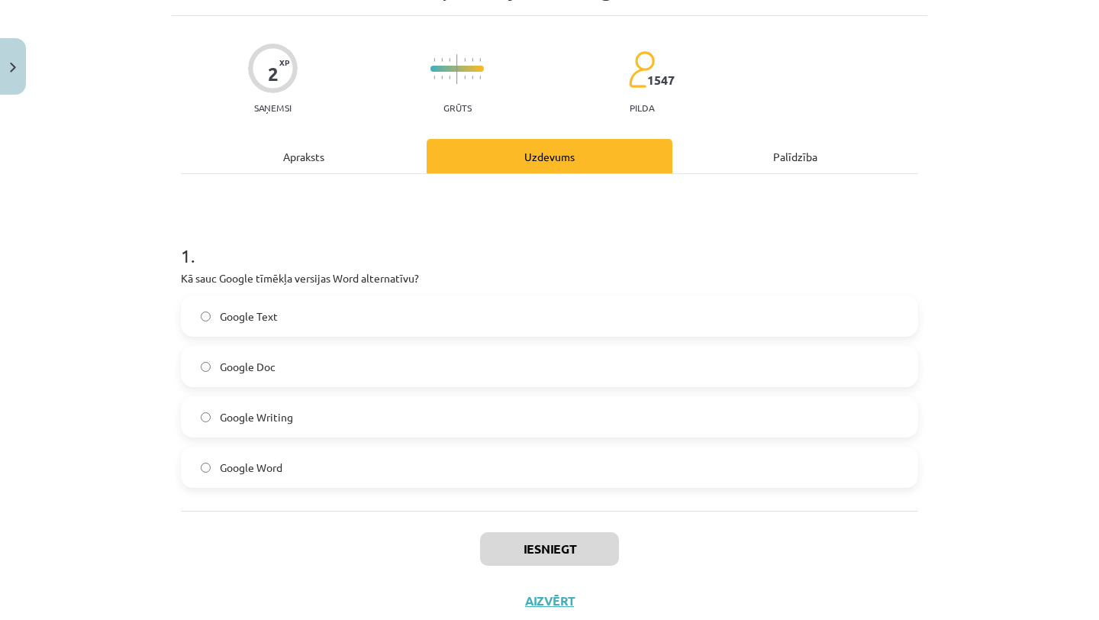
click at [388, 355] on label "Google Doc" at bounding box center [549, 366] width 734 height 38
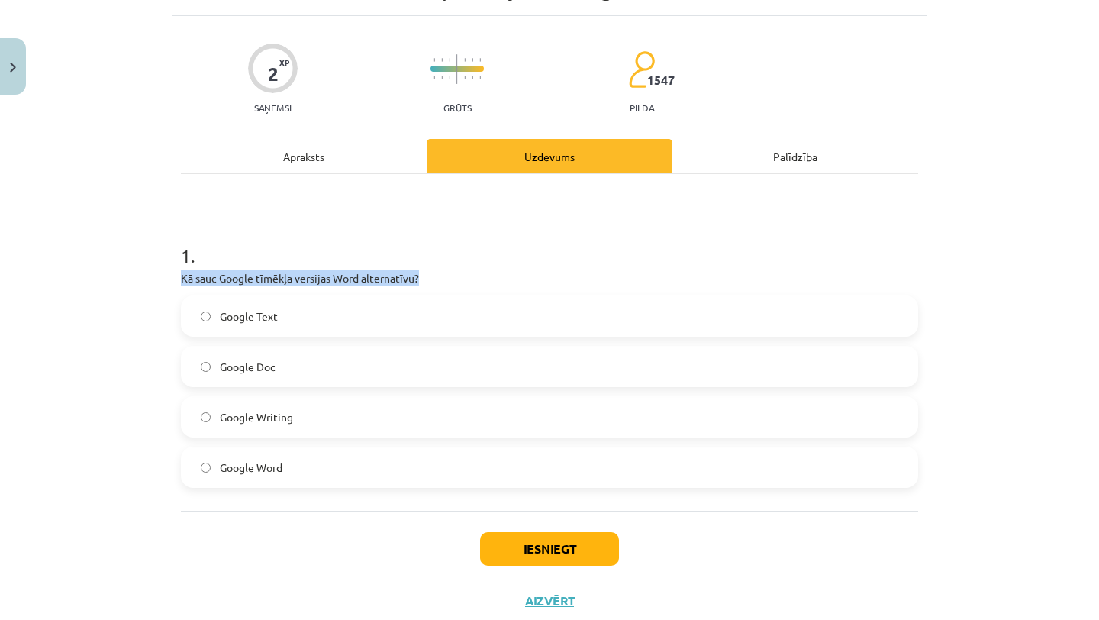
drag, startPoint x: 178, startPoint y: 275, endPoint x: 469, endPoint y: 275, distance: 291.5
click at [469, 275] on div "2 XP Saņemsi Grūts 1547 pilda Apraksts Uzdevums Palīdzība 1 . Kā sauc Google tī…" at bounding box center [549, 321] width 755 height 610
copy p "Kā sauc Google tīmēkļa versijas Word alternatīvu?"
click at [469, 275] on p "Kā sauc Google tīmēkļa versijas Word alternatīvu?" at bounding box center [549, 278] width 737 height 16
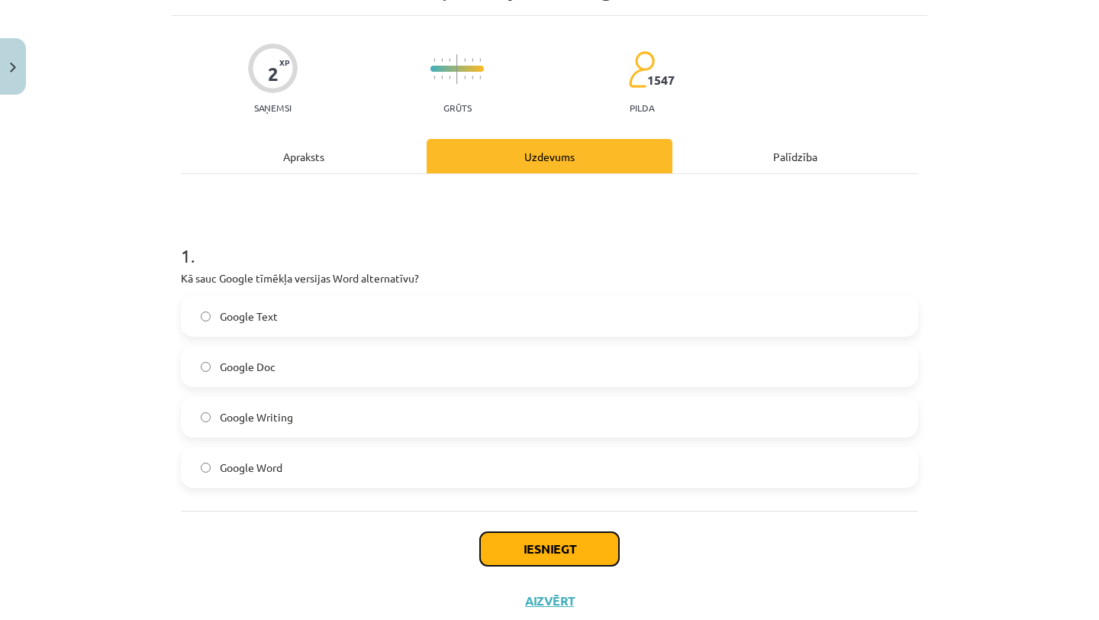
click at [520, 550] on button "Iesniegt" at bounding box center [549, 549] width 139 height 34
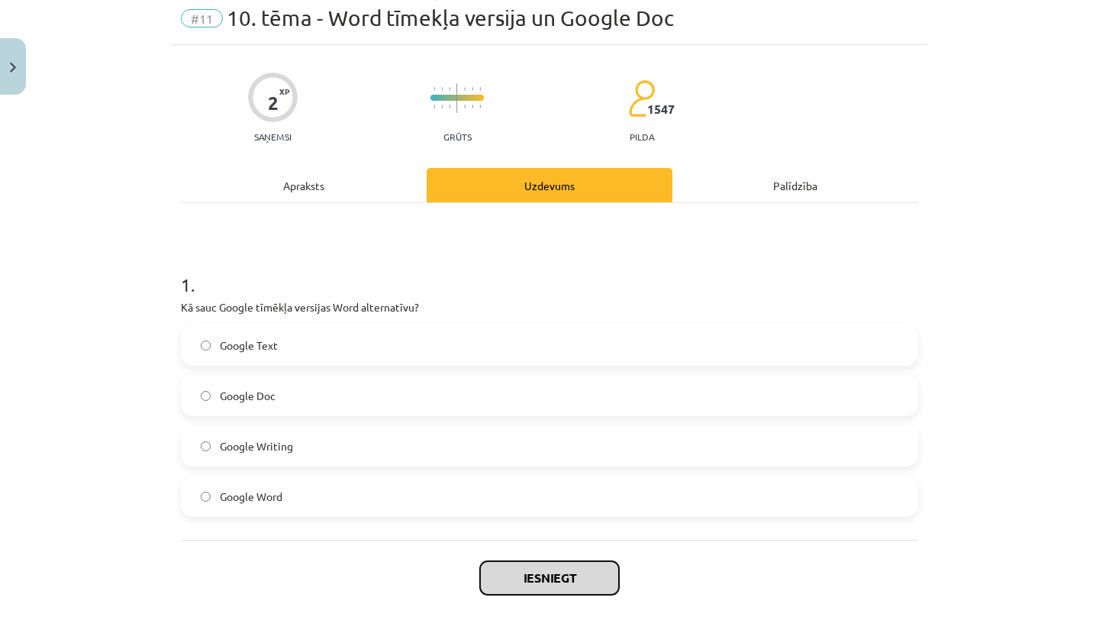
scroll to position [130, 0]
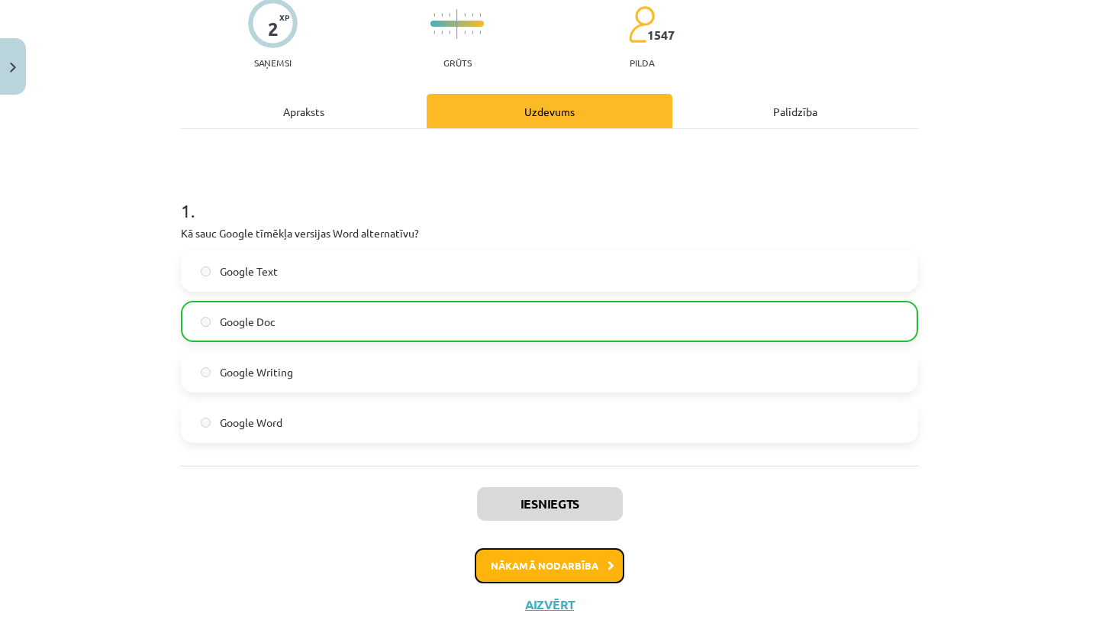
click at [531, 564] on button "Nākamā nodarbība" at bounding box center [550, 565] width 150 height 35
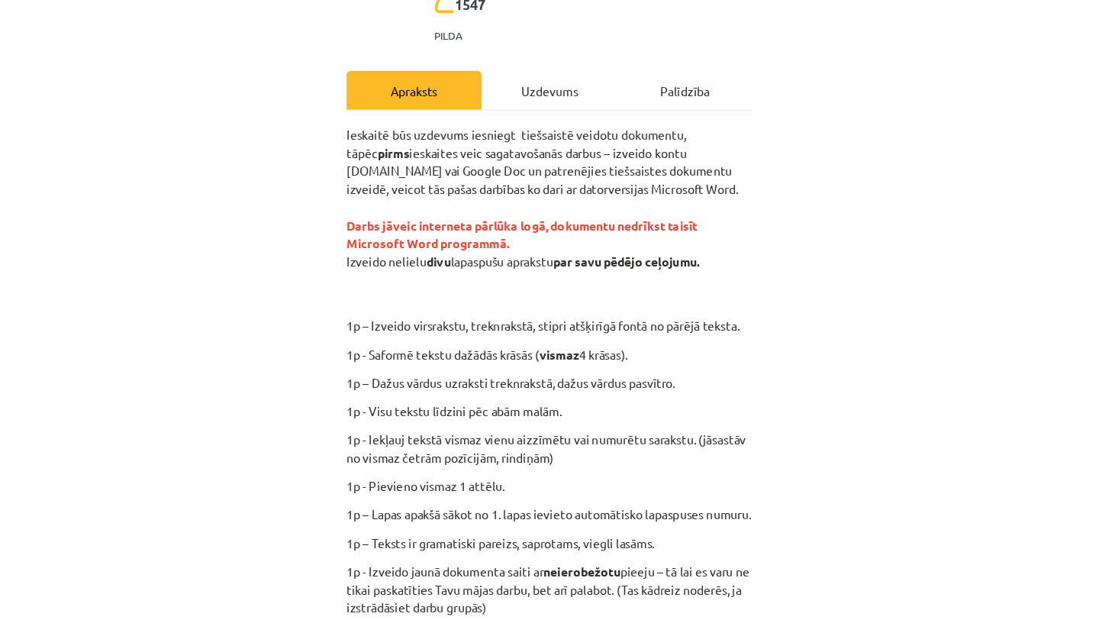
scroll to position [201, 0]
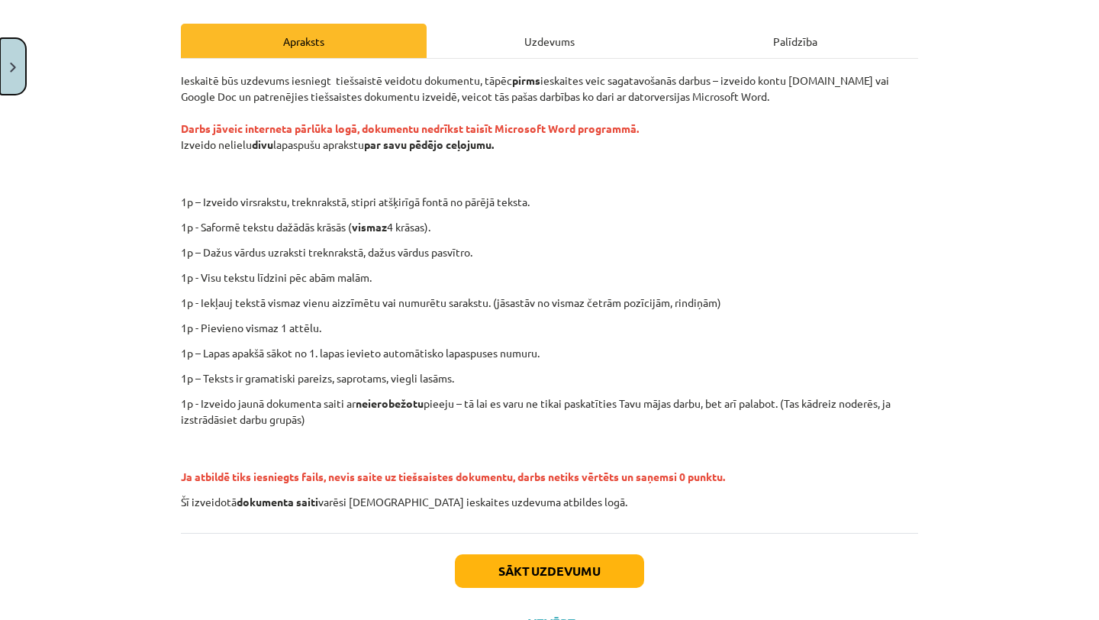
click at [21, 63] on button "Close" at bounding box center [13, 66] width 26 height 56
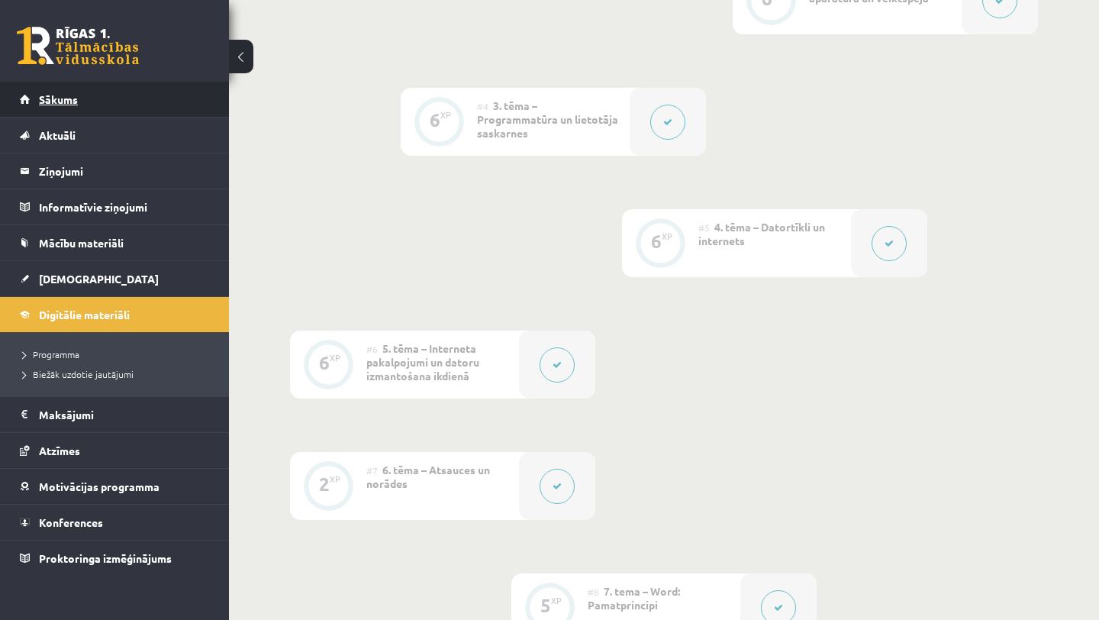
click at [95, 105] on link "Sākums" at bounding box center [115, 99] width 190 height 35
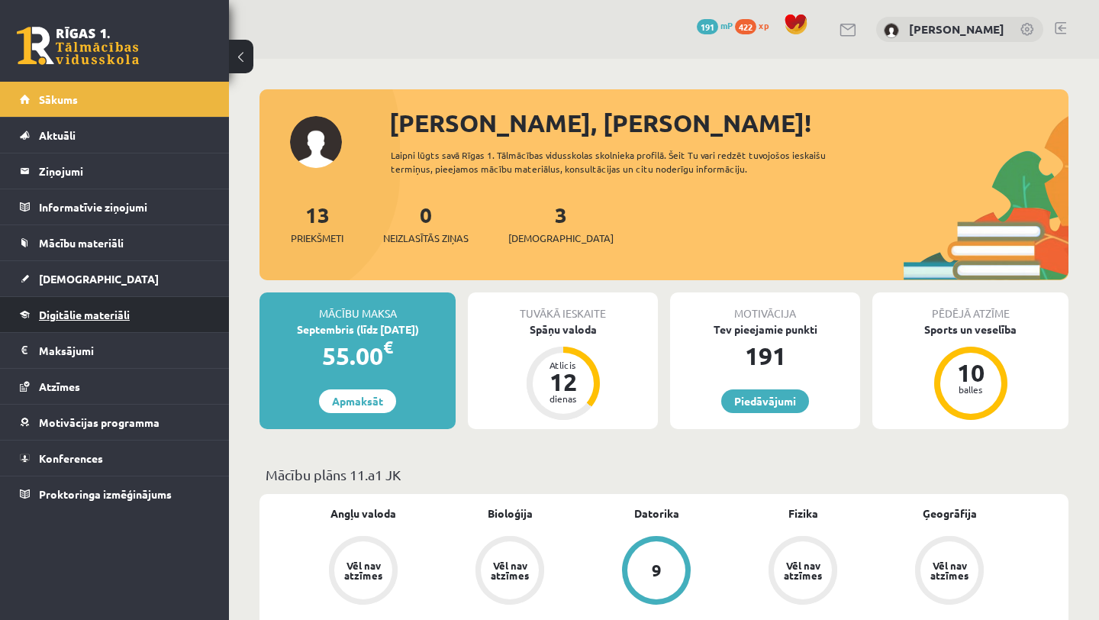
click at [131, 314] on link "Digitālie materiāli" at bounding box center [115, 314] width 190 height 35
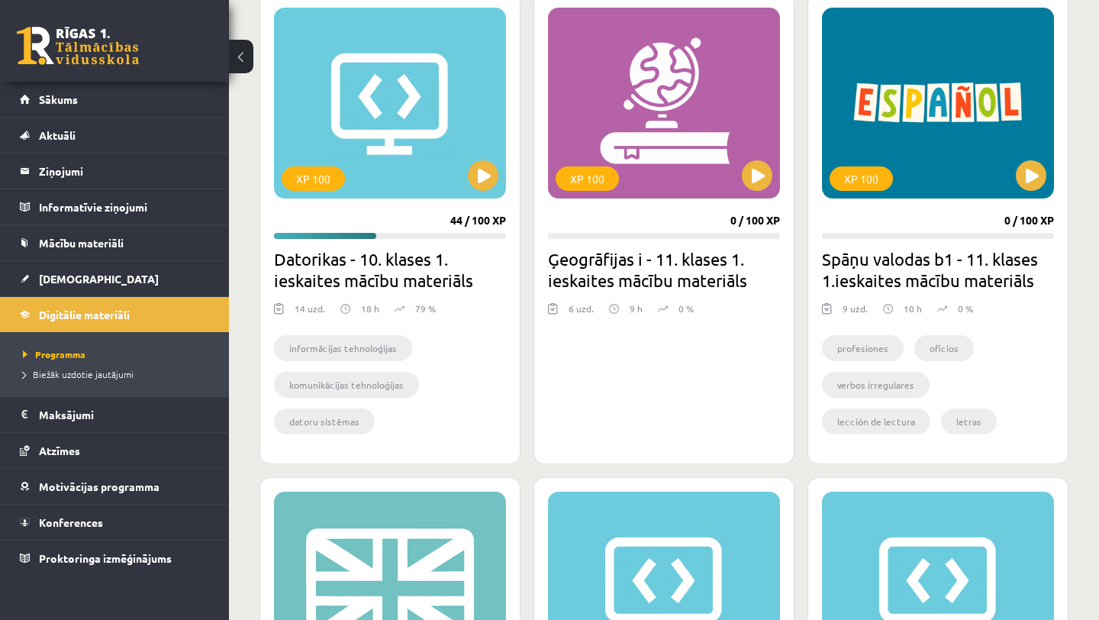
scroll to position [308, 0]
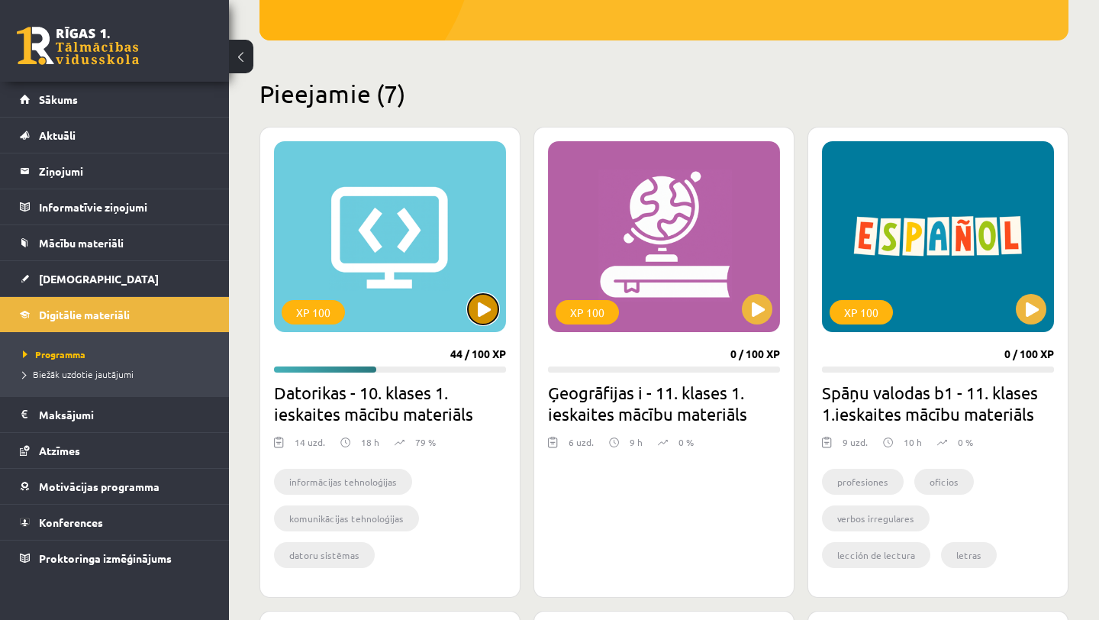
click at [482, 307] on button at bounding box center [483, 309] width 31 height 31
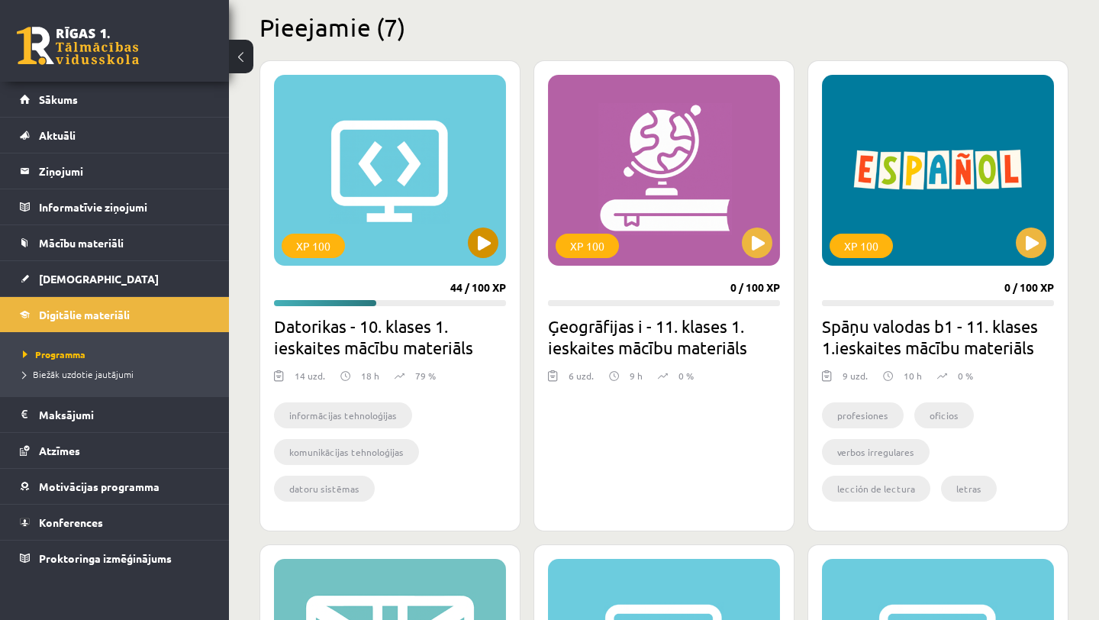
scroll to position [374, 0]
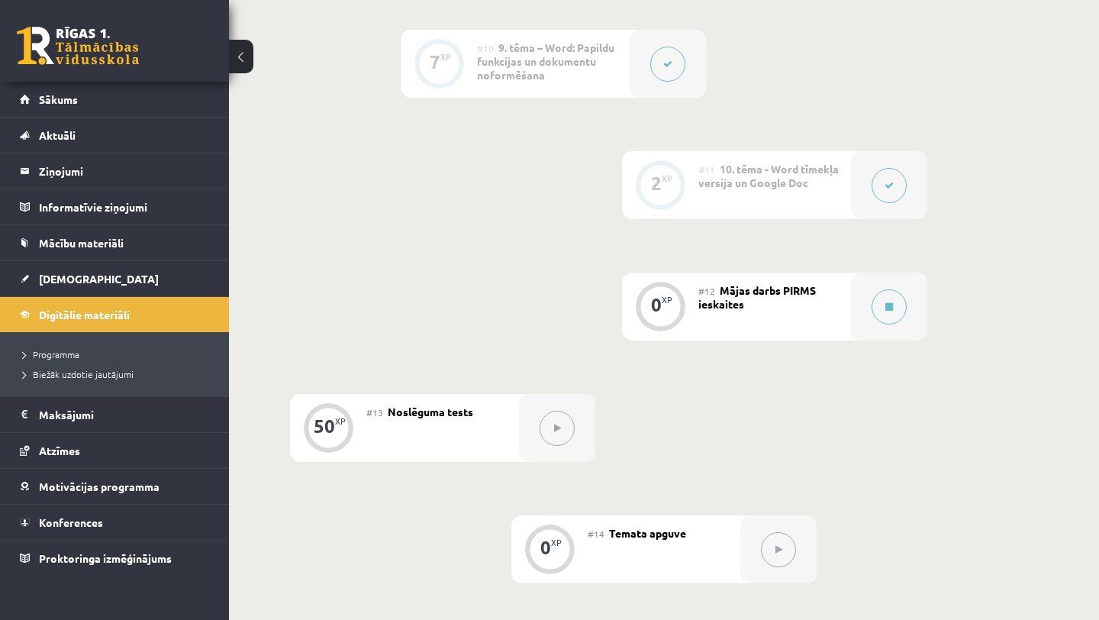
scroll to position [1796, 0]
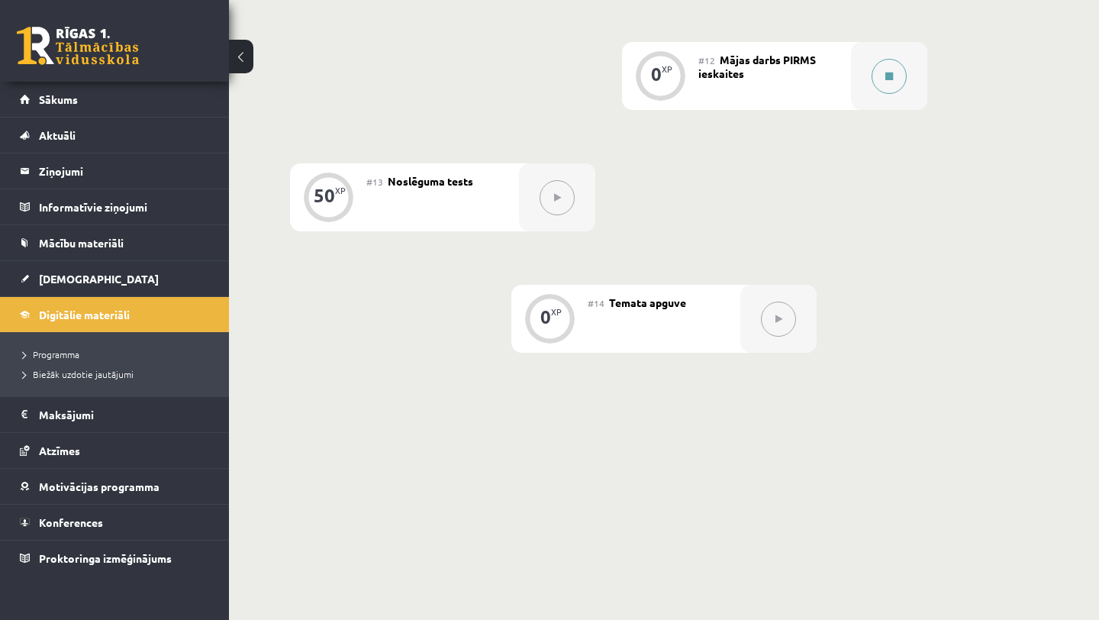
click at [887, 78] on icon at bounding box center [889, 76] width 8 height 9
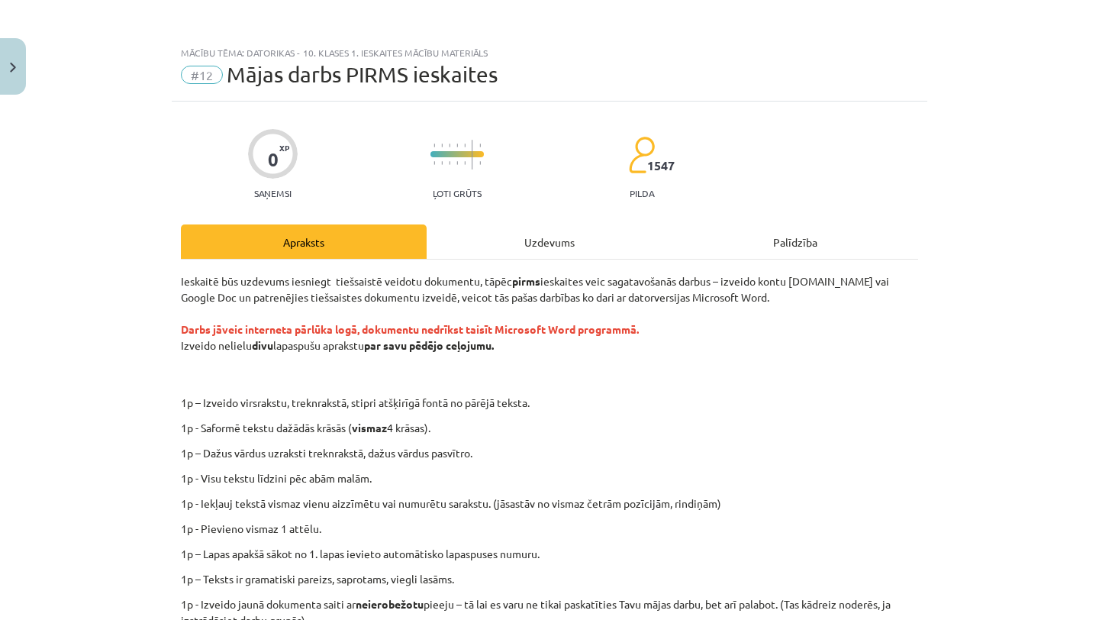
scroll to position [268, 0]
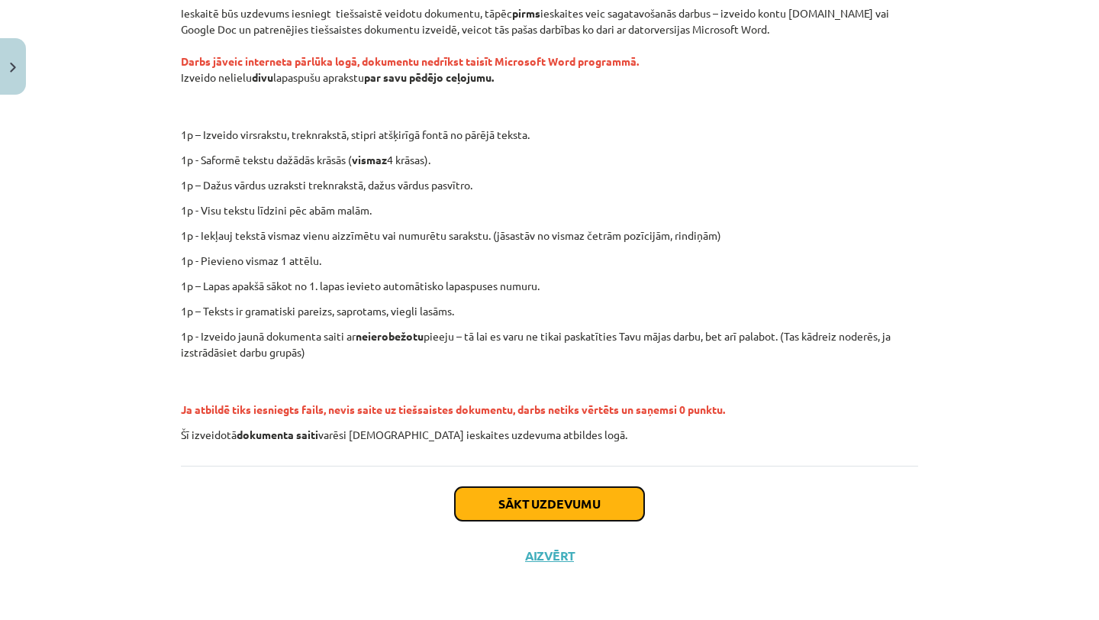
click at [558, 505] on button "Sākt uzdevumu" at bounding box center [549, 504] width 189 height 34
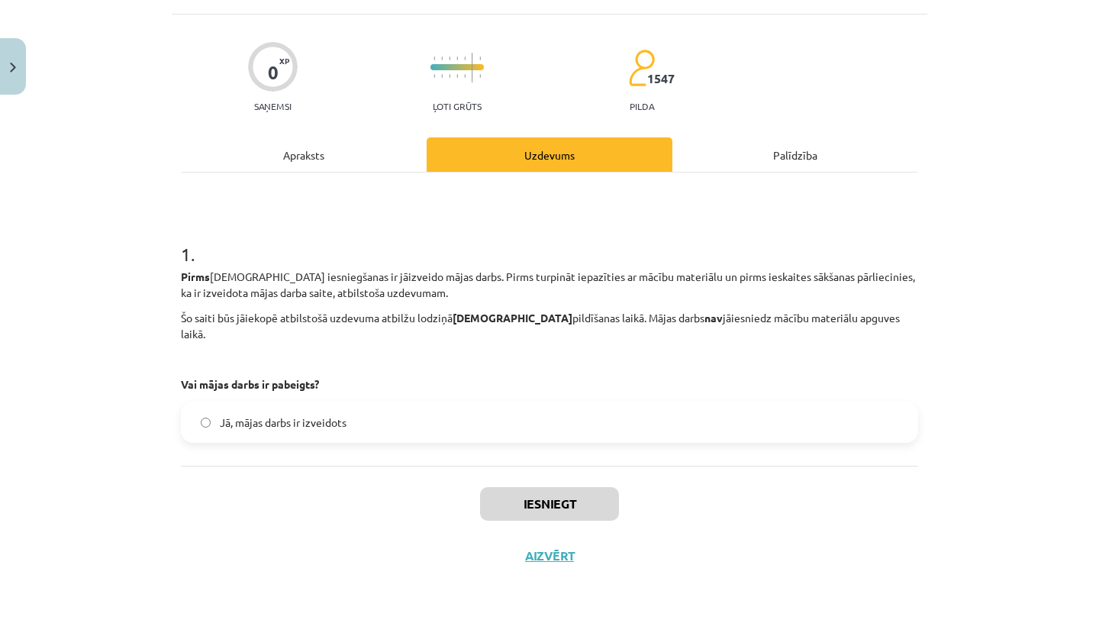
scroll to position [38, 0]
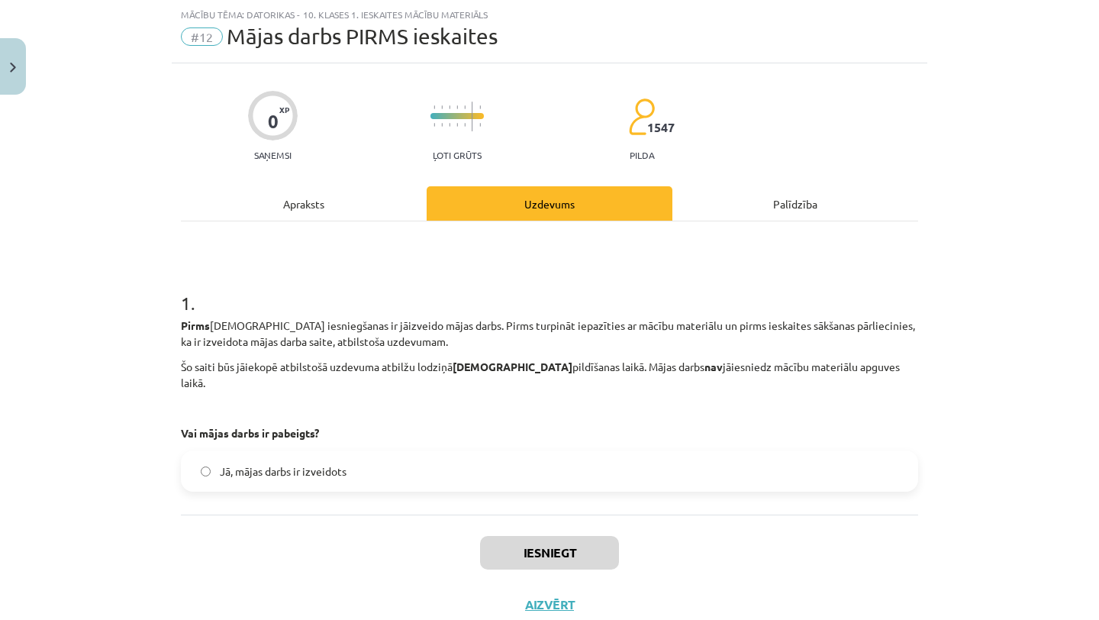
click at [542, 467] on label "Jā, mājas darbs ir izveidots" at bounding box center [549, 471] width 734 height 38
click at [528, 536] on button "Iesniegt" at bounding box center [549, 553] width 139 height 34
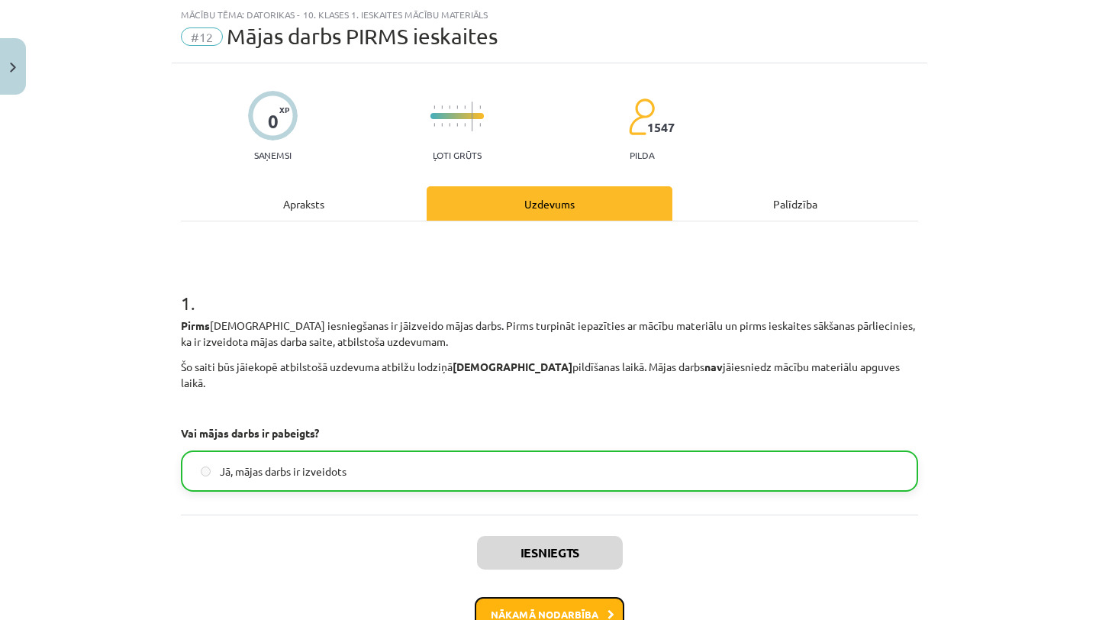
click at [540, 597] on button "Nākamā nodarbība" at bounding box center [550, 614] width 150 height 35
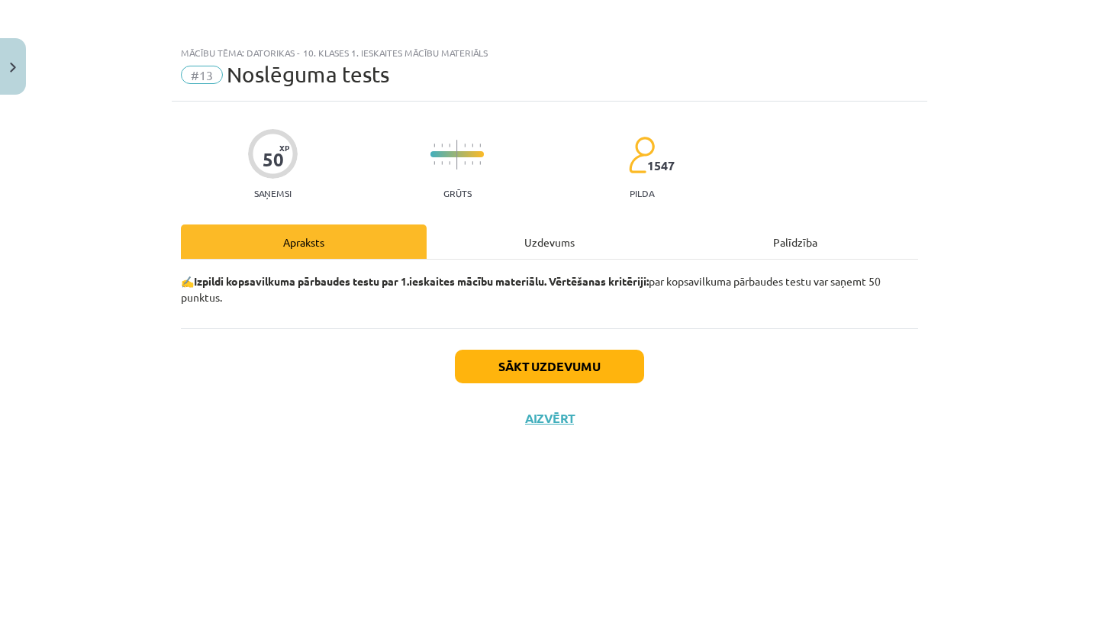
scroll to position [0, 0]
click at [602, 358] on button "Sākt uzdevumu" at bounding box center [549, 366] width 189 height 34
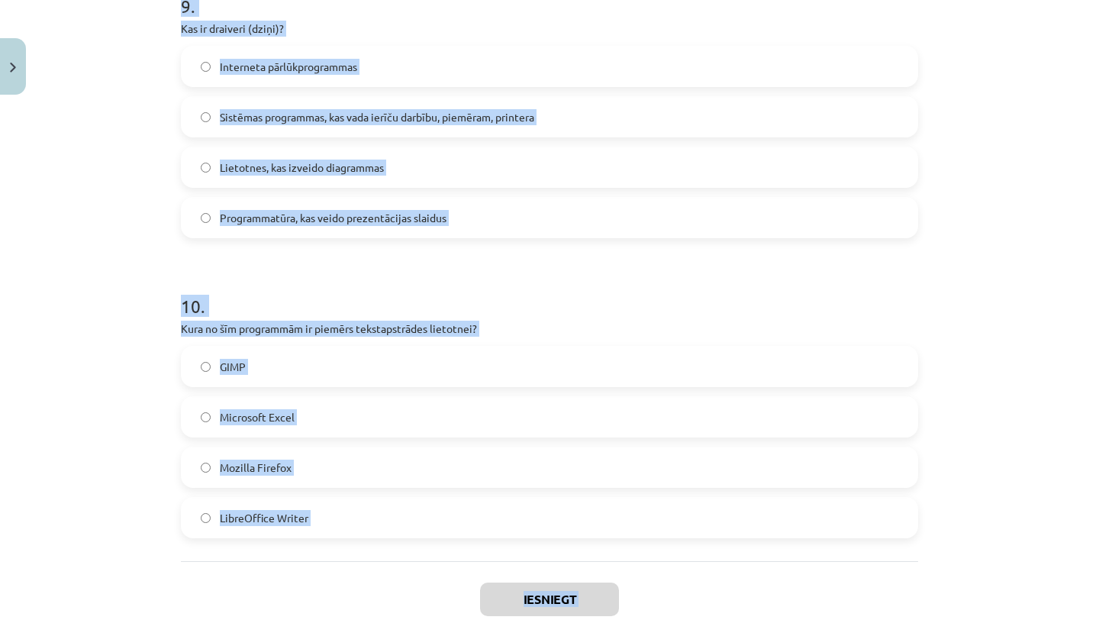
scroll to position [2800, 0]
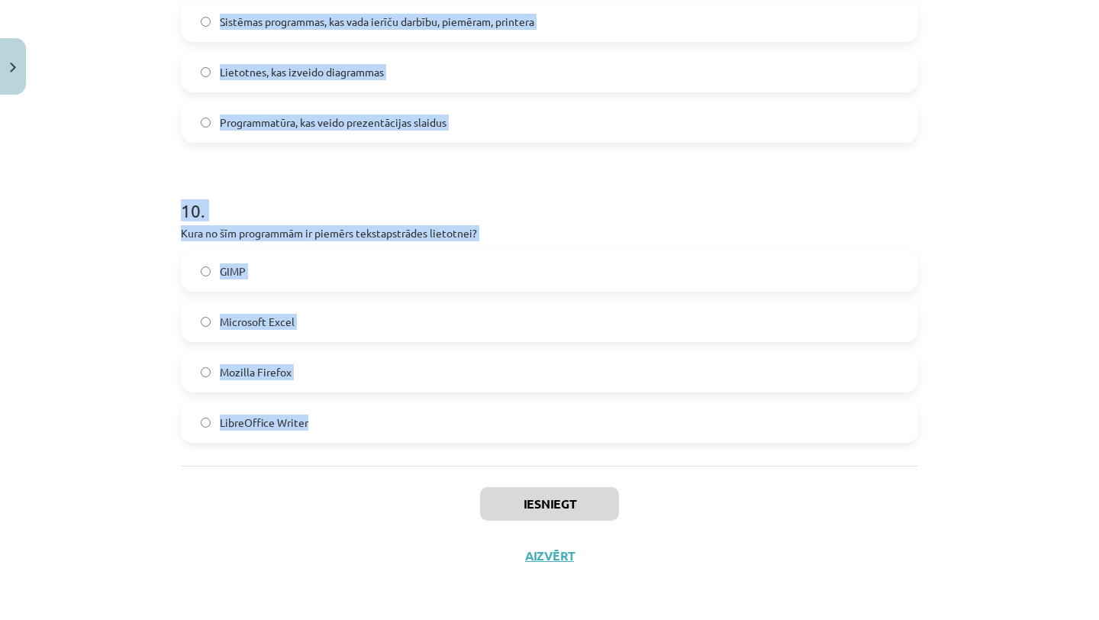
drag, startPoint x: 177, startPoint y: 283, endPoint x: 293, endPoint y: 436, distance: 191.7
copy form "1 . Ko Word automātiskais satura veidotājs izmanto par pamatu satura izveidei? …"
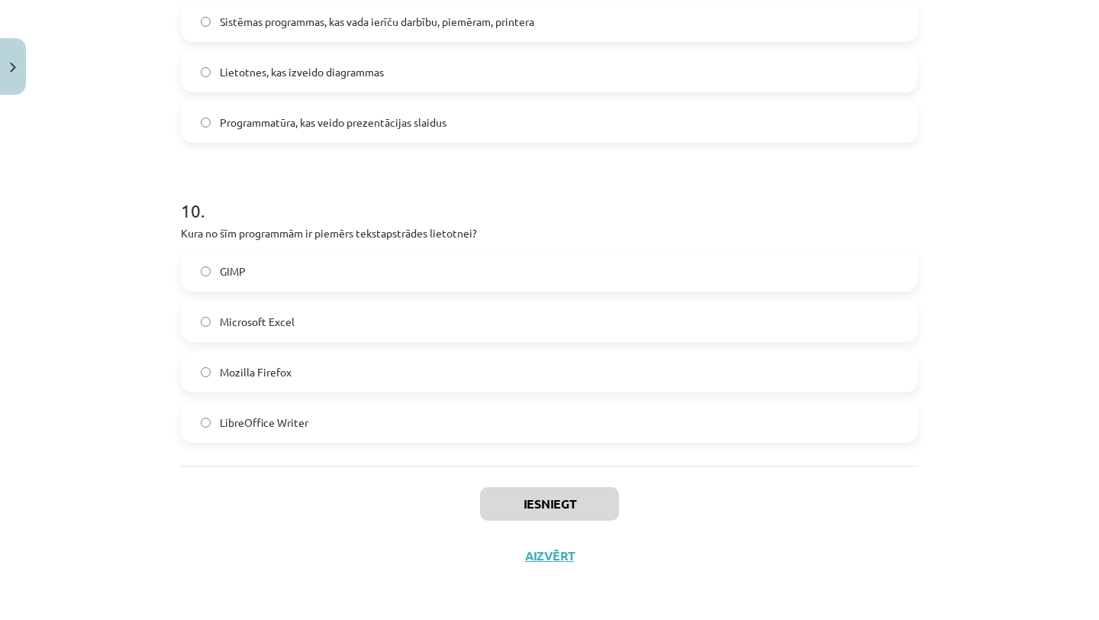
click at [307, 507] on div "Iesniegt Aizvērt" at bounding box center [549, 518] width 737 height 107
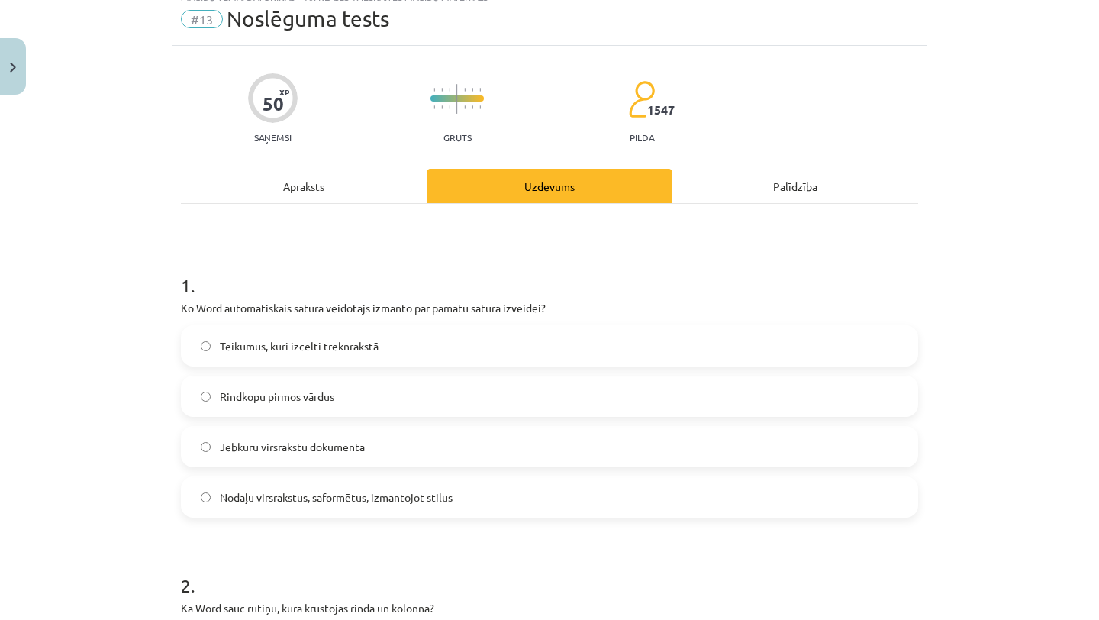
scroll to position [57, 0]
click at [423, 448] on label "Jebkuru virsrakstu dokumentā" at bounding box center [549, 445] width 734 height 38
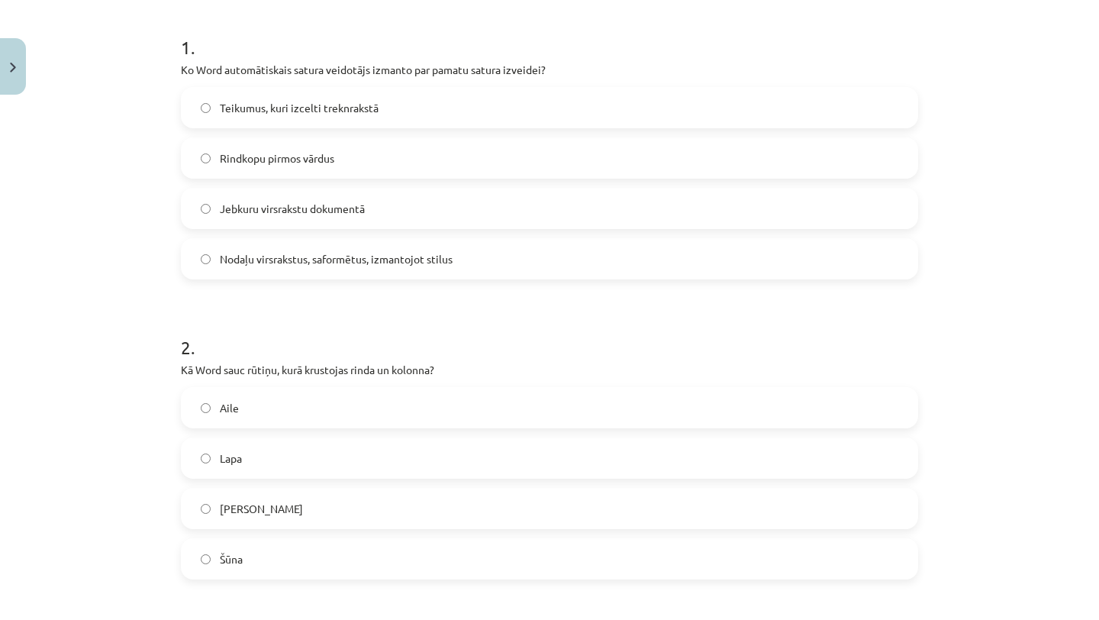
scroll to position [299, 0]
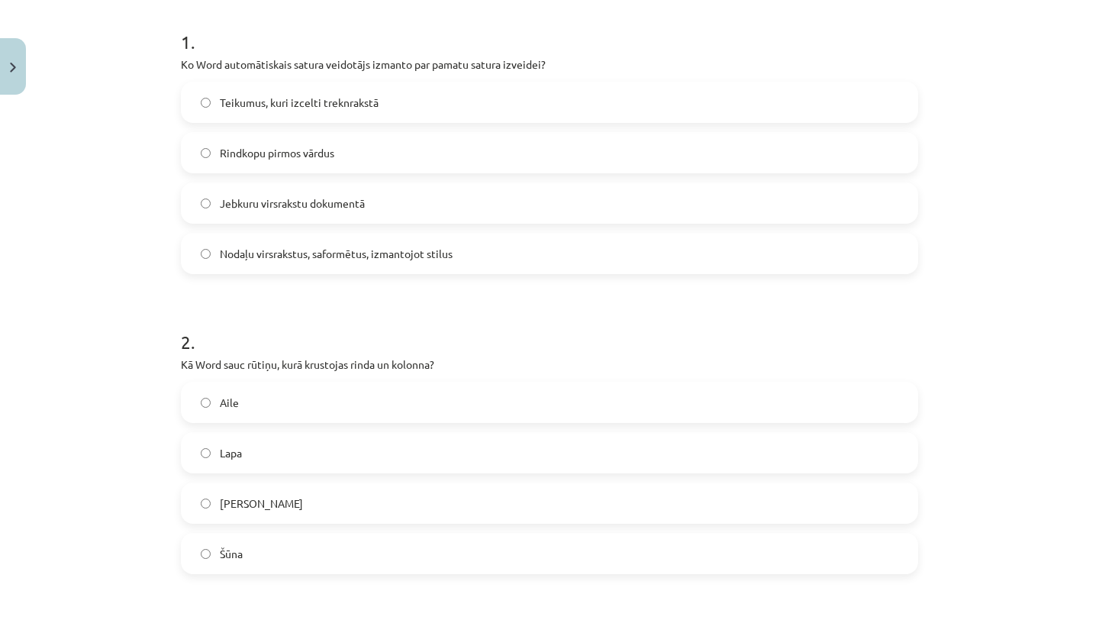
click at [463, 267] on label "Nodaļu virsrakstus, saformētus, izmantojot stilus" at bounding box center [549, 253] width 734 height 38
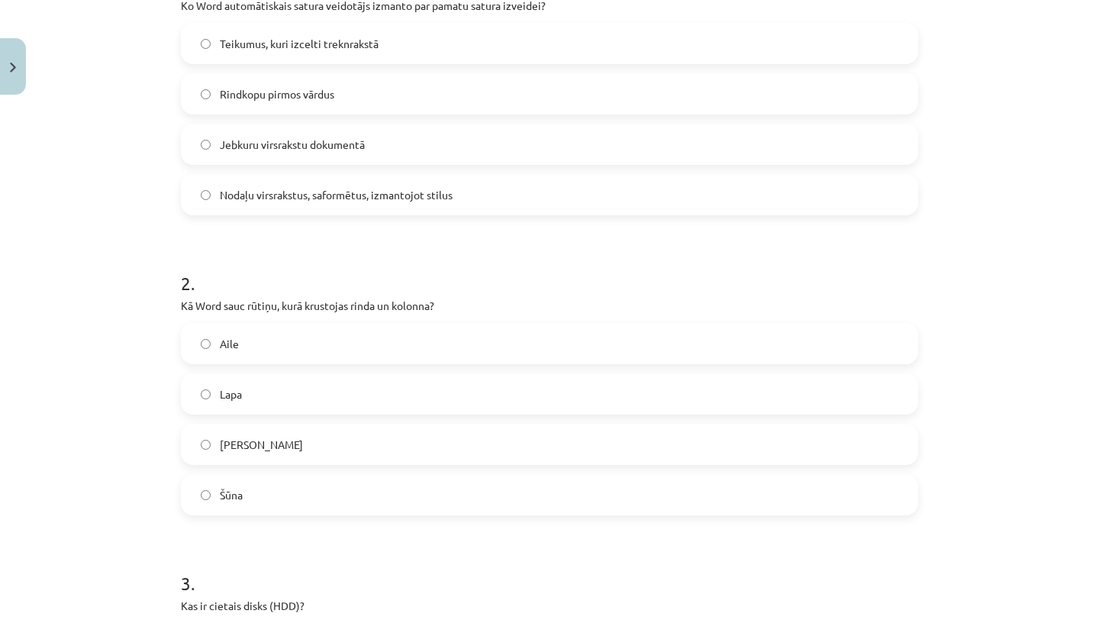
scroll to position [359, 0]
click at [232, 487] on span "Šūna" at bounding box center [231, 494] width 23 height 16
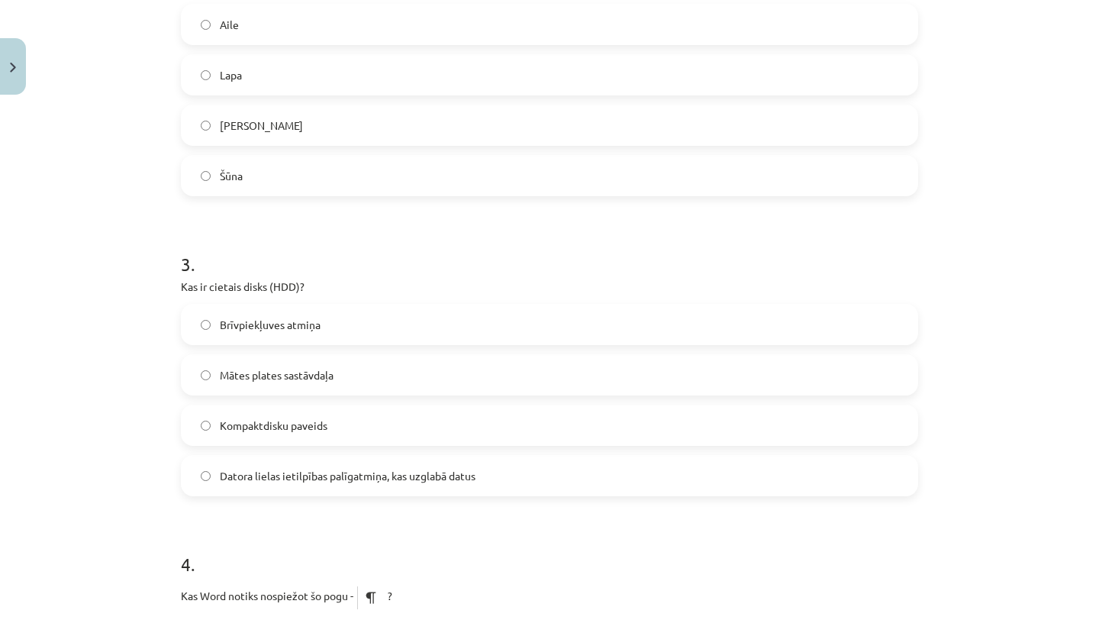
scroll to position [681, 0]
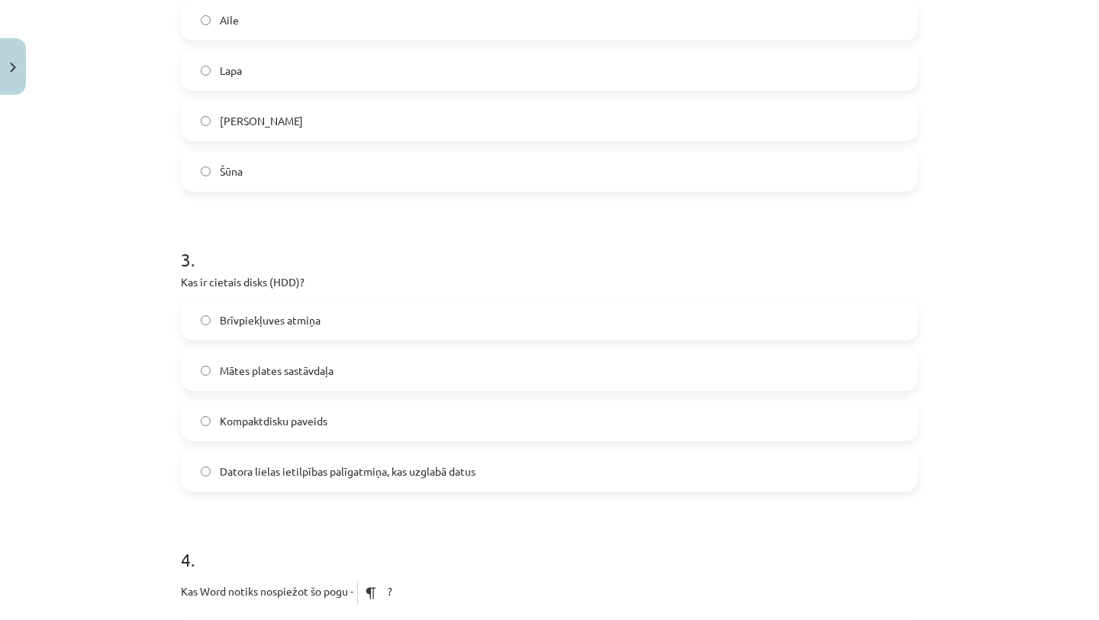
click at [240, 469] on span "Datora lielas ietilpības palīgatmiņa, kas uzglabā datus" at bounding box center [348, 471] width 256 height 16
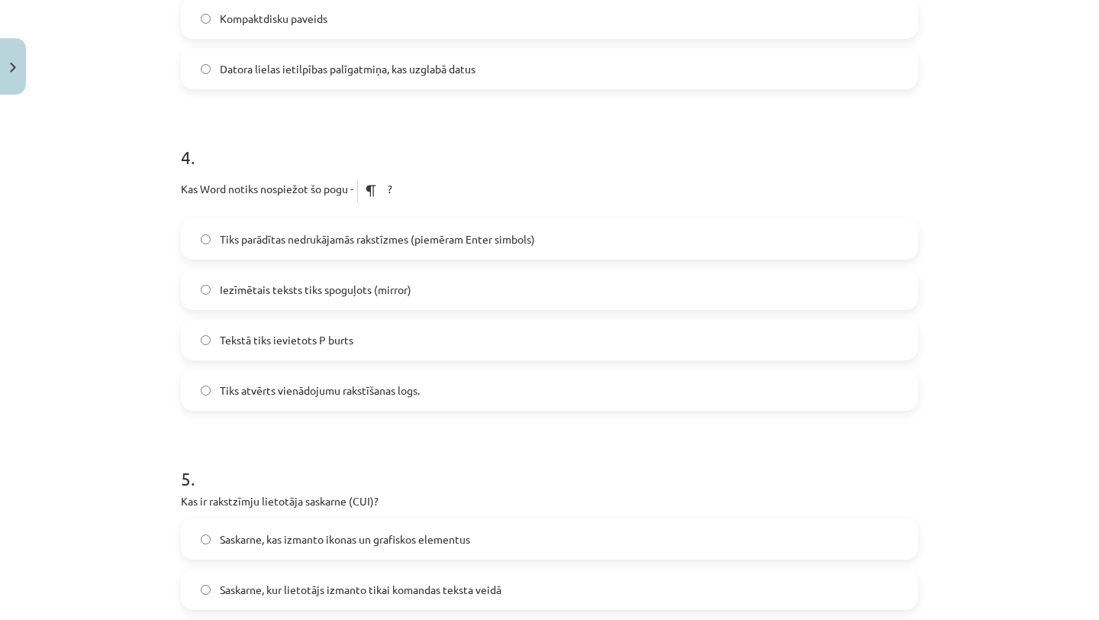
scroll to position [1085, 0]
click at [429, 243] on span "Tiks parādītas nedrukājamās rakstīzmes (piemēram Enter simbols)" at bounding box center [377, 238] width 315 height 16
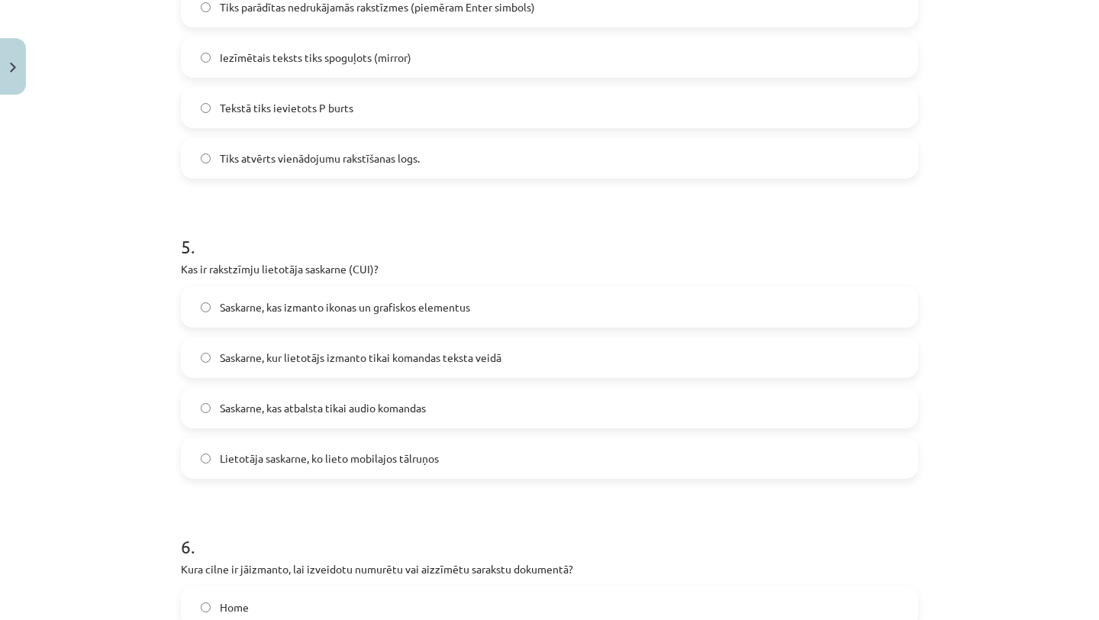
scroll to position [1329, 0]
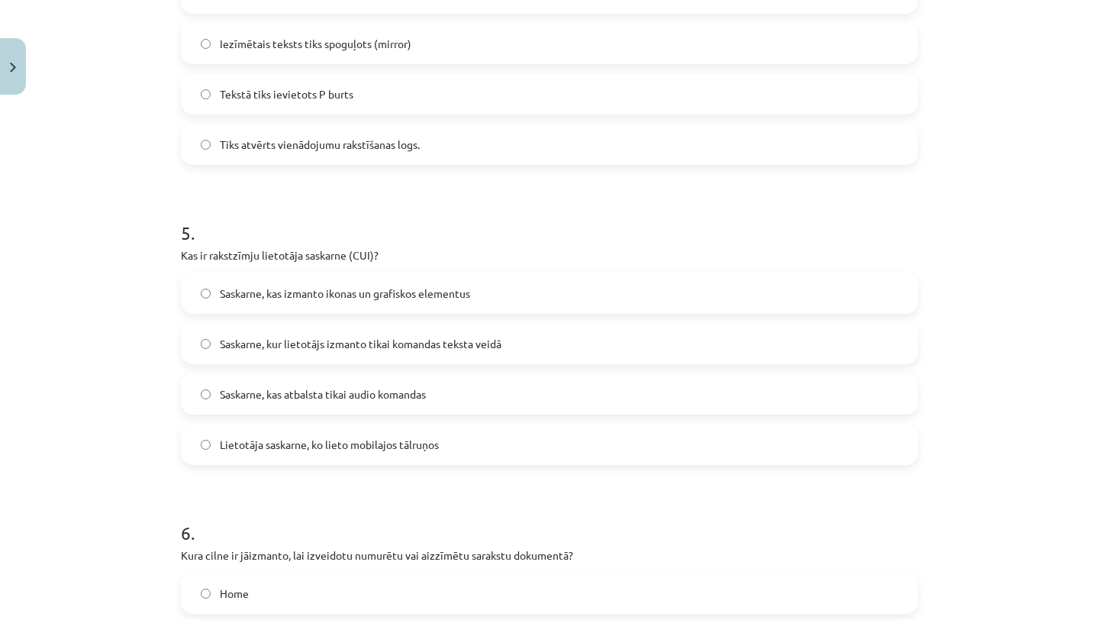
click at [417, 353] on label "Saskarne, kur lietotājs izmanto tikai komandas teksta veidā" at bounding box center [549, 343] width 734 height 38
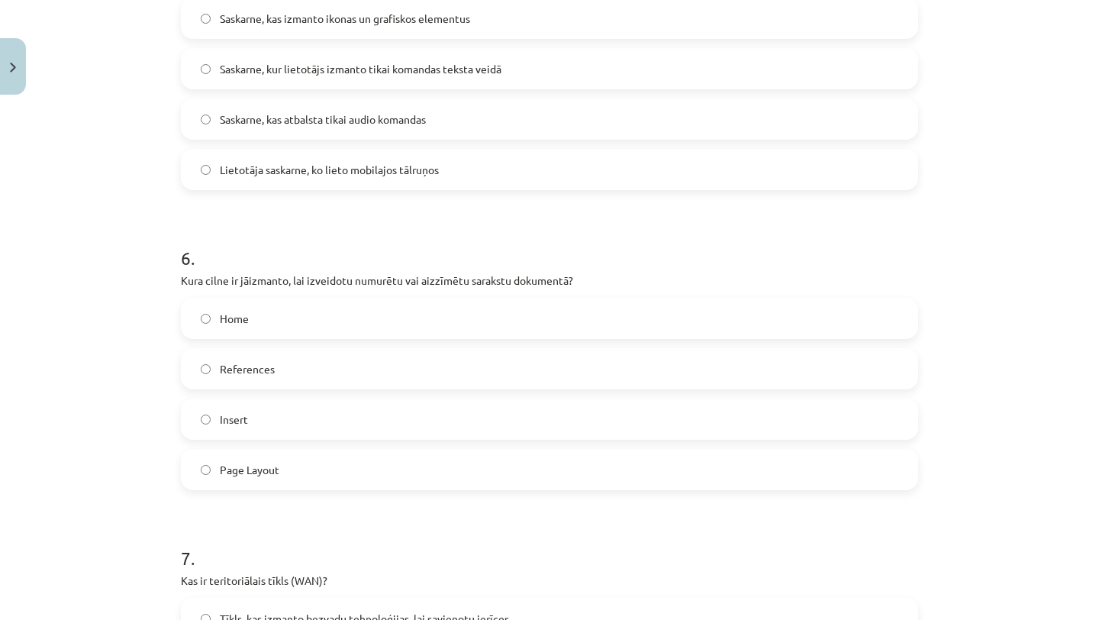
scroll to position [1601, 0]
click at [335, 327] on label "Home" at bounding box center [549, 320] width 734 height 38
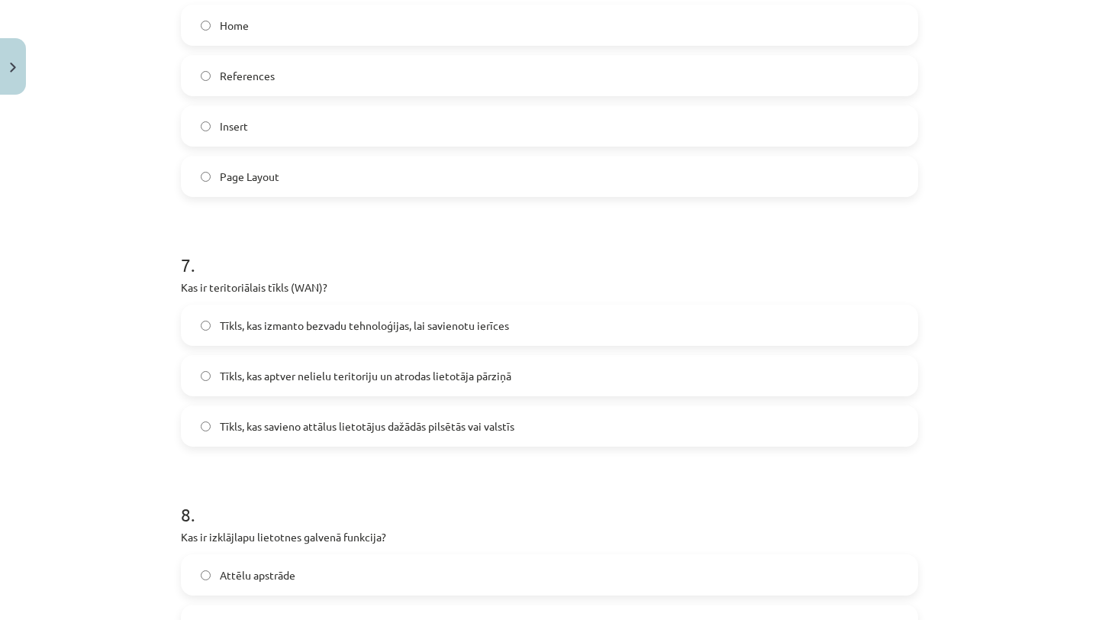
scroll to position [1901, 0]
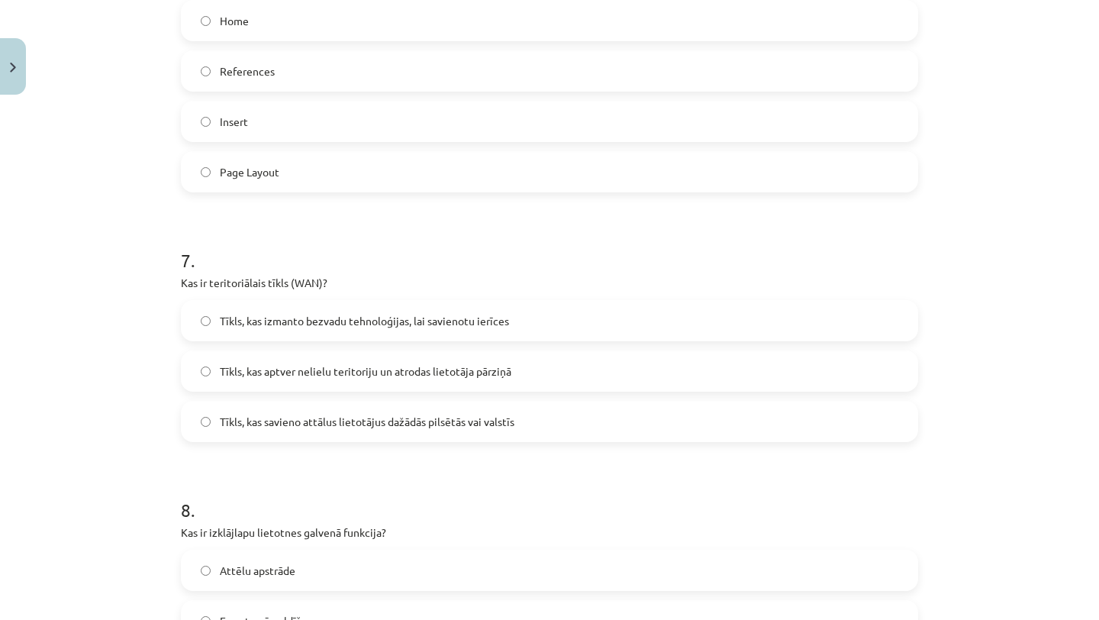
click at [396, 430] on label "Tīkls, kas savieno attālus lietotājus dažādās pilsētās vai valstīs" at bounding box center [549, 421] width 734 height 38
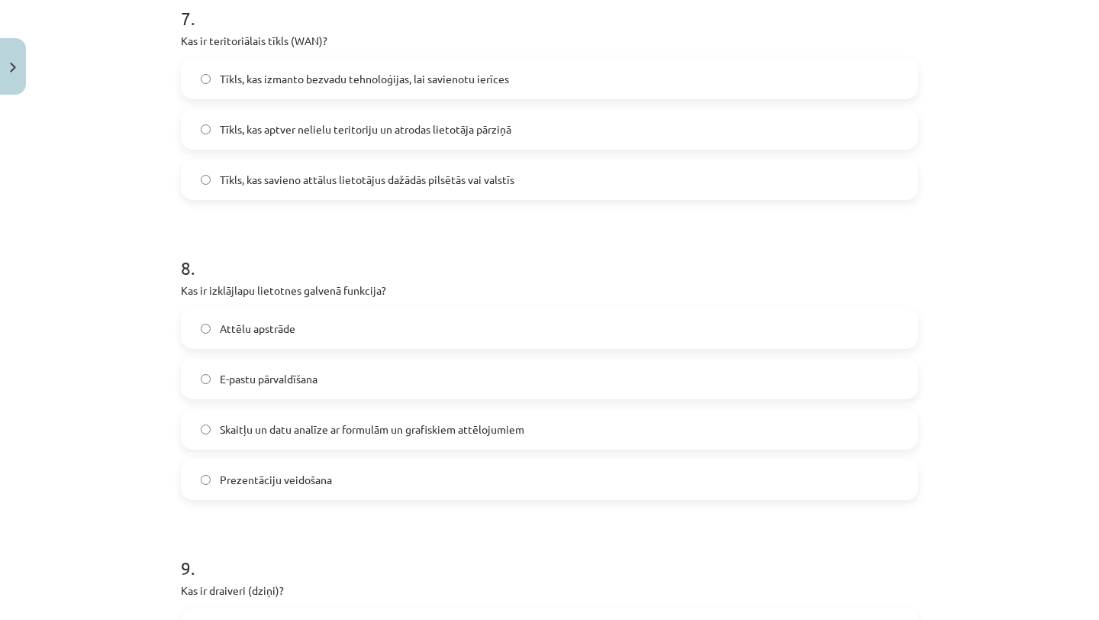
scroll to position [2158, 0]
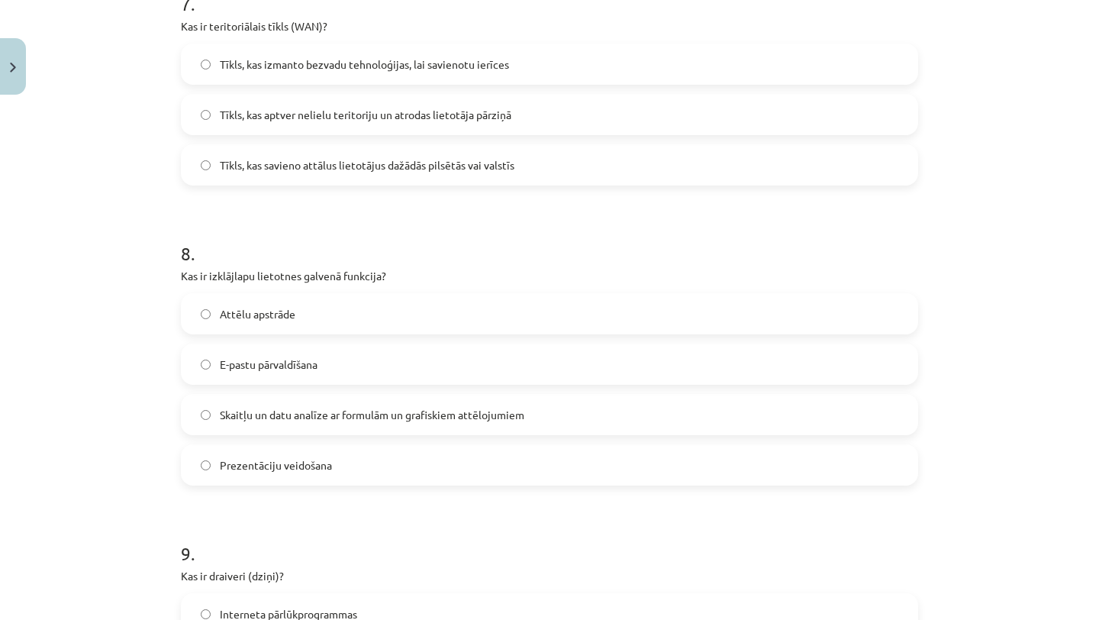
click at [349, 419] on span "Skaitļu un datu analīze ar formulām un grafiskiem attēlojumiem" at bounding box center [372, 415] width 304 height 16
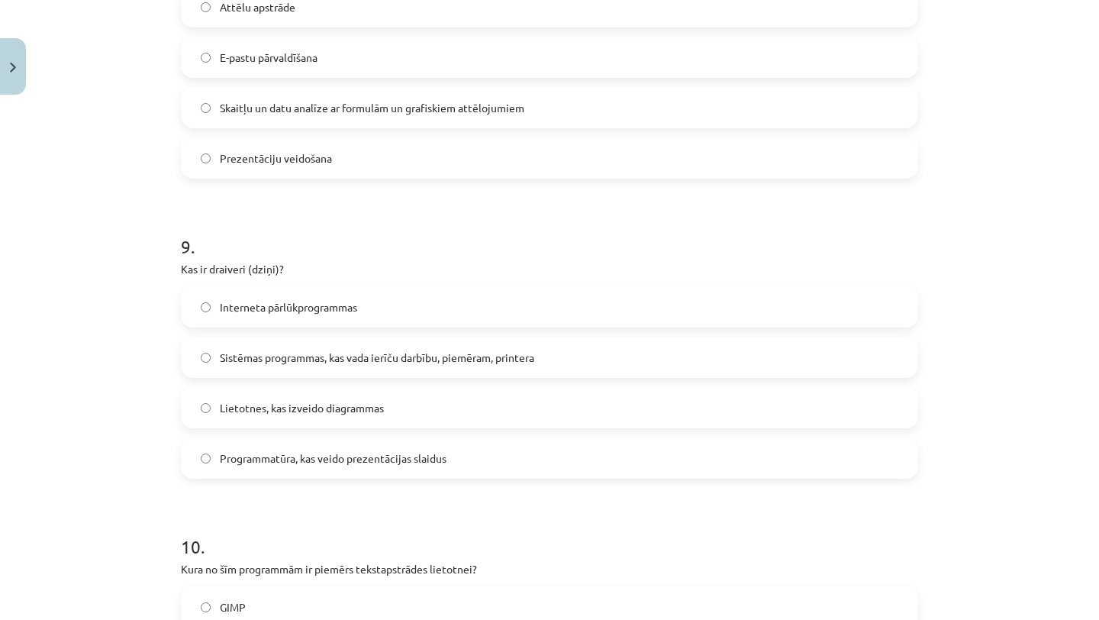
scroll to position [2461, 0]
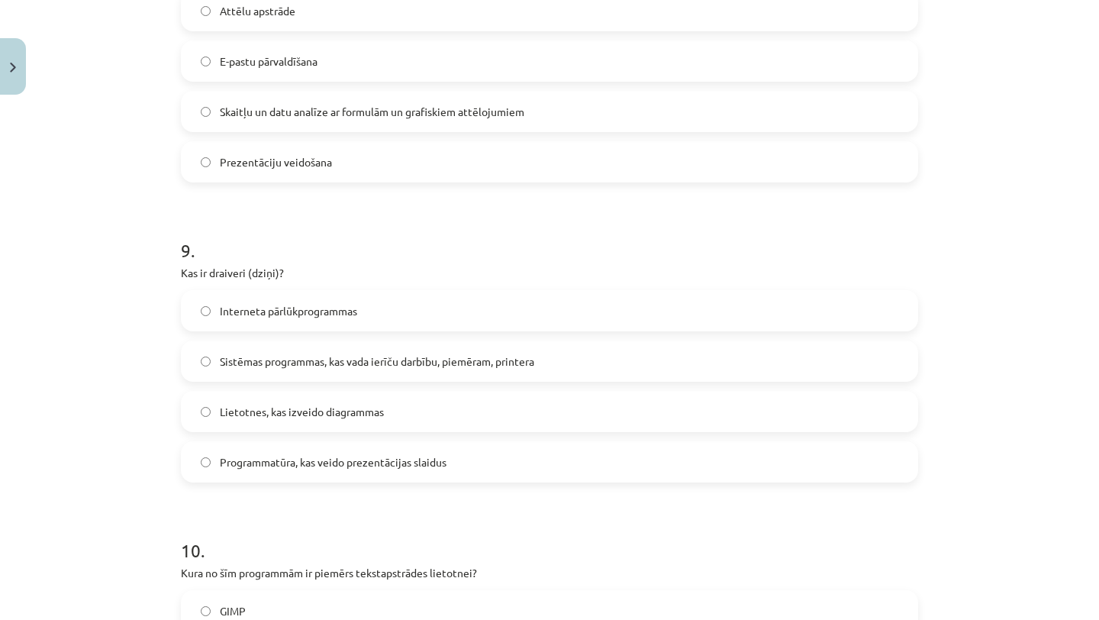
click at [430, 361] on span "Sistēmas programmas, kas vada ierīču darbību, piemēram, printera" at bounding box center [377, 361] width 314 height 16
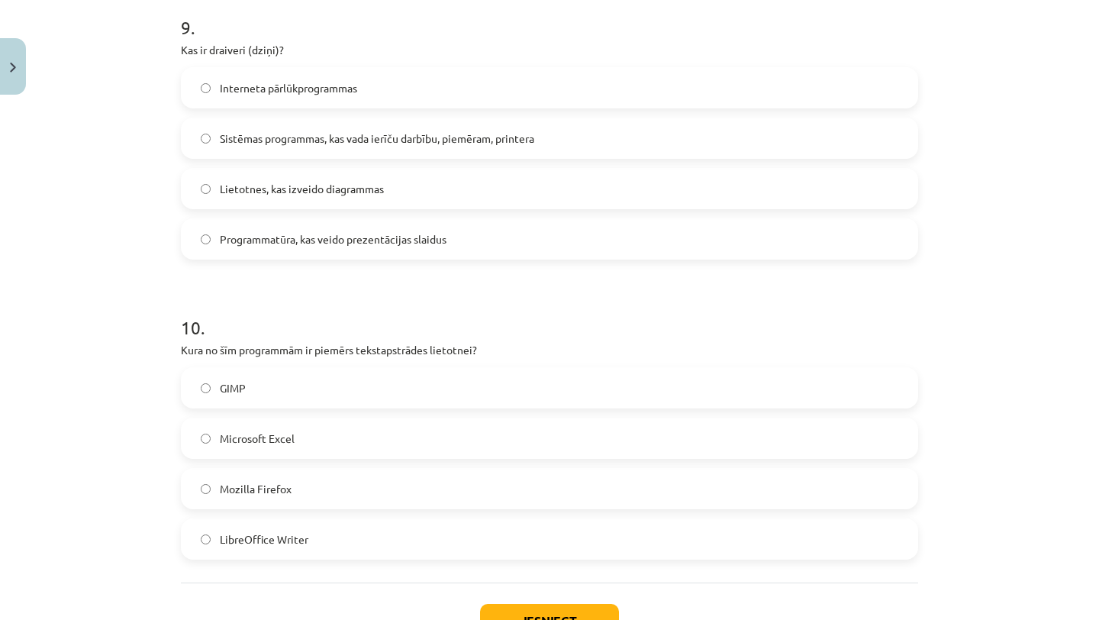
scroll to position [2693, 0]
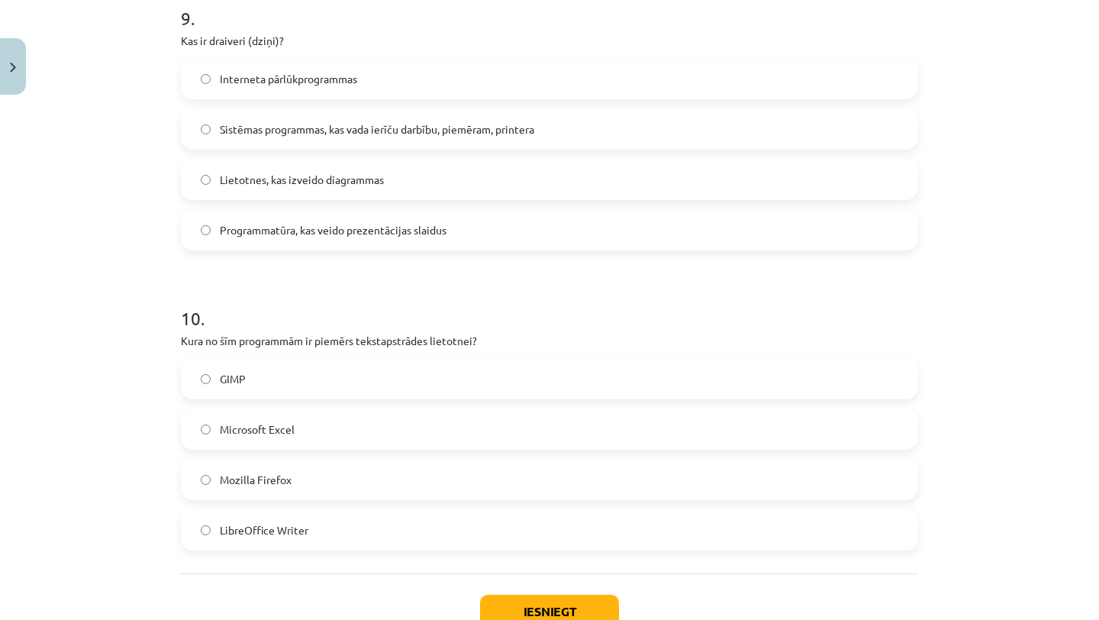
click at [352, 540] on label "LibreOffice Writer" at bounding box center [549, 529] width 734 height 38
click at [534, 601] on button "Iesniegt" at bounding box center [549, 611] width 139 height 34
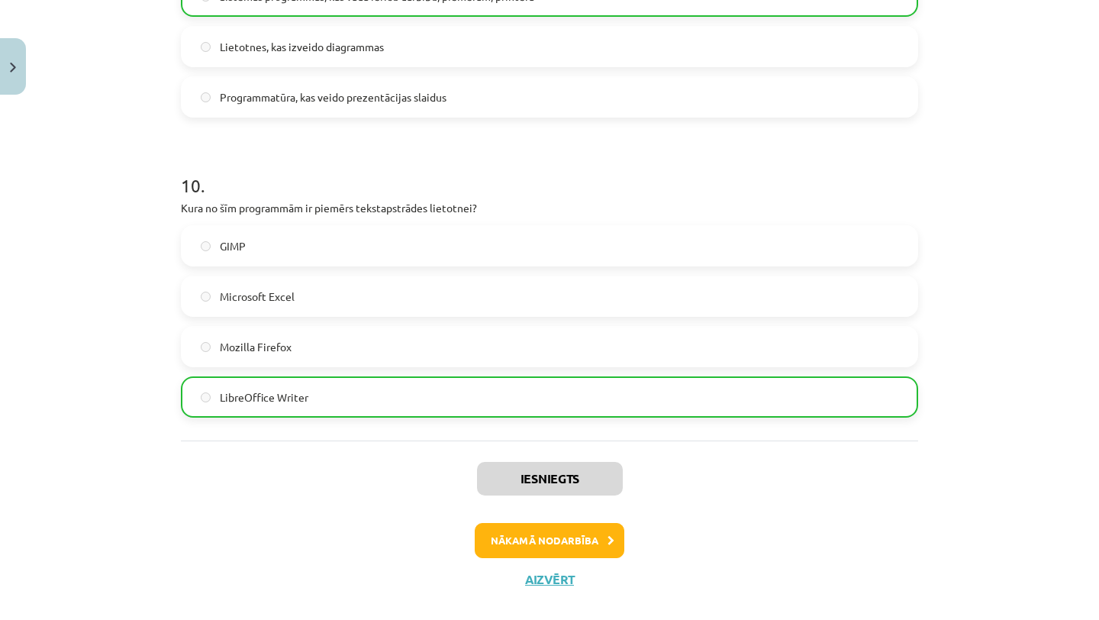
scroll to position [2848, 0]
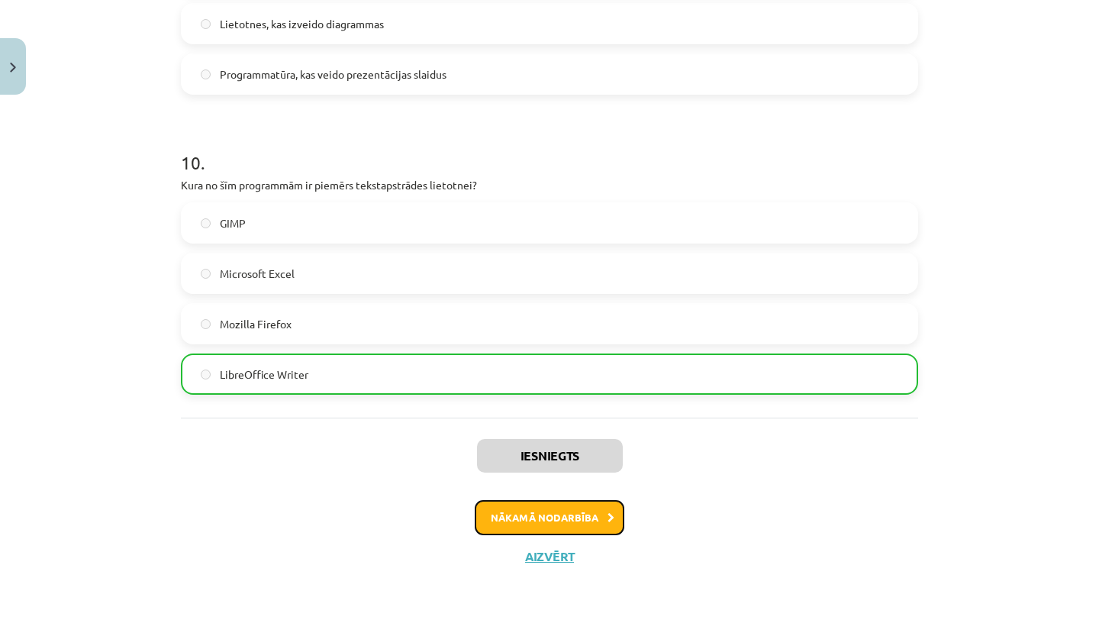
click at [542, 520] on button "Nākamā nodarbība" at bounding box center [550, 517] width 150 height 35
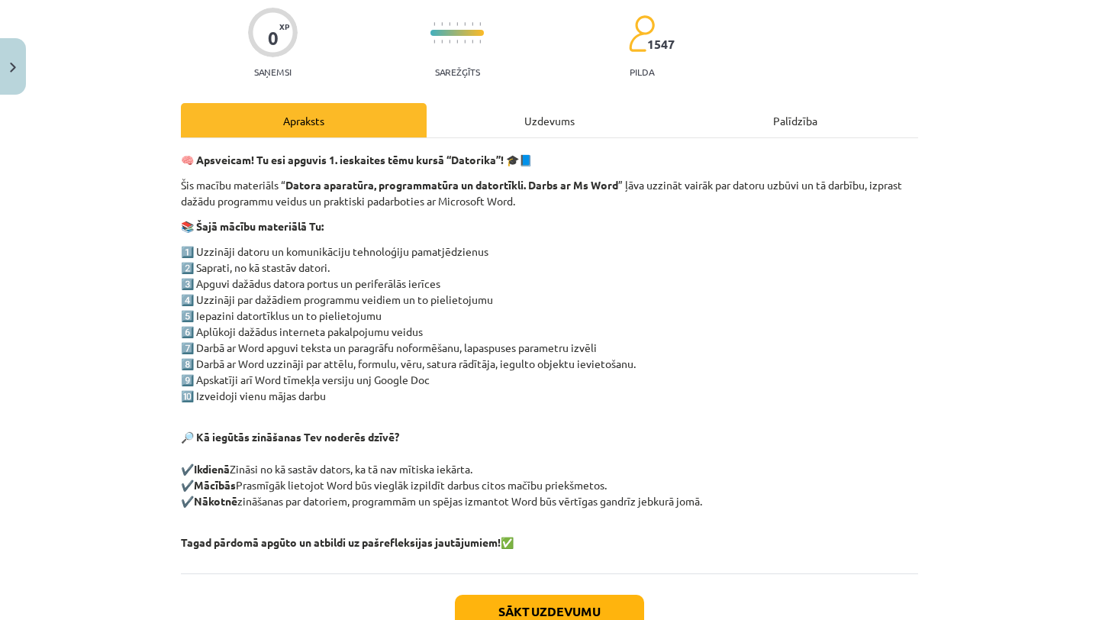
scroll to position [38, 0]
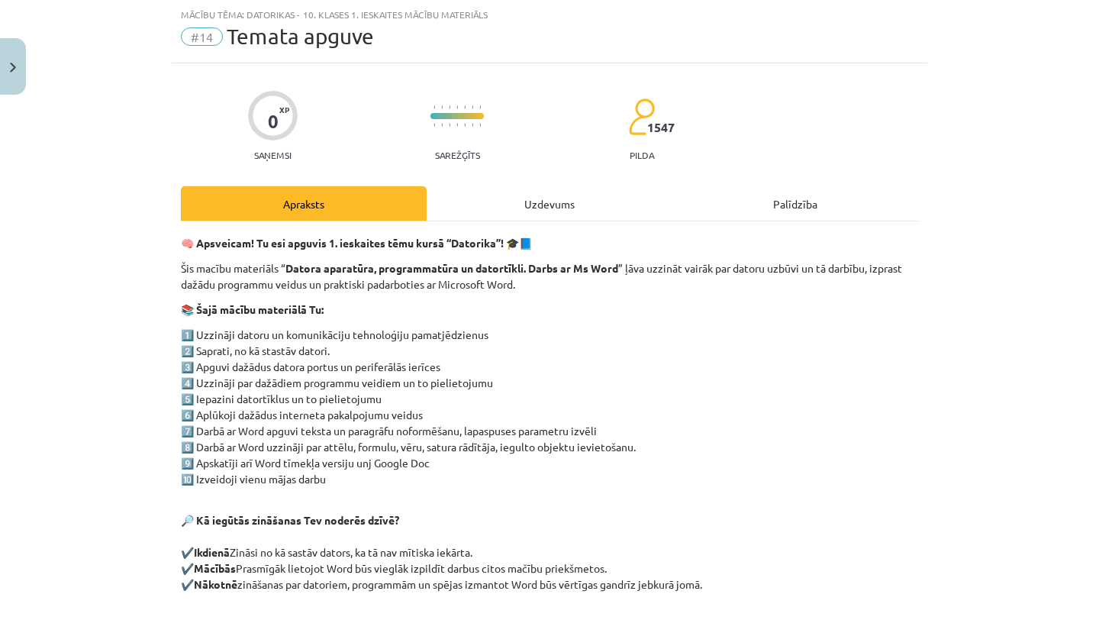
click at [504, 198] on div "Uzdevums" at bounding box center [550, 203] width 246 height 34
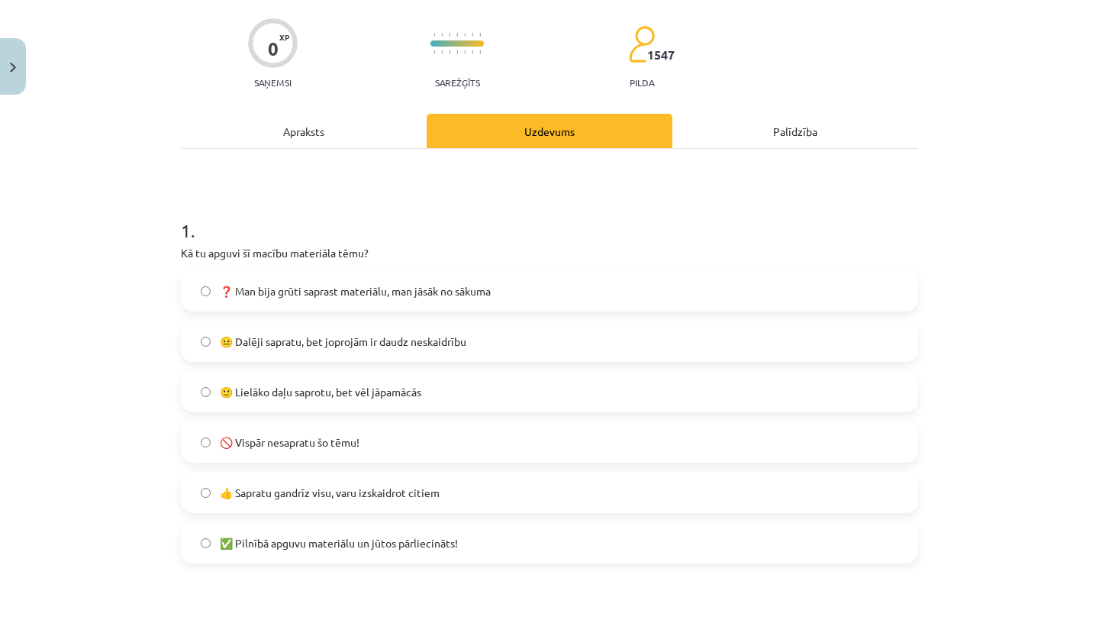
scroll to position [108, 0]
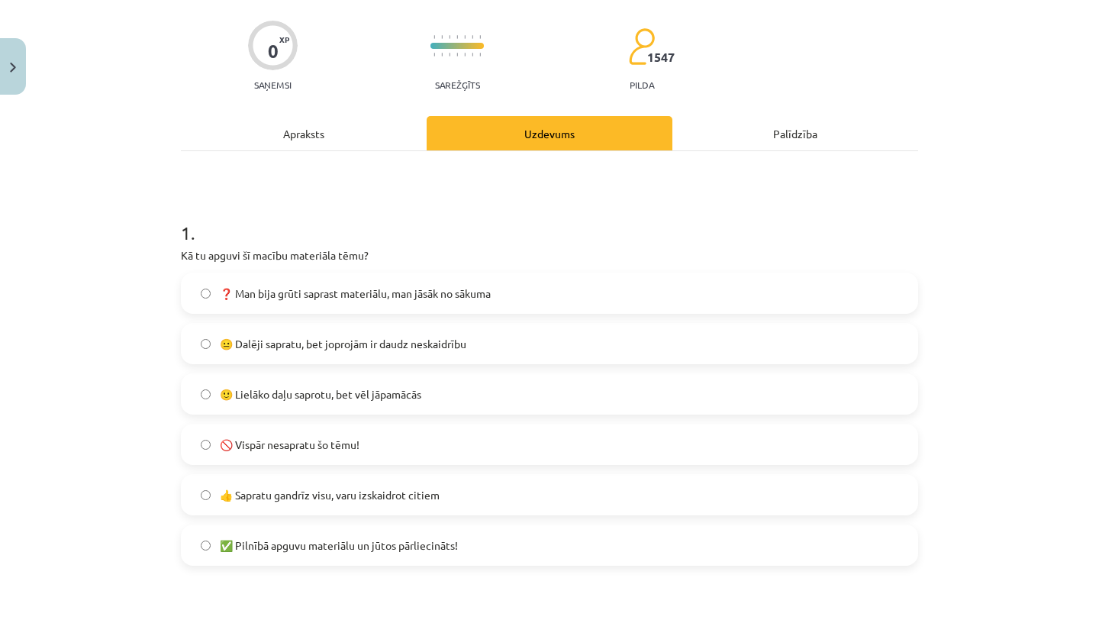
click at [369, 493] on span "👍 Sapratu gandrīz visu, varu izskaidrot citiem" at bounding box center [330, 495] width 220 height 16
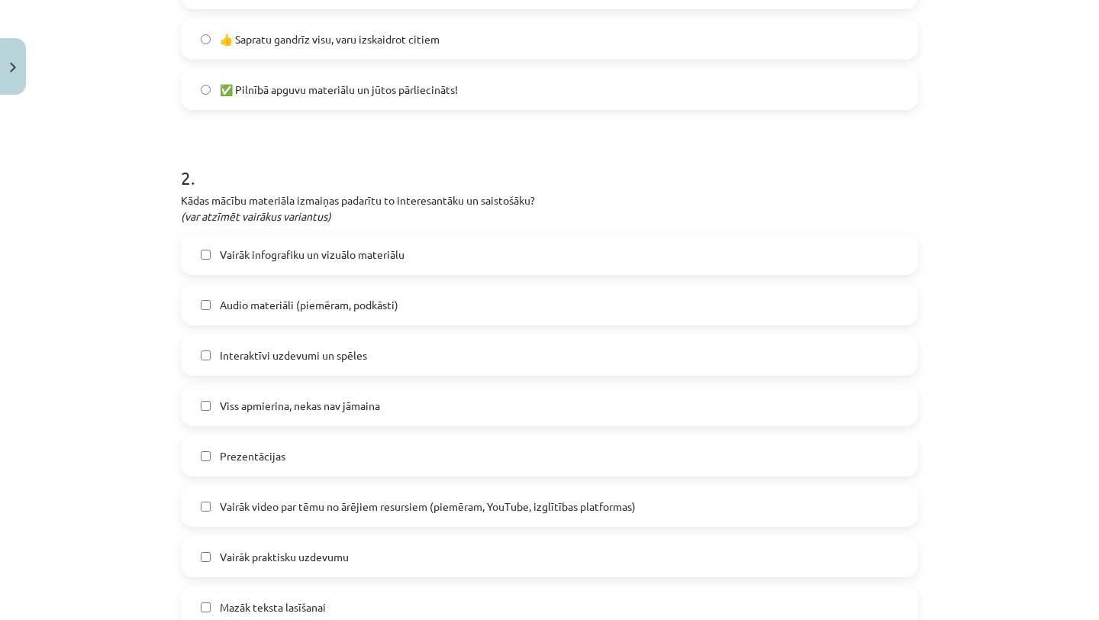
scroll to position [562, 0]
click at [253, 374] on label "Interaktīvi uzdevumi un spēles" at bounding box center [549, 356] width 734 height 38
click at [253, 410] on span "Viss apmierina, nekas nav jāmaina" at bounding box center [300, 407] width 160 height 16
click at [264, 362] on span "Interaktīvi uzdevumi un spēles" at bounding box center [293, 357] width 147 height 16
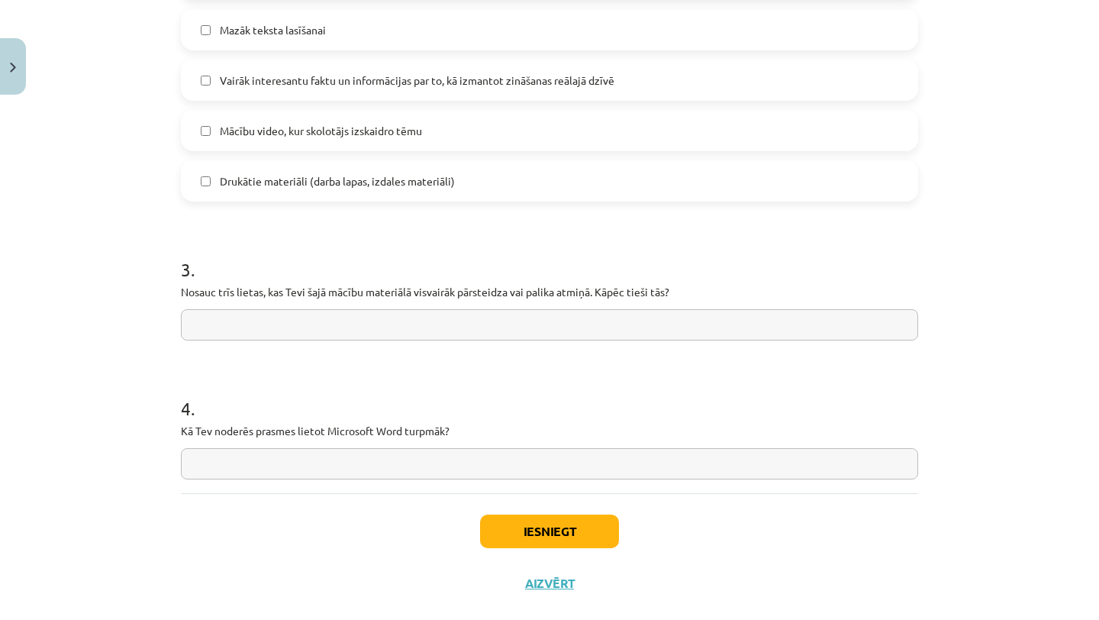
scroll to position [1139, 0]
click at [540, 544] on button "Iesniegt" at bounding box center [549, 533] width 139 height 34
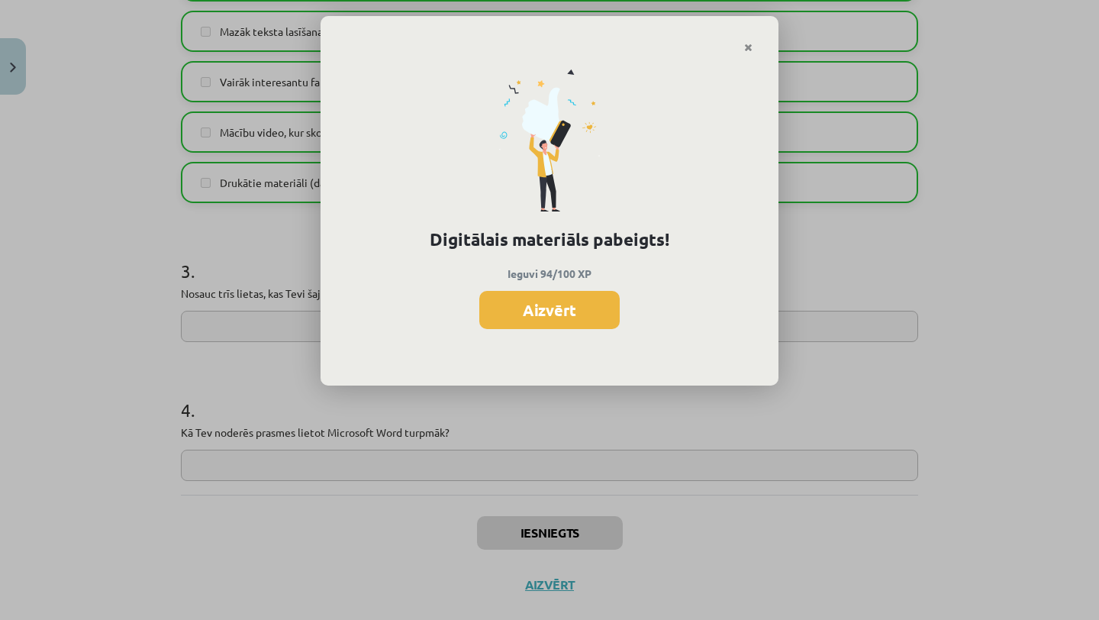
scroll to position [1795, 0]
click at [501, 306] on button "Aizvērt" at bounding box center [549, 310] width 140 height 38
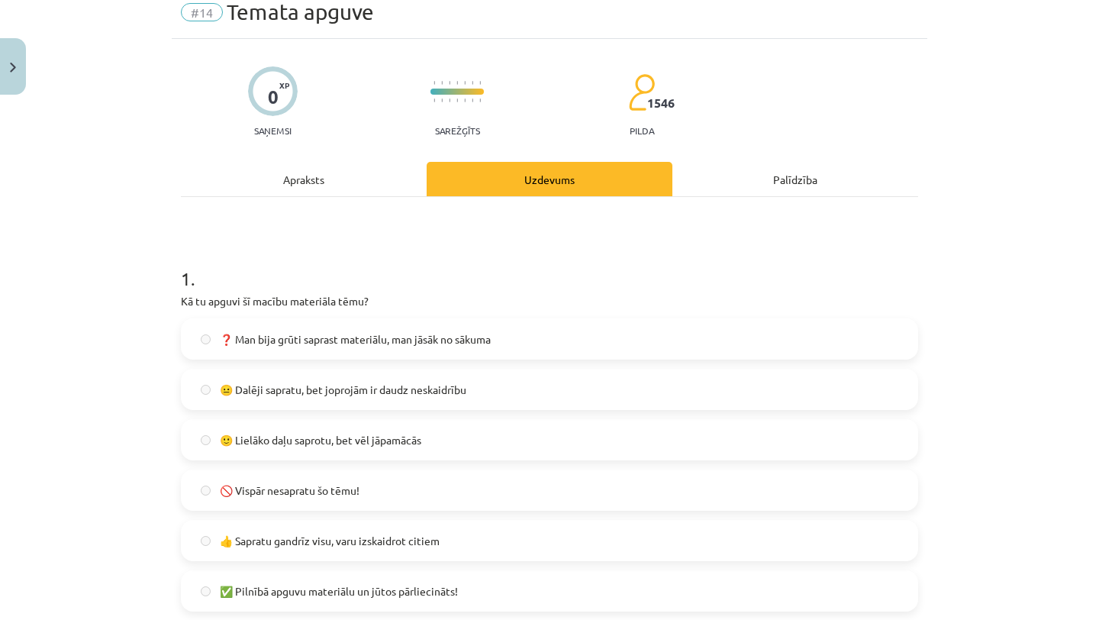
scroll to position [0, 0]
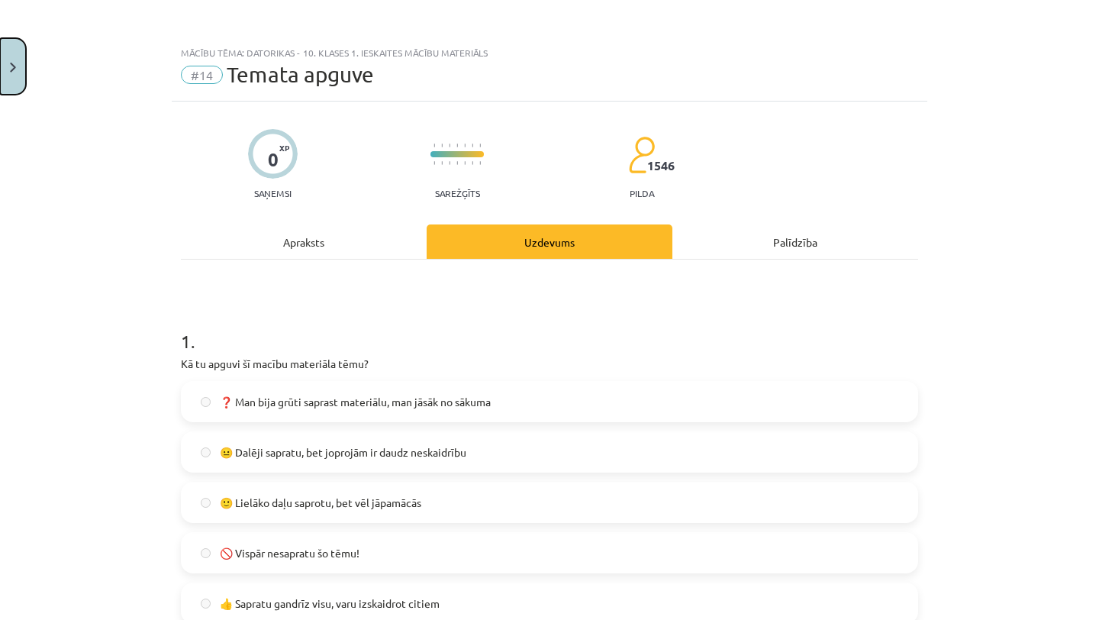
click at [21, 70] on button "Close" at bounding box center [13, 66] width 26 height 56
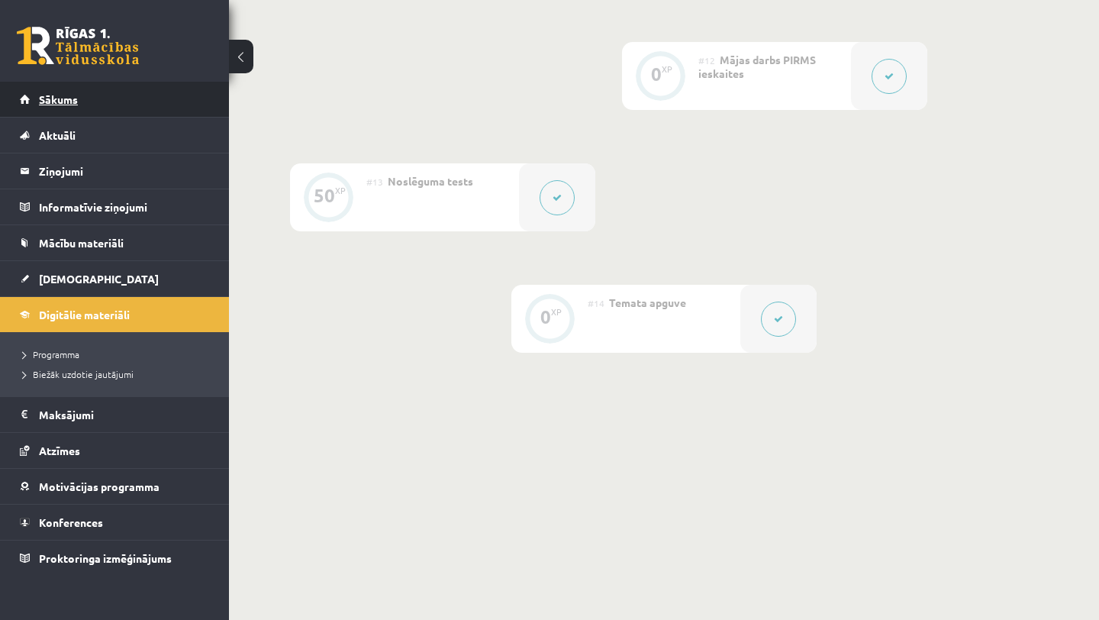
click at [167, 97] on link "Sākums" at bounding box center [115, 99] width 190 height 35
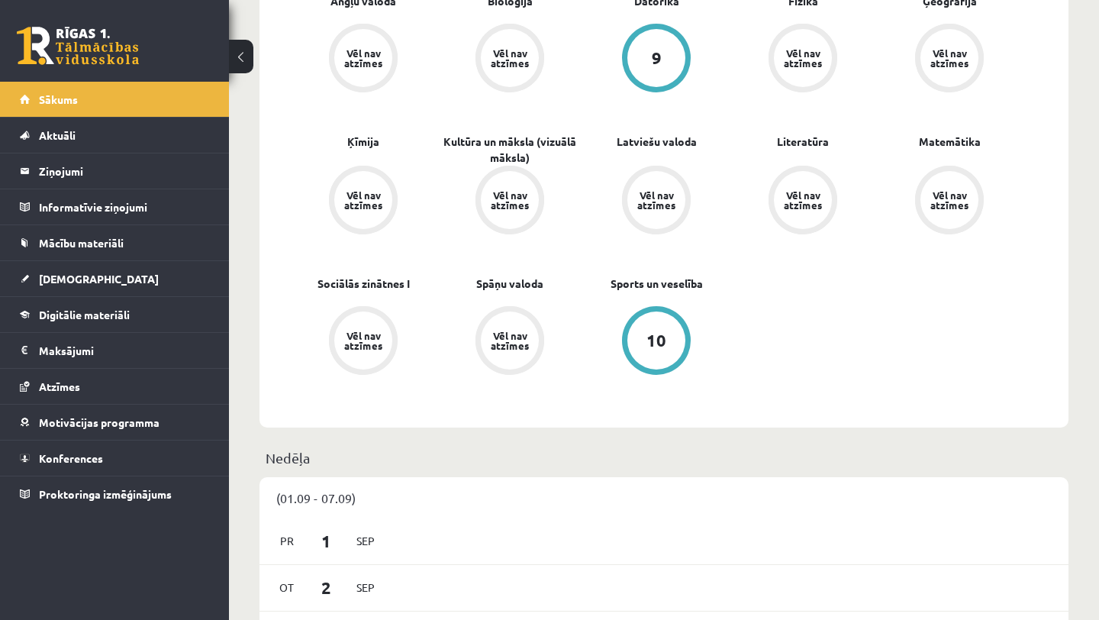
scroll to position [606, 0]
